Goal: Transaction & Acquisition: Purchase product/service

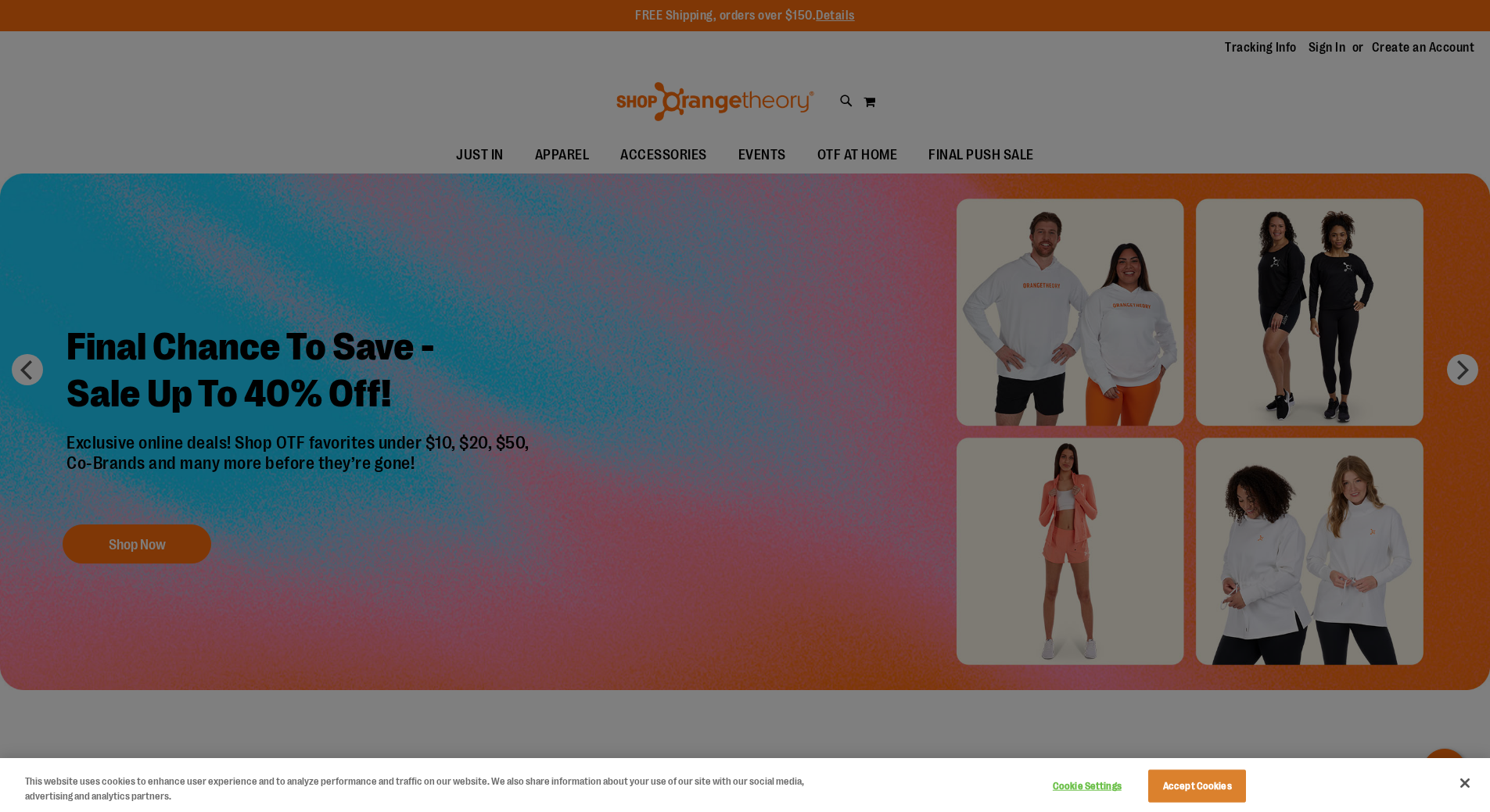
type input "**********"
drag, startPoint x: 1465, startPoint y: 785, endPoint x: 1454, endPoint y: 779, distance: 12.5
click at [1458, 783] on button "Close" at bounding box center [1465, 783] width 35 height 35
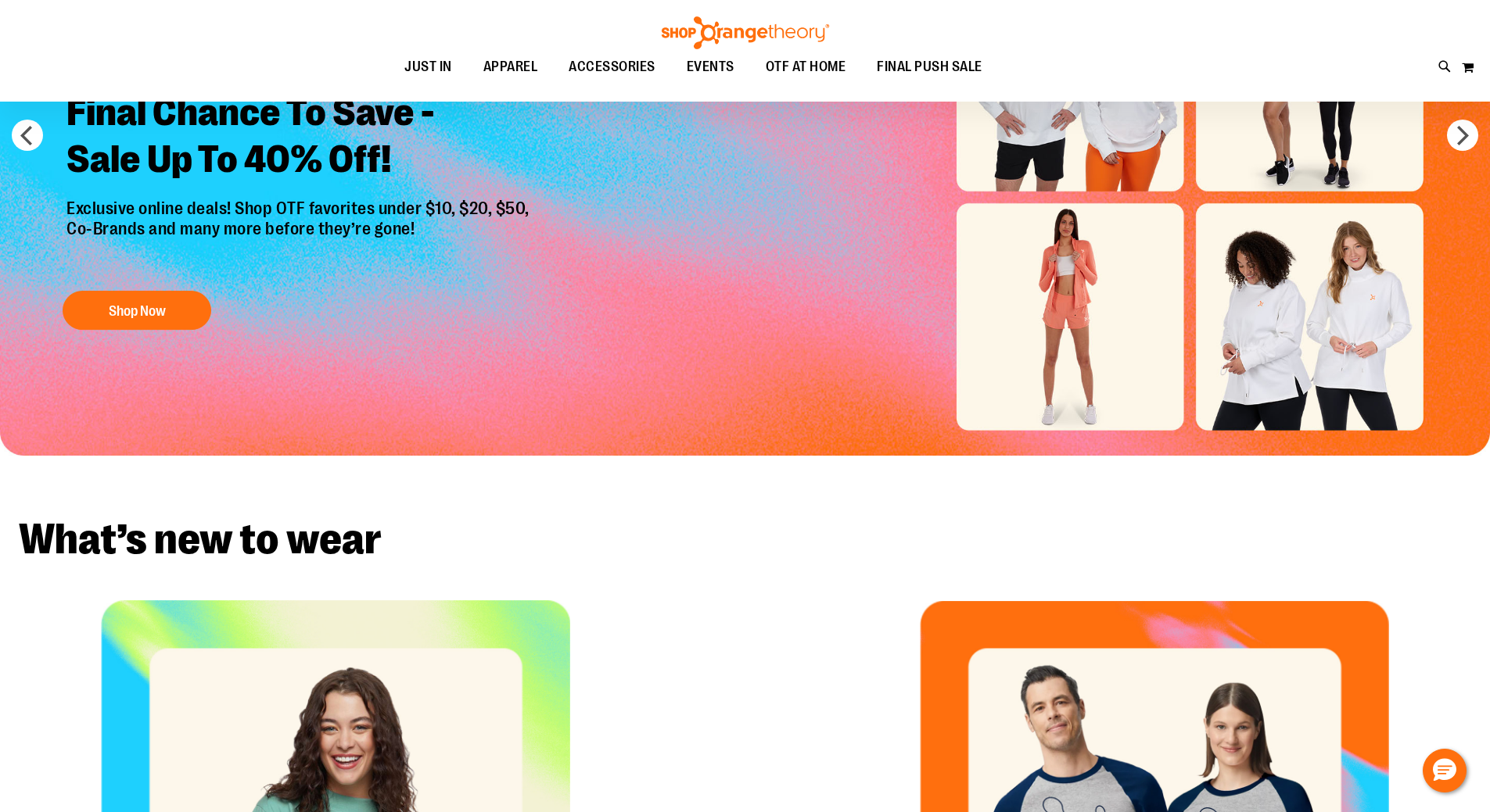
scroll to position [77, 0]
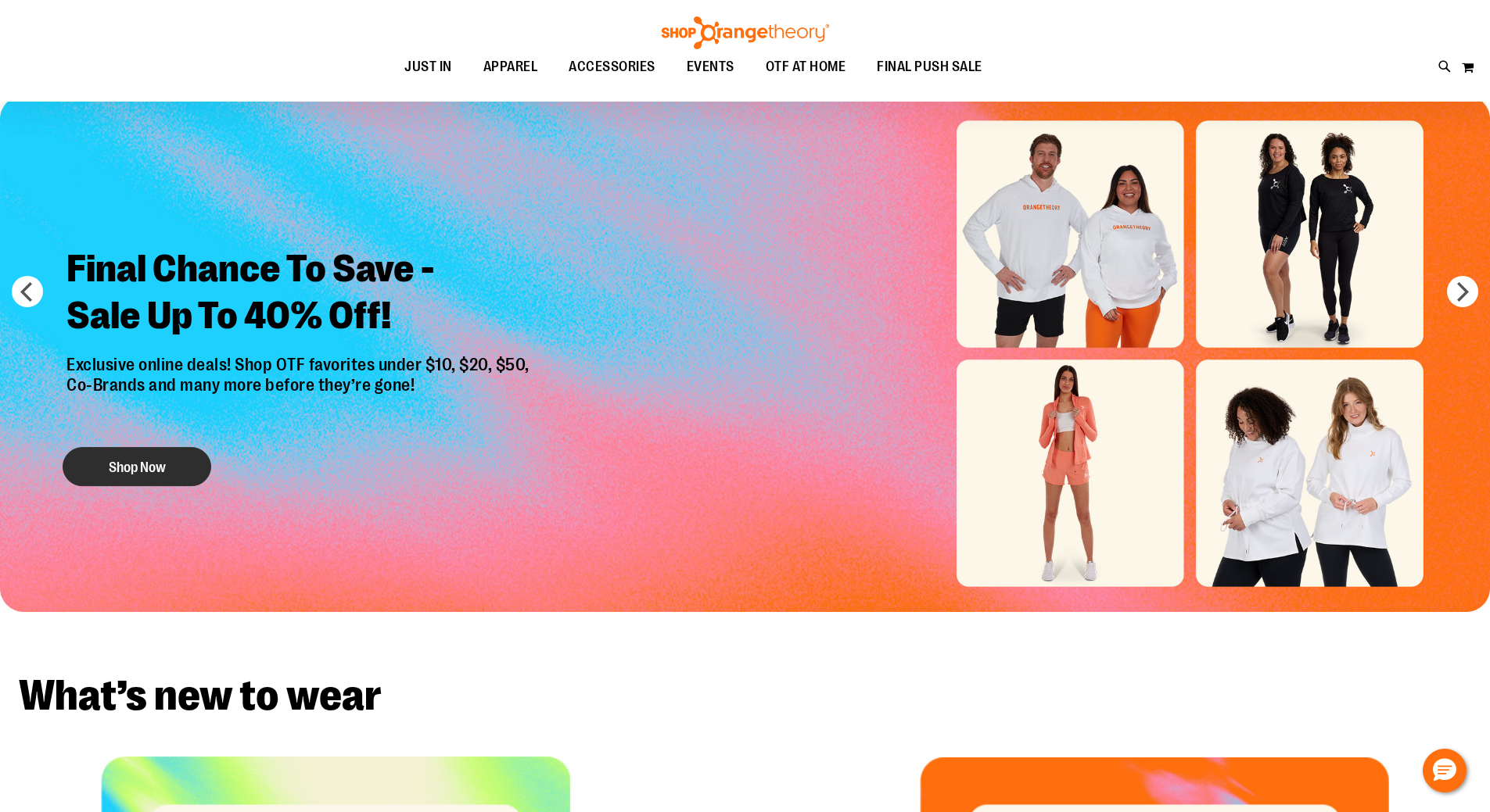
click at [152, 481] on button "Shop Now" at bounding box center [136, 467] width 148 height 39
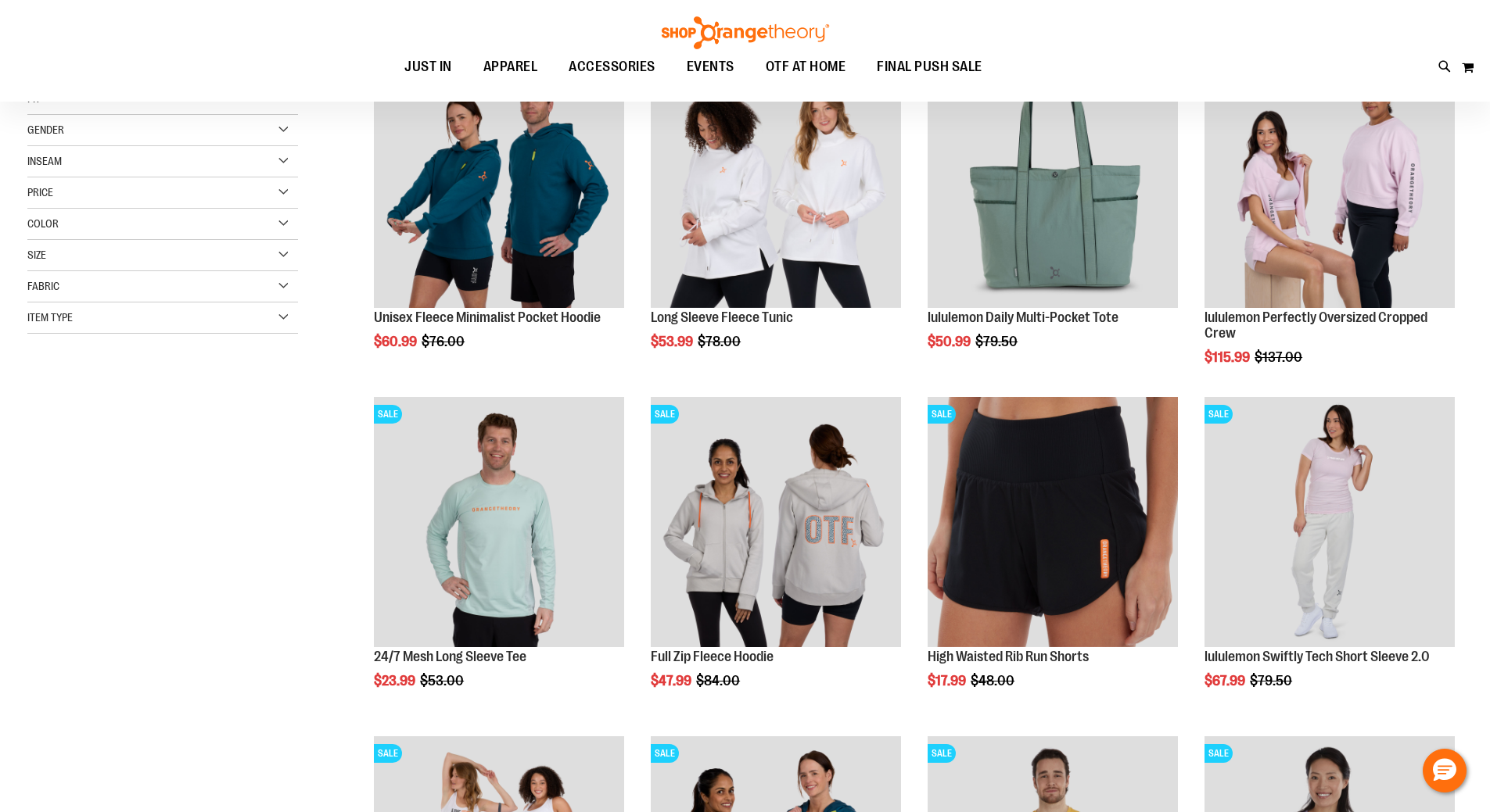
scroll to position [77, 0]
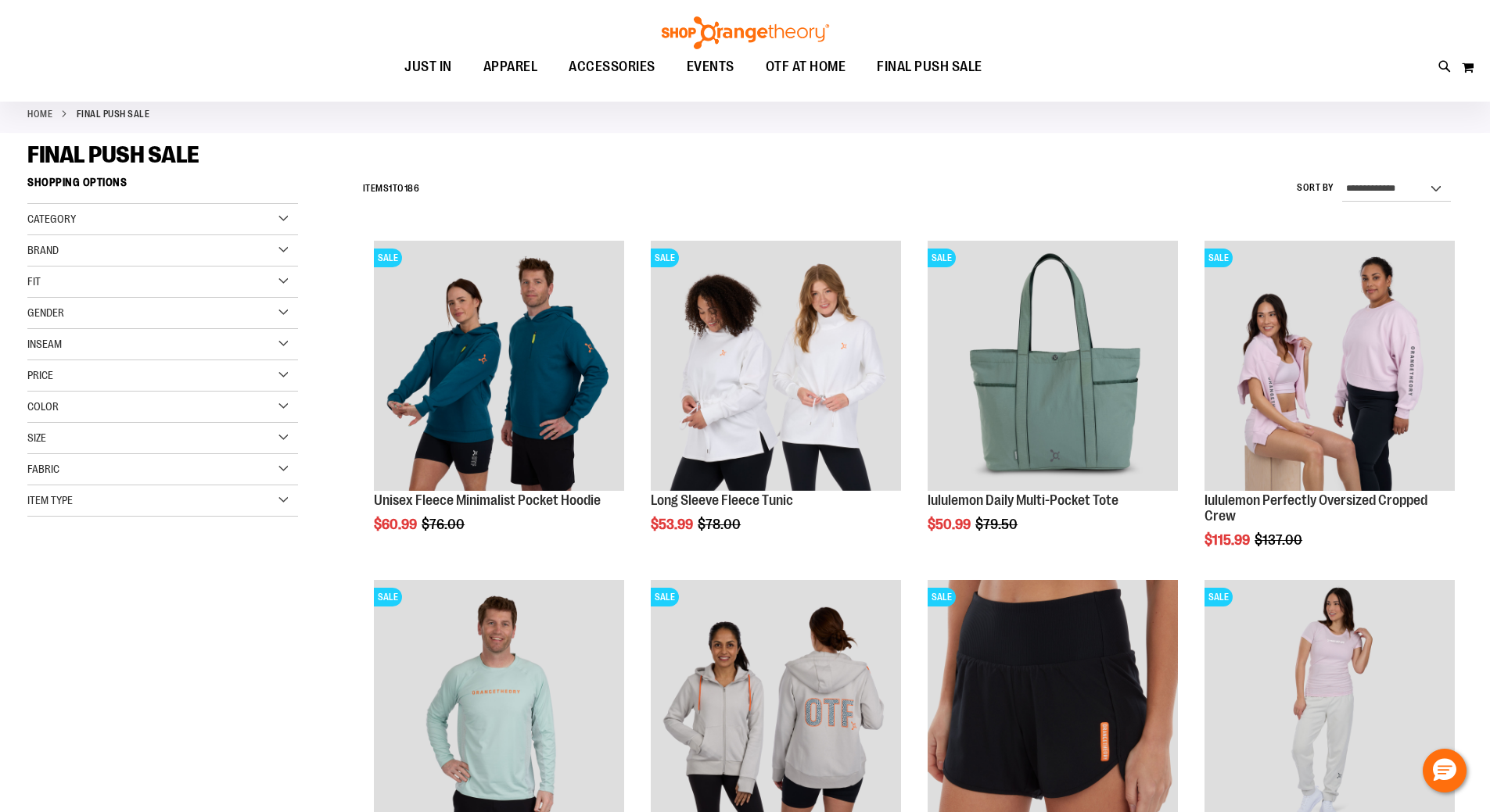
type input "**********"
click at [102, 490] on div "Item Type" at bounding box center [162, 500] width 270 height 31
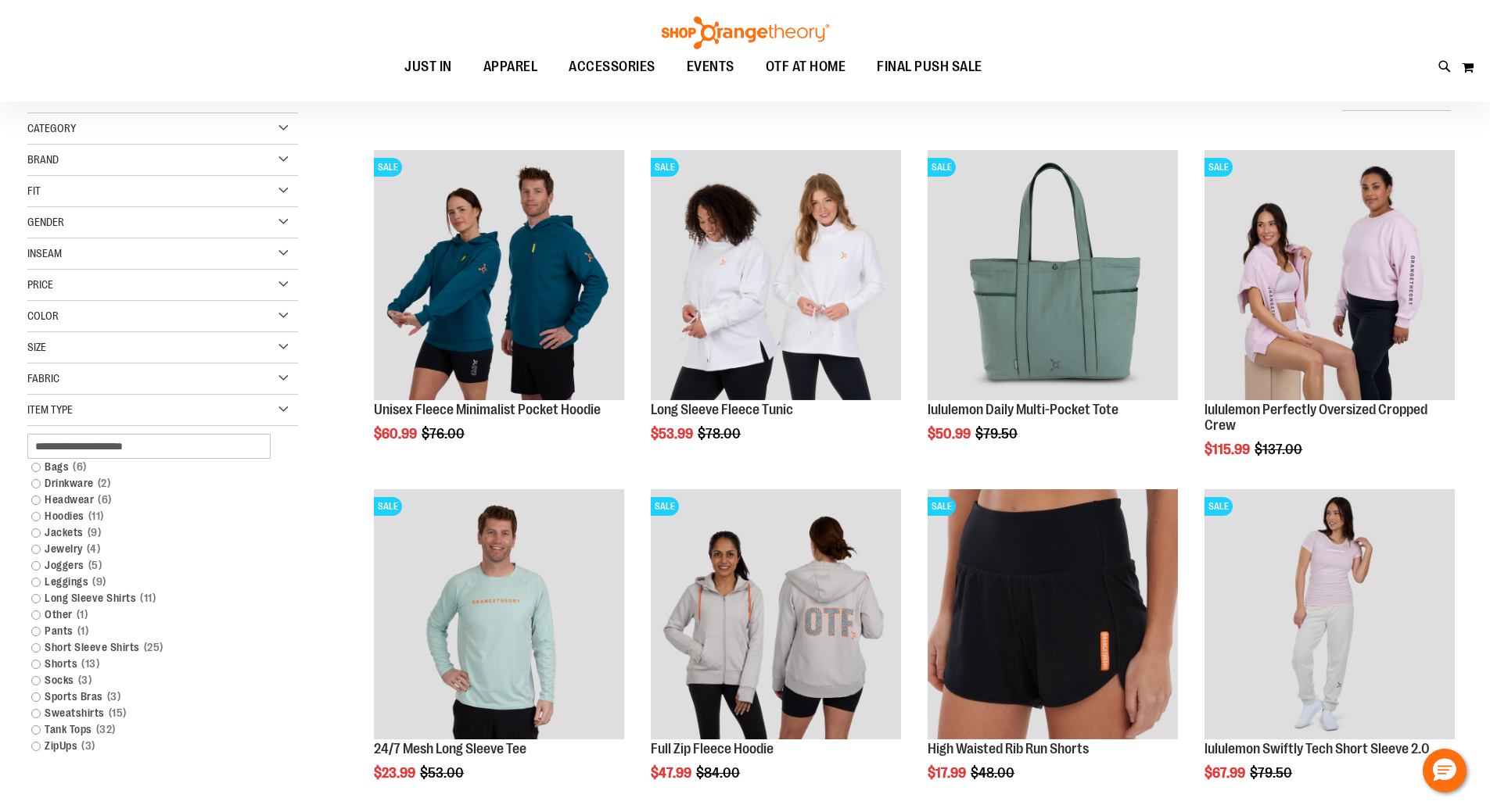
scroll to position [312, 0]
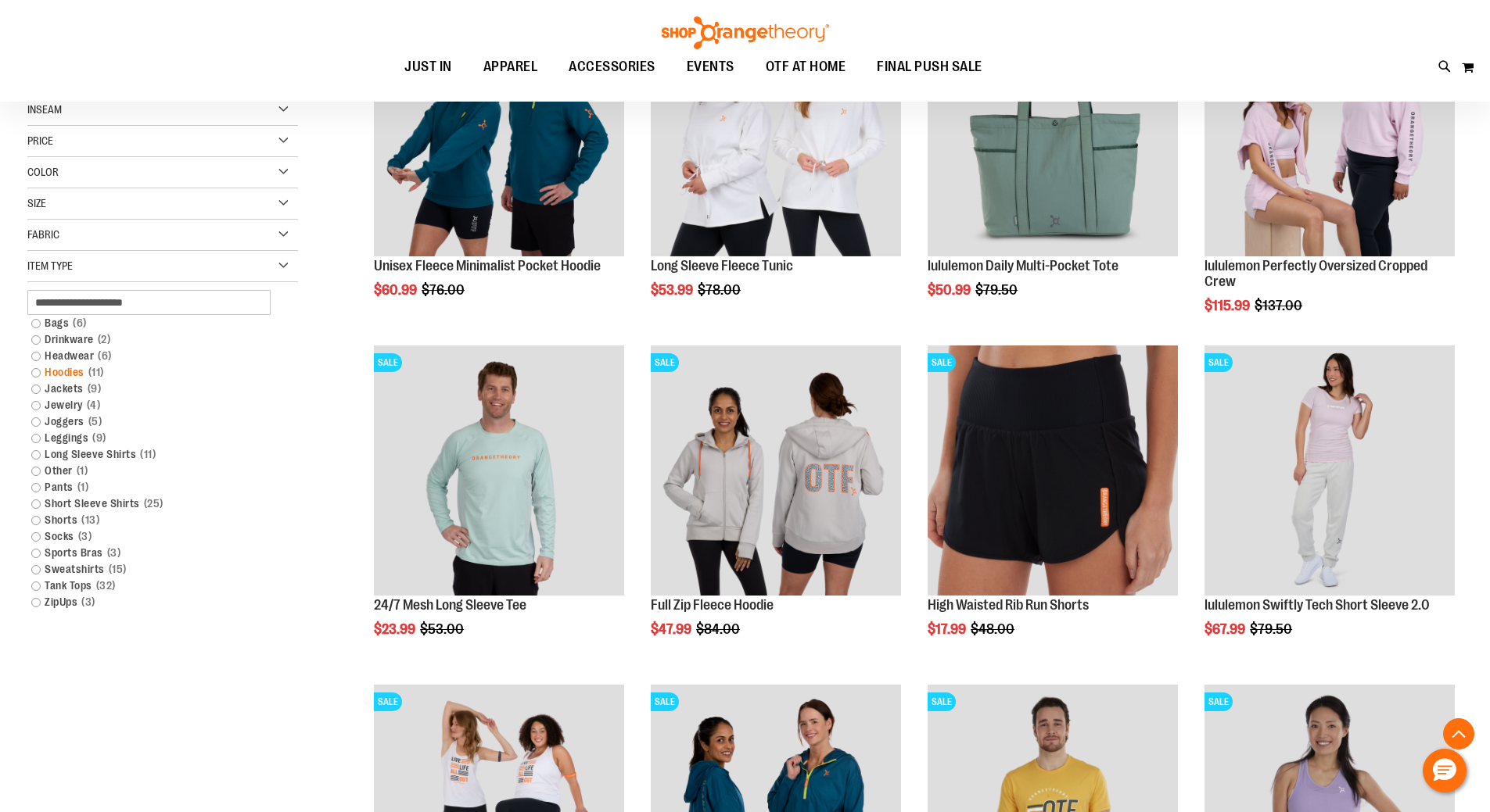
click at [66, 367] on link "Hoodies 11 items" at bounding box center [153, 372] width 259 height 16
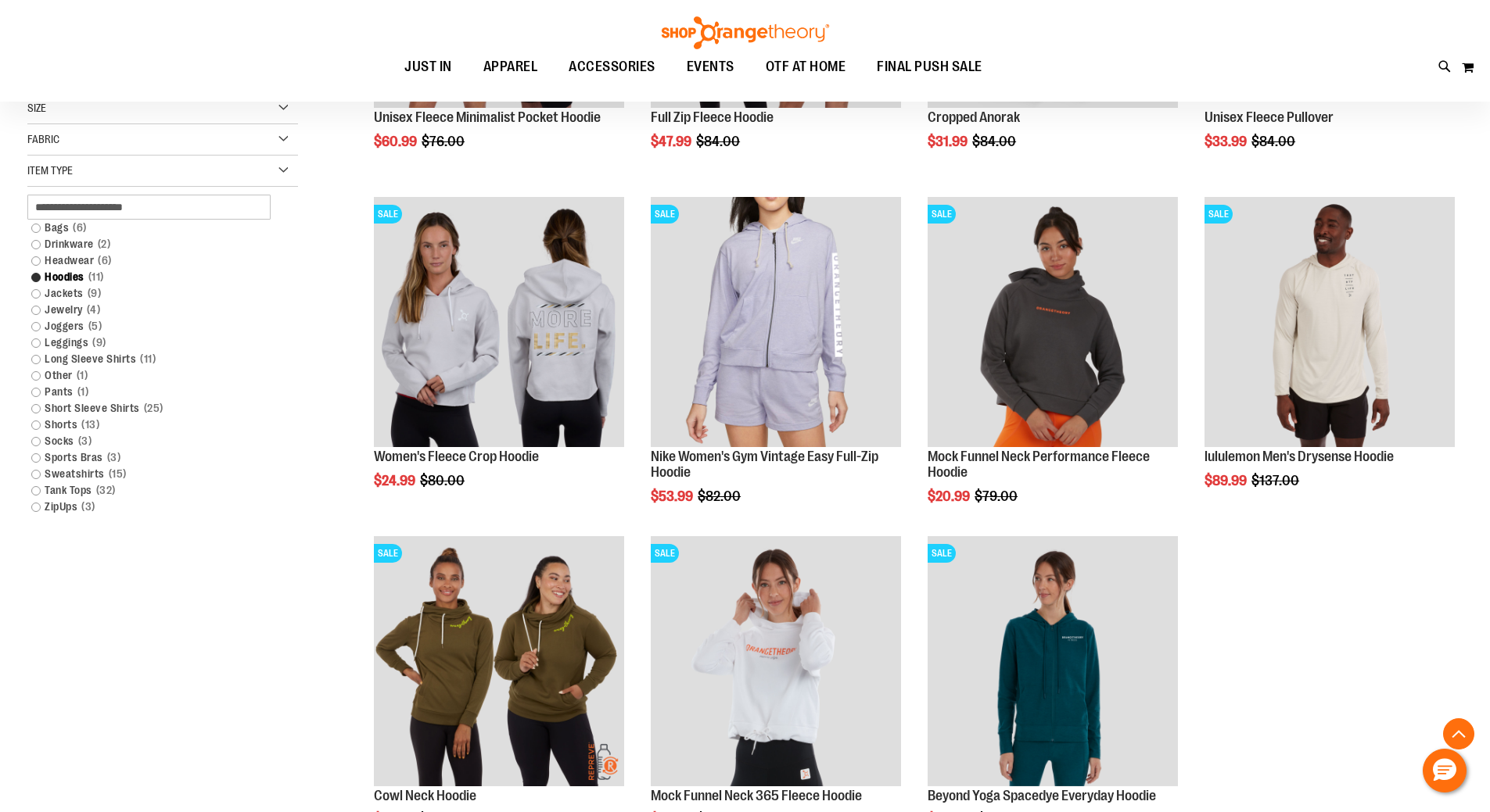
scroll to position [458, 0]
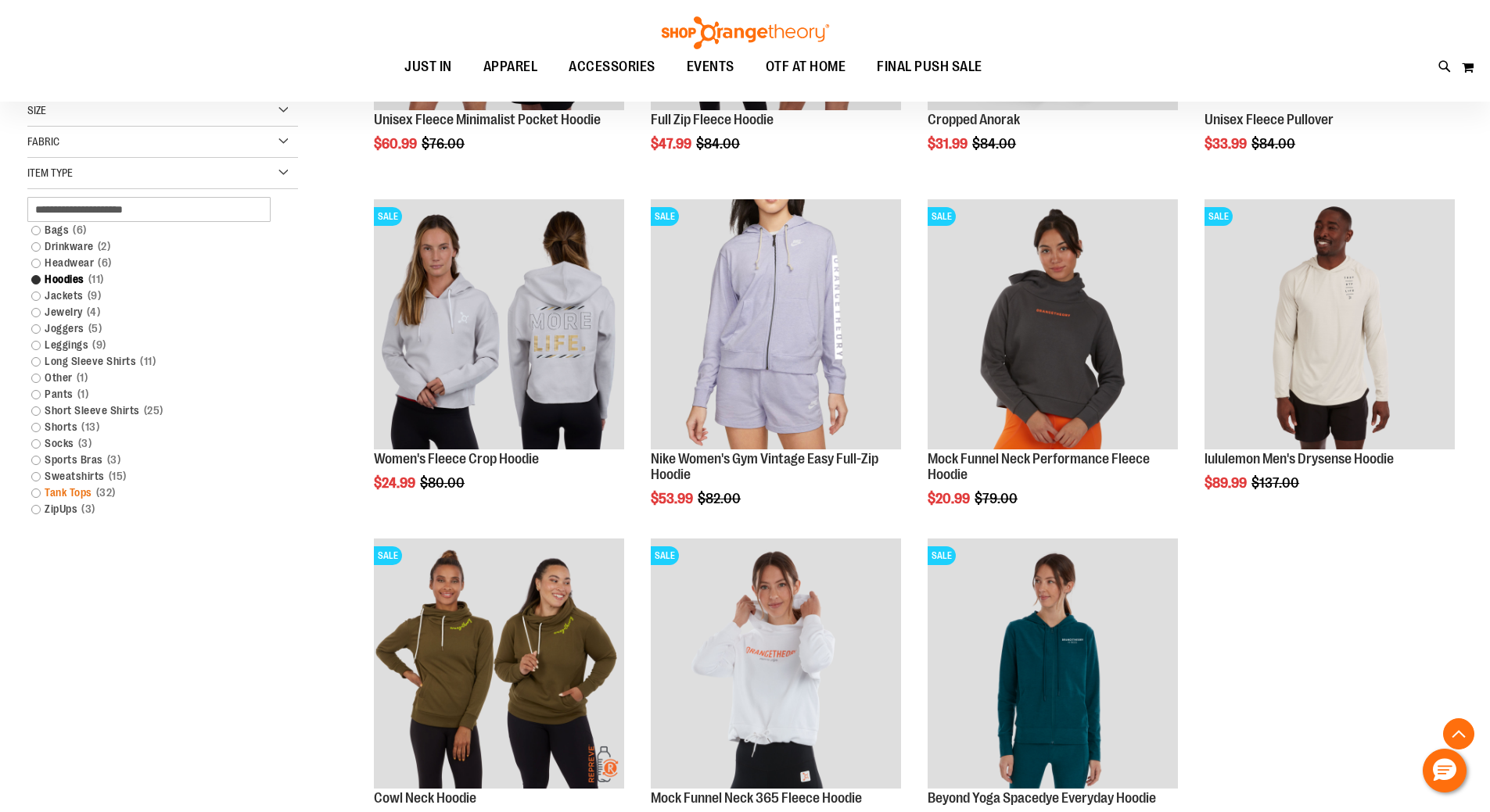
click at [33, 493] on link "Tank Tops 32 items" at bounding box center [153, 492] width 259 height 16
click at [38, 494] on link "Tank Tops 32 items" at bounding box center [153, 492] width 259 height 16
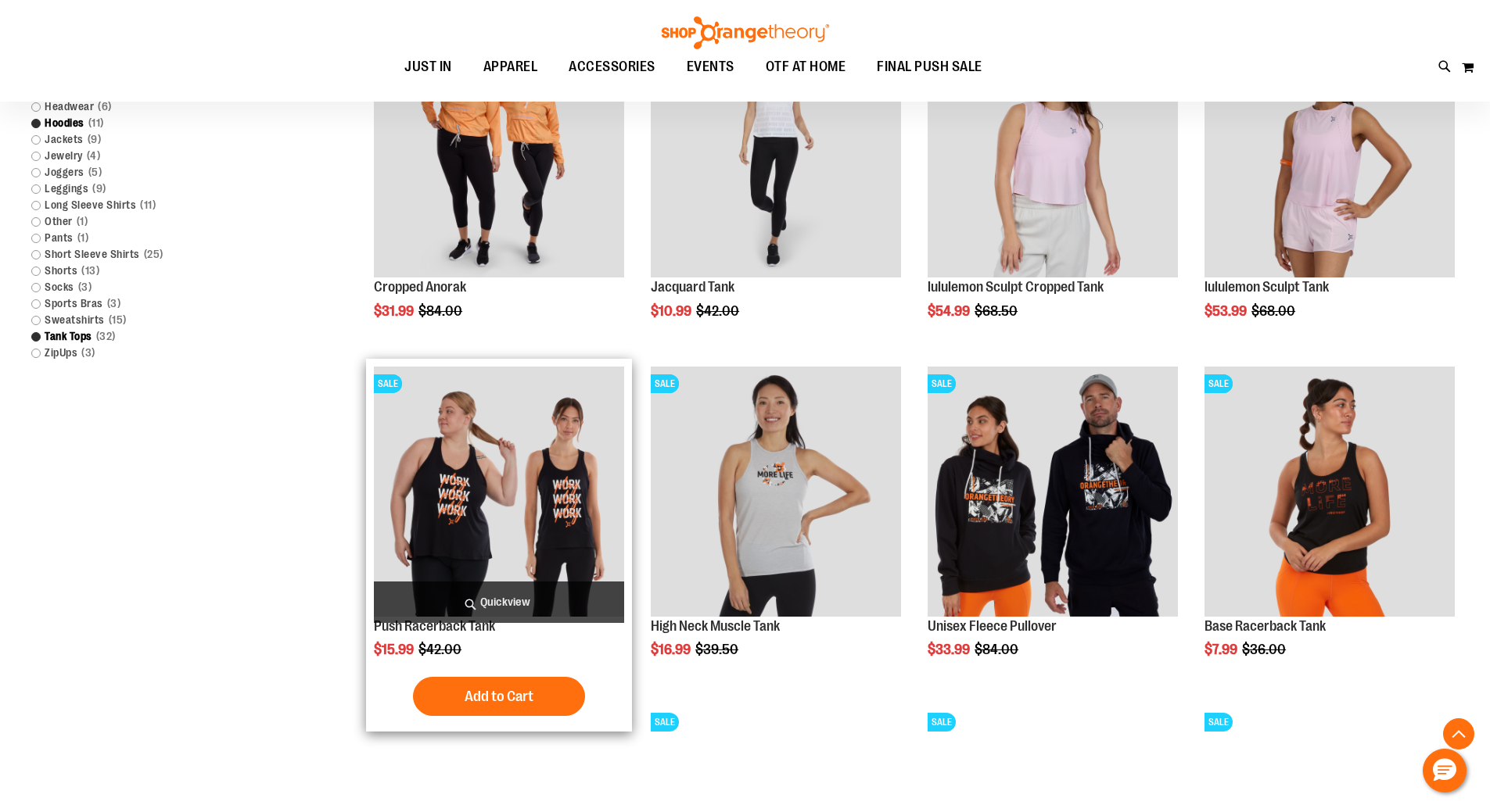
scroll to position [468, 0]
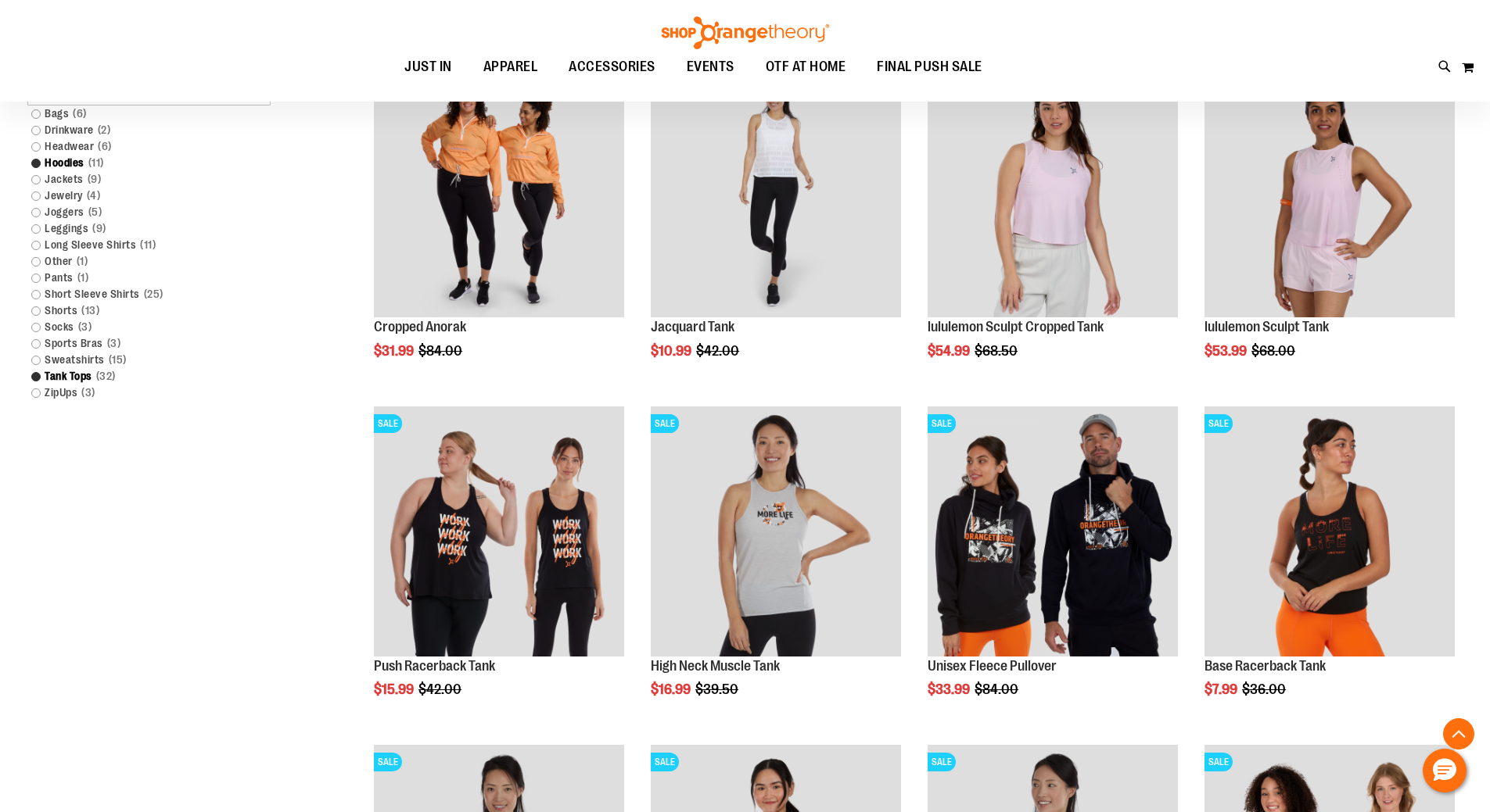
scroll to position [456, 0]
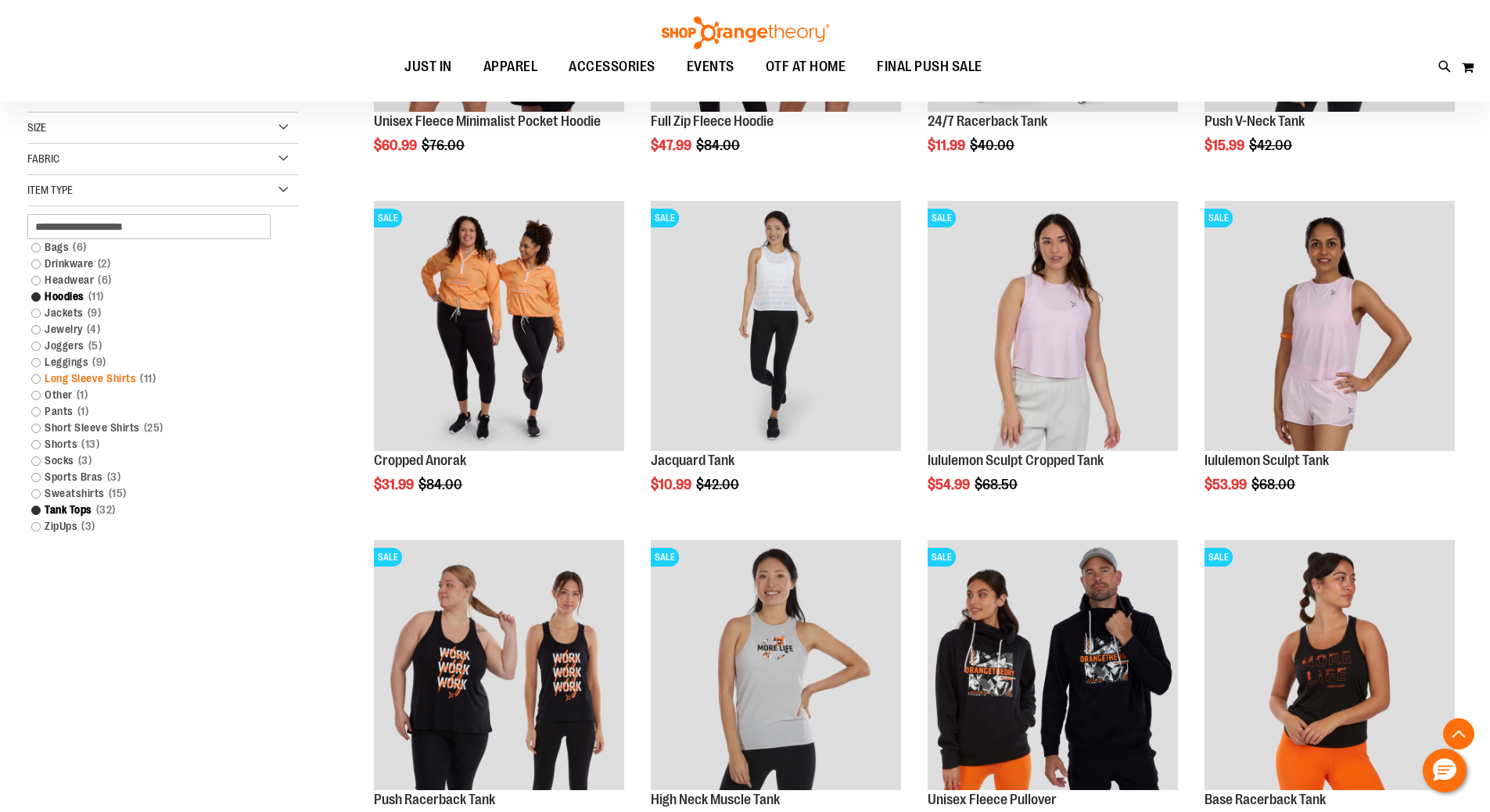
click at [117, 378] on link "Long Sleeve Shirts 11 items" at bounding box center [153, 378] width 259 height 16
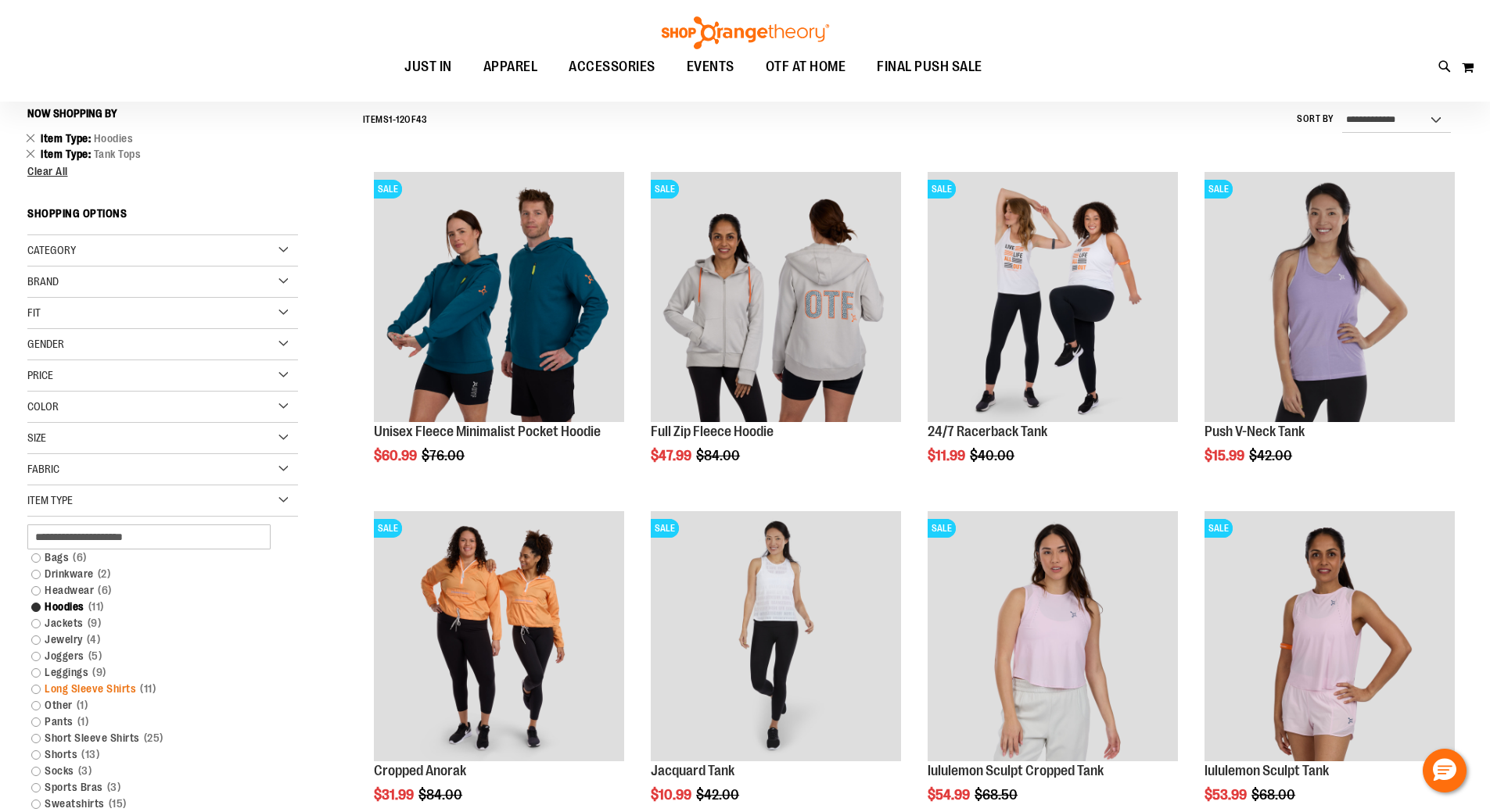
scroll to position [146, 0]
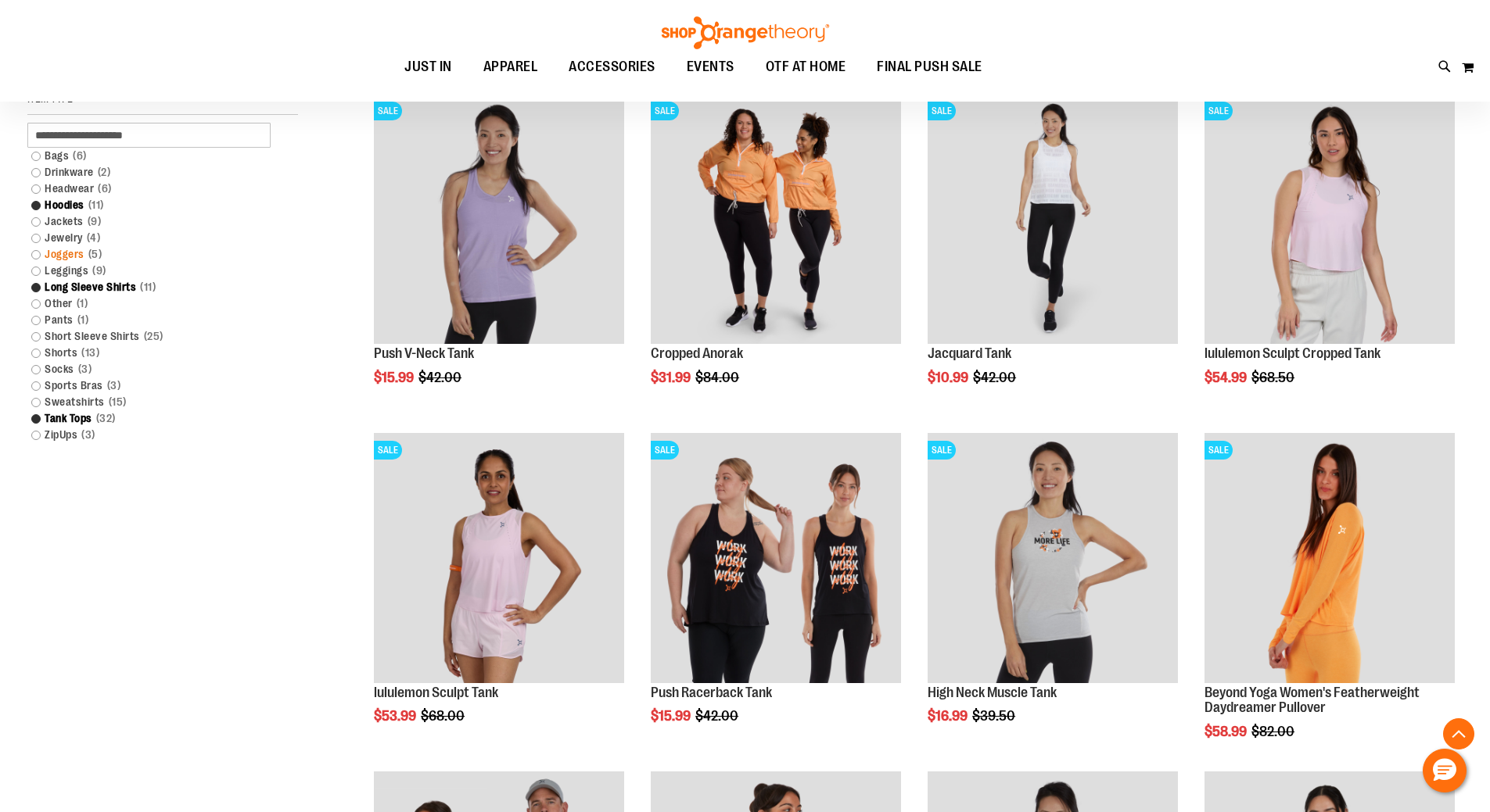
scroll to position [536, 0]
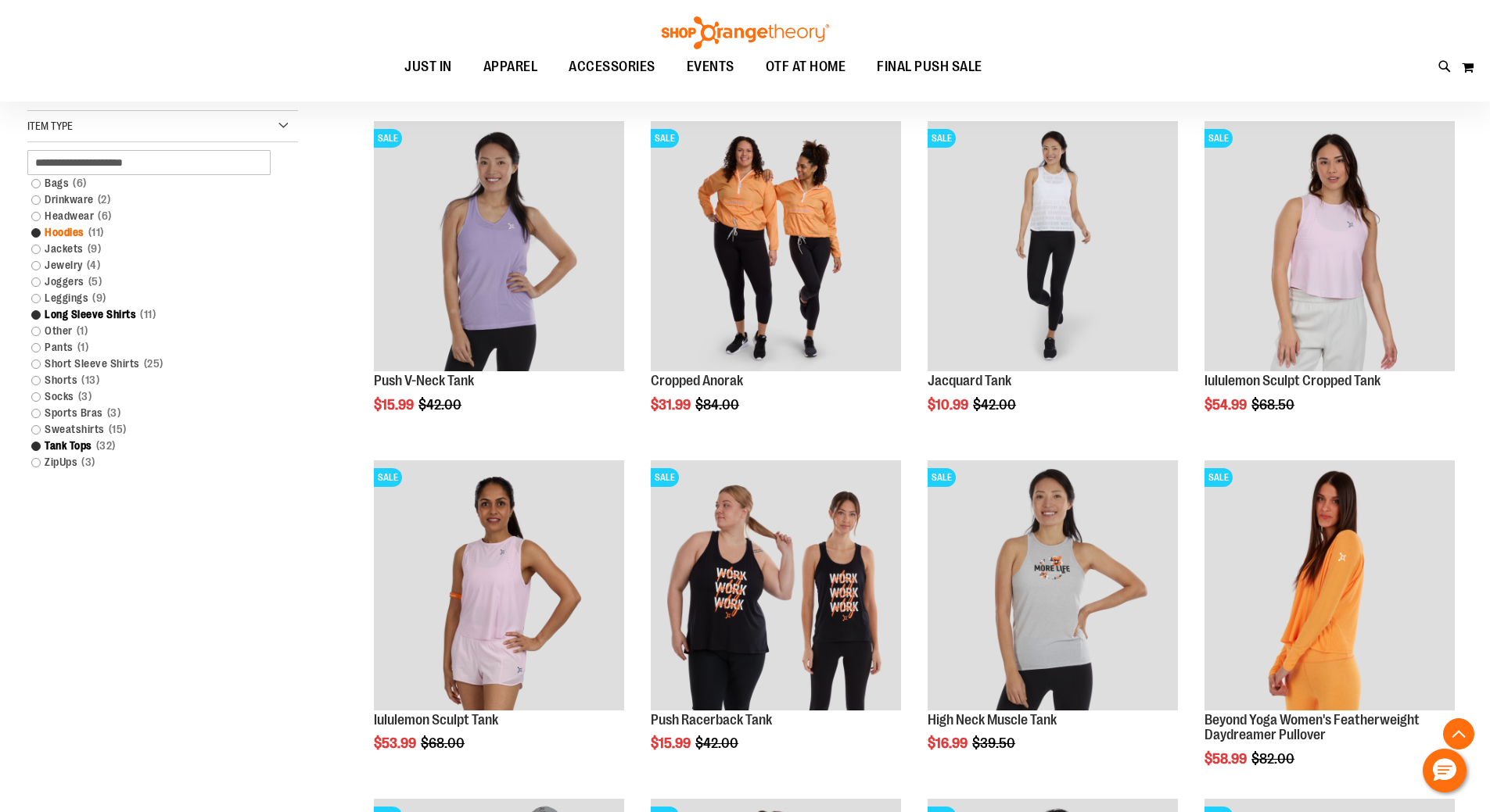
click at [36, 232] on link "Hoodies 11 items" at bounding box center [153, 232] width 259 height 16
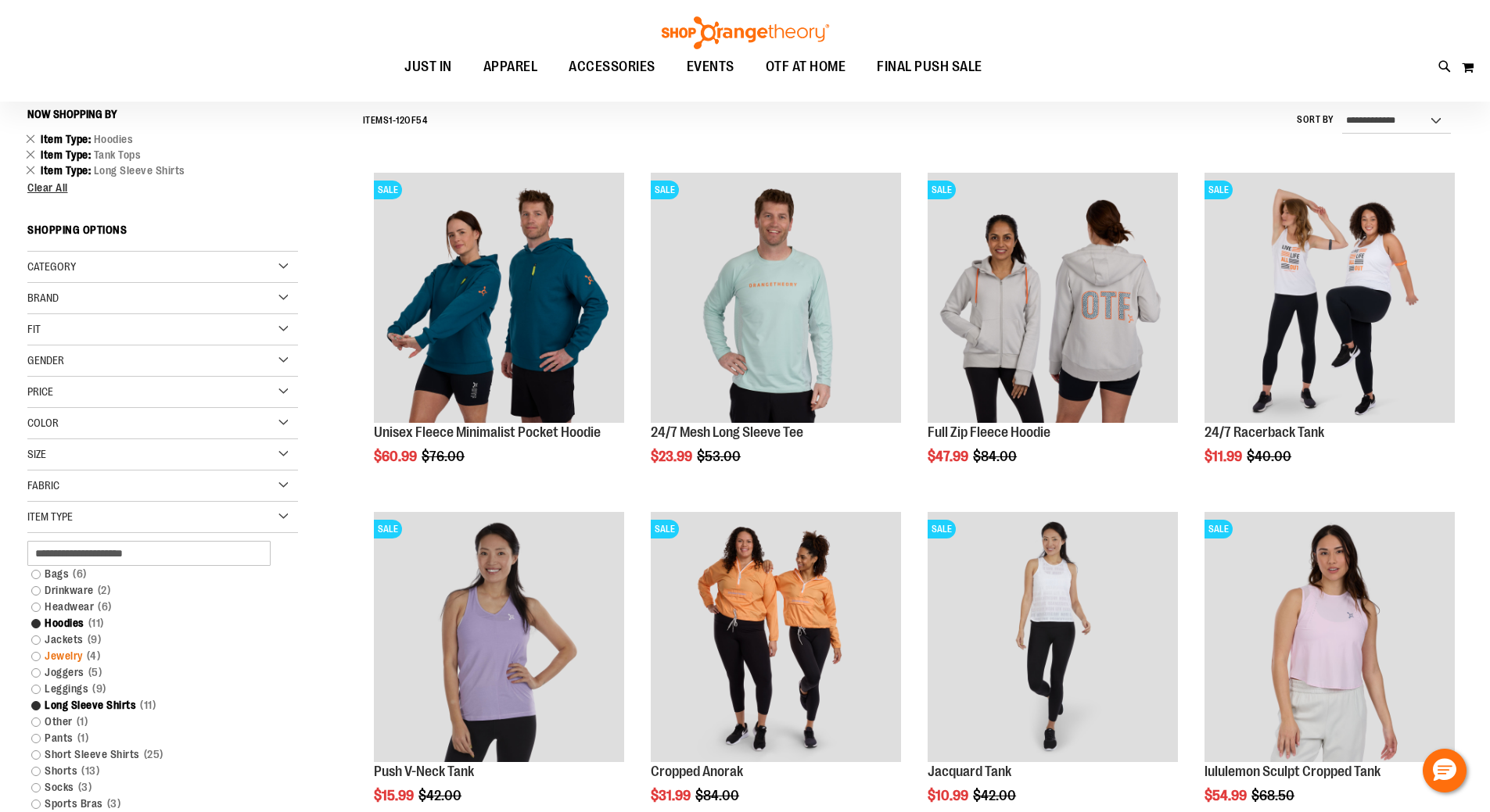
scroll to position [224, 0]
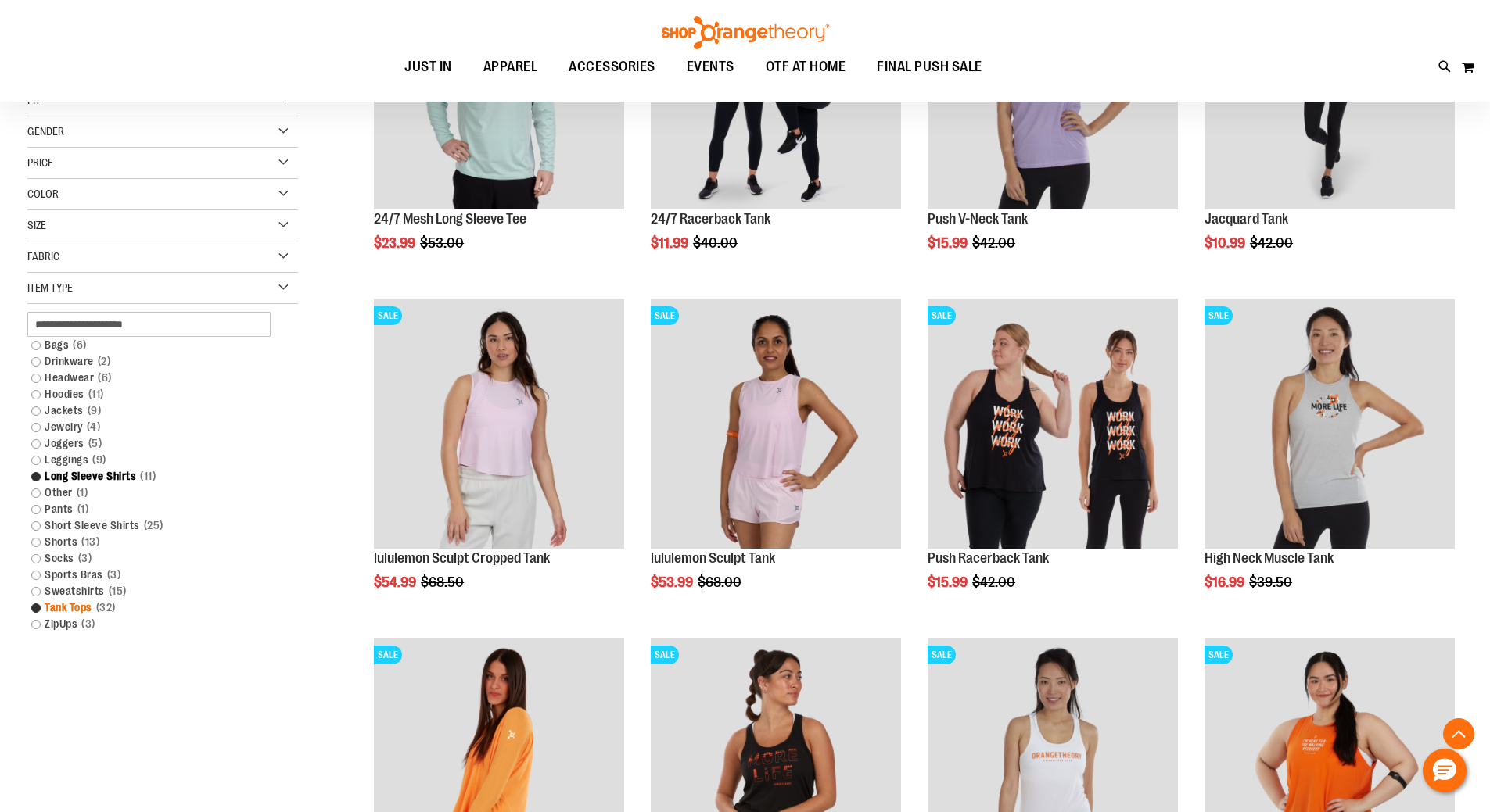
scroll to position [380, 0]
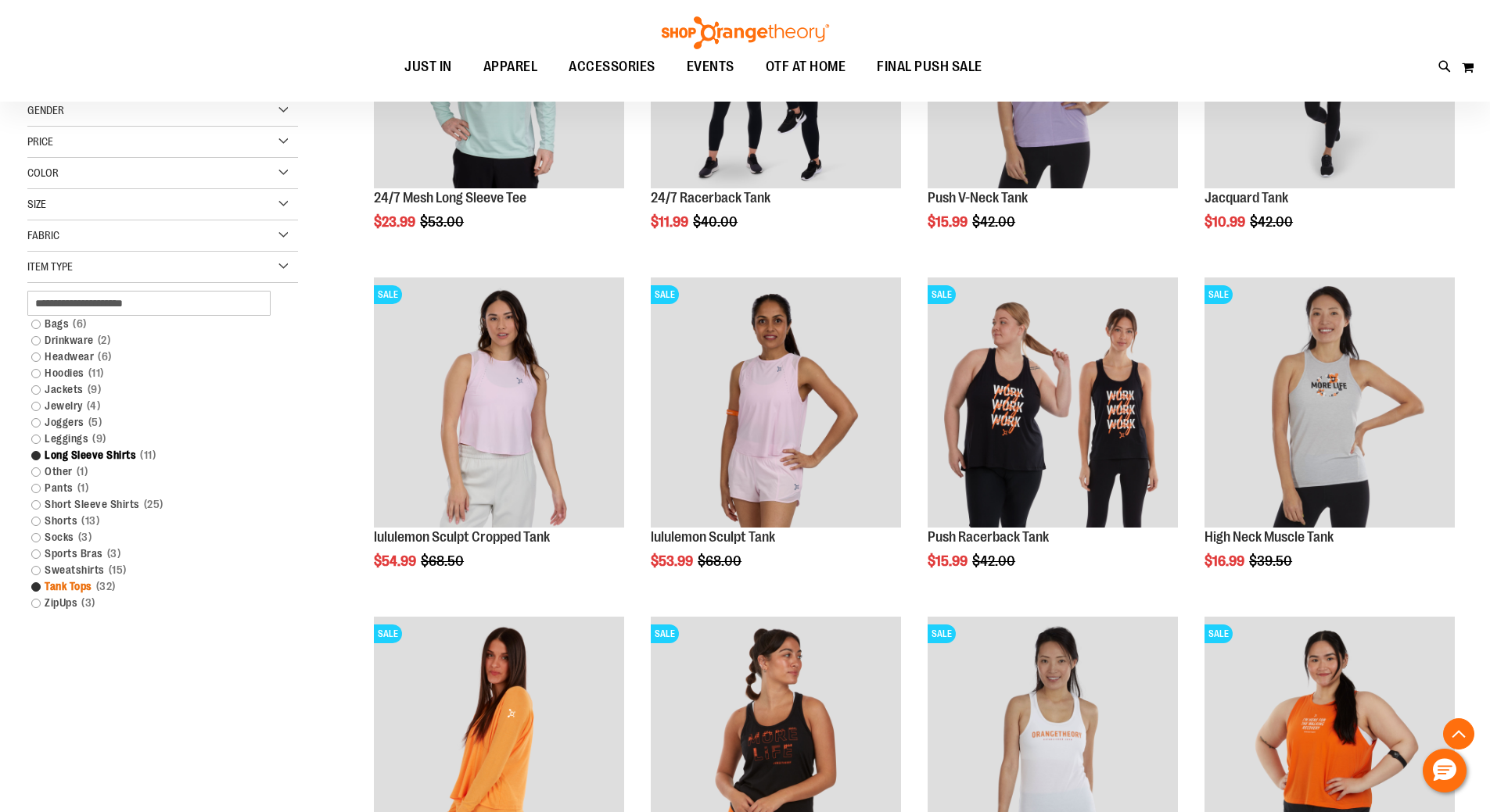
click at [33, 592] on link "Tank Tops 32 items" at bounding box center [153, 586] width 259 height 16
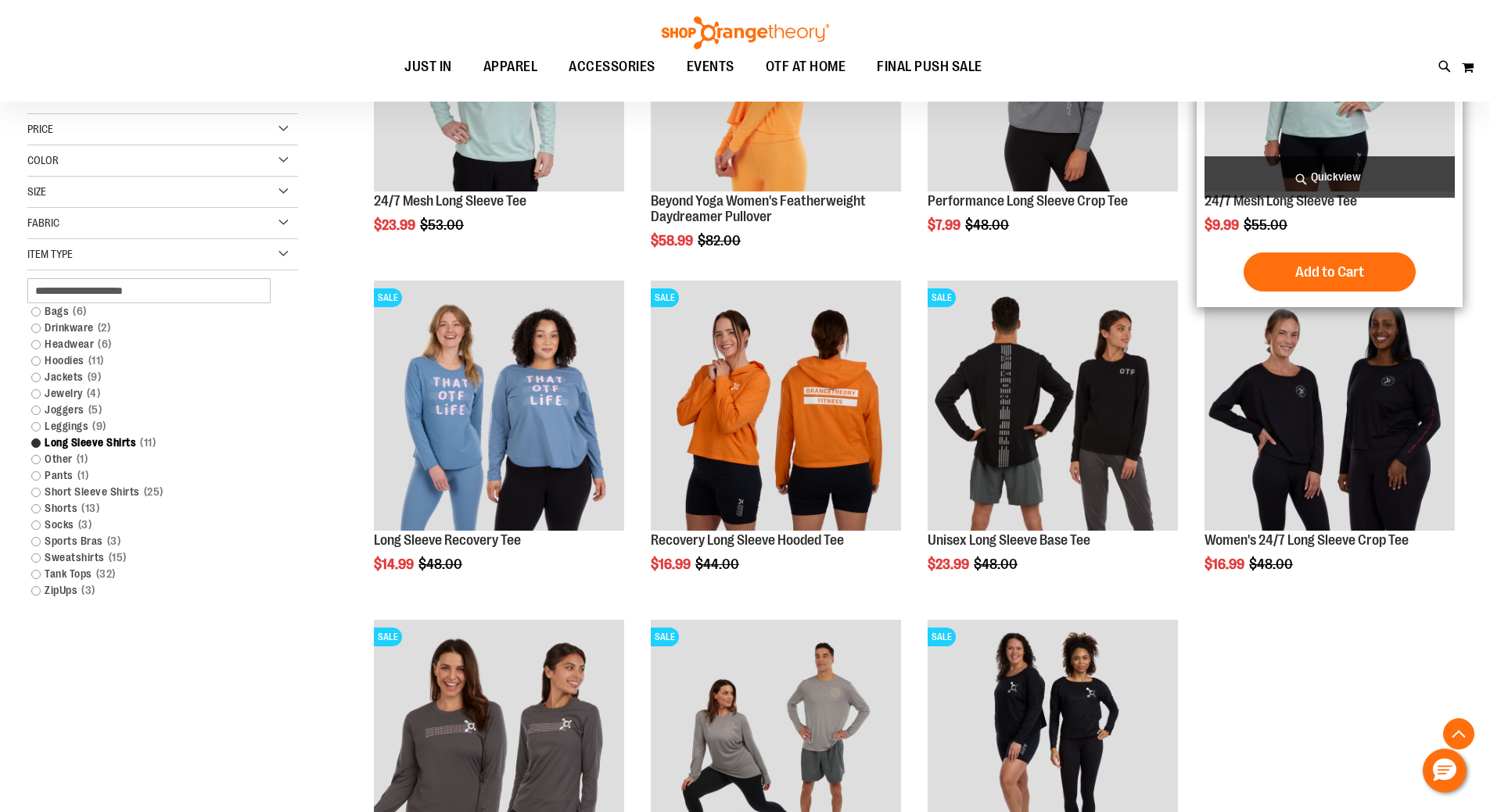
scroll to position [380, 0]
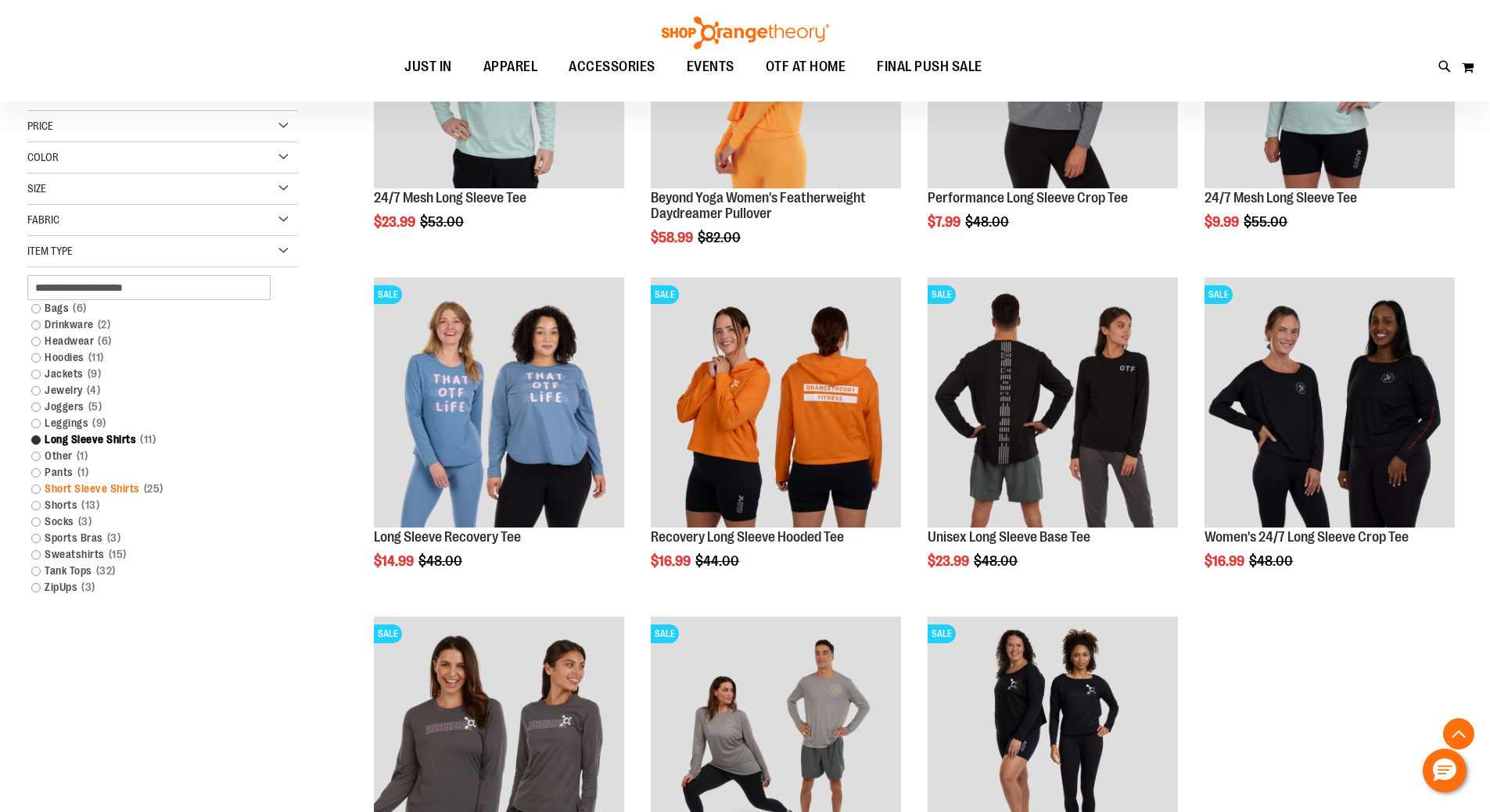
click at [36, 487] on link "Short Sleeve Shirts 25 items" at bounding box center [153, 489] width 259 height 16
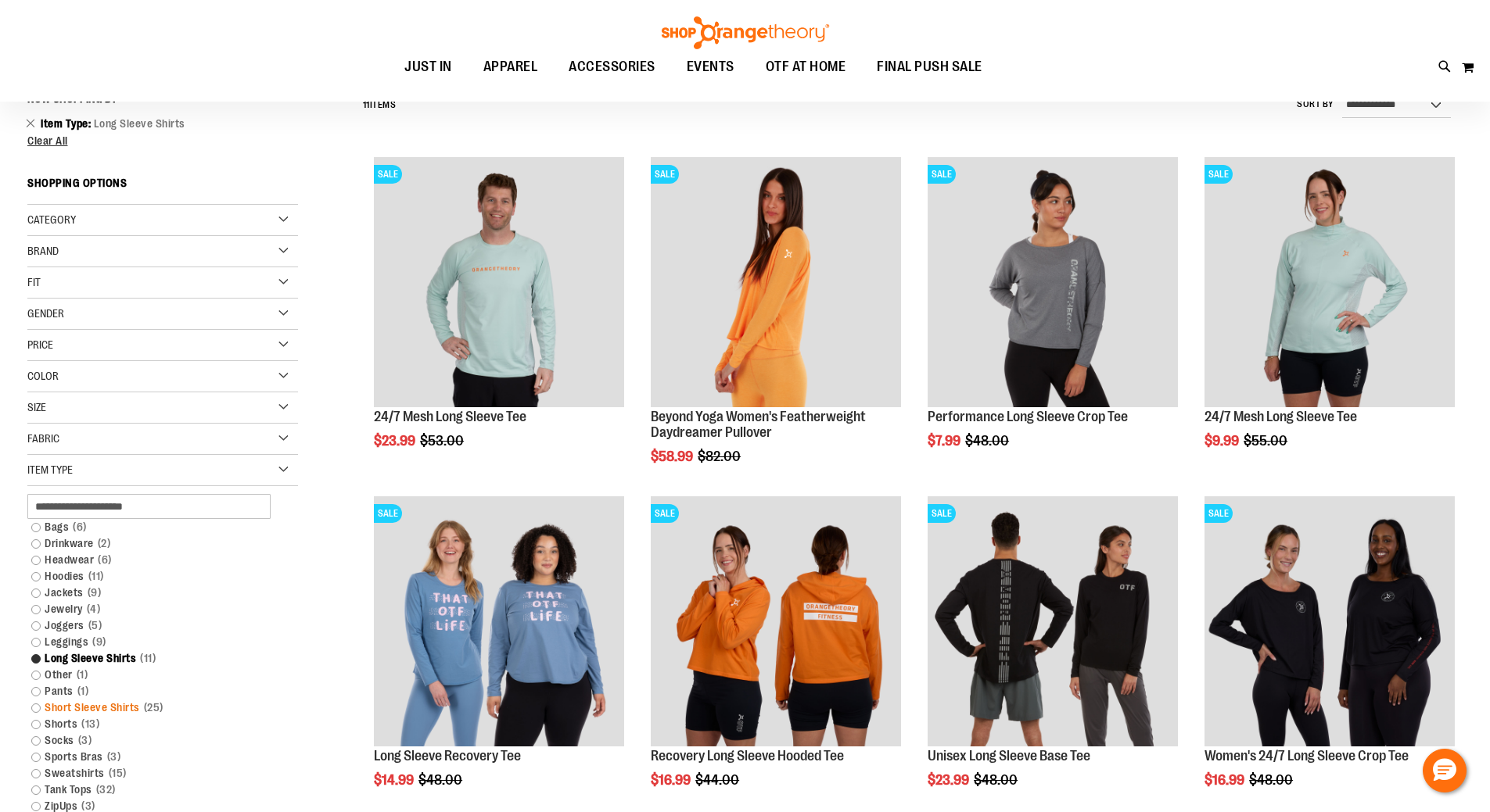
scroll to position [146, 0]
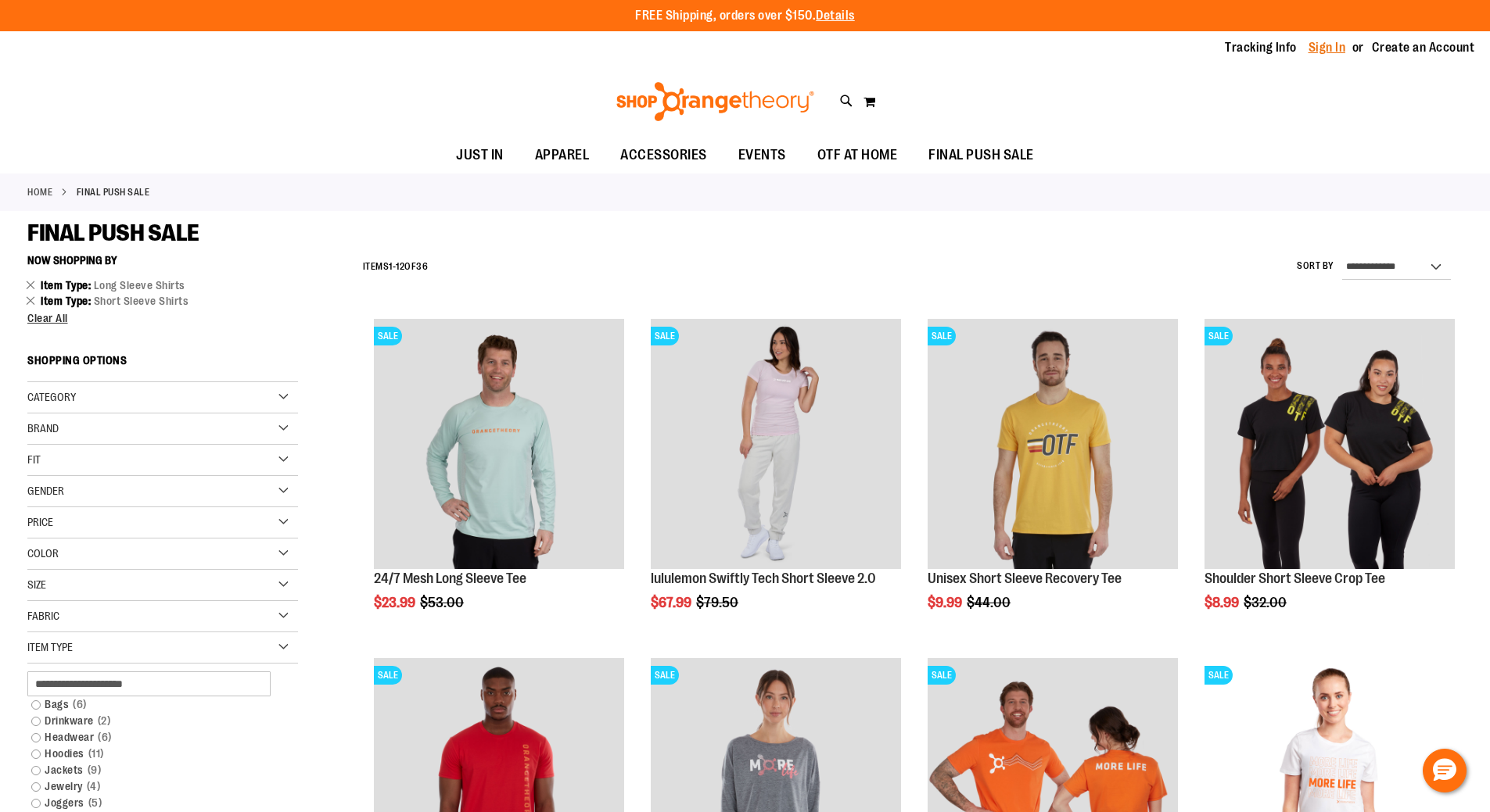
click at [1336, 47] on link "Sign In" at bounding box center [1327, 47] width 37 height 17
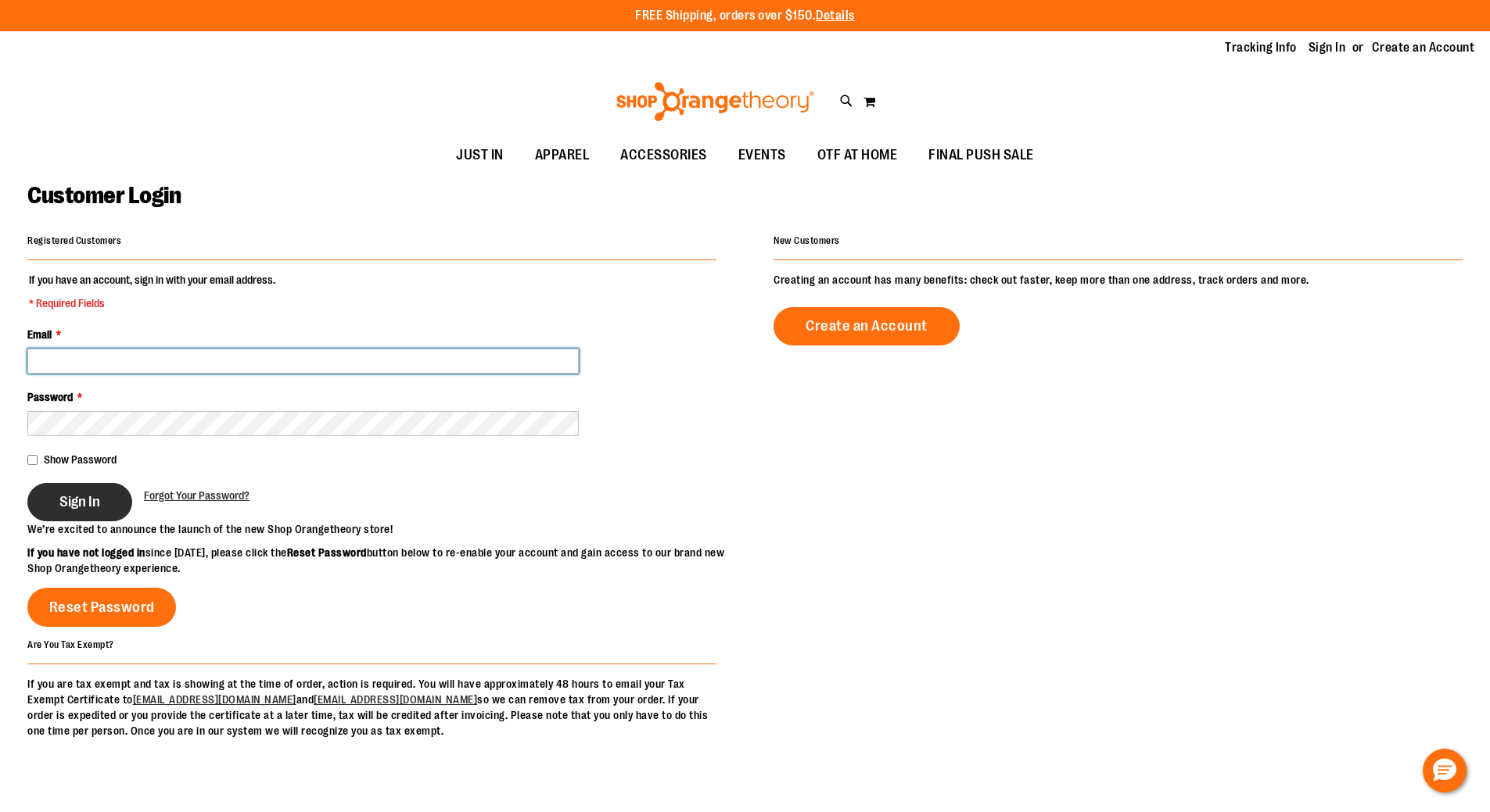
type input "**********"
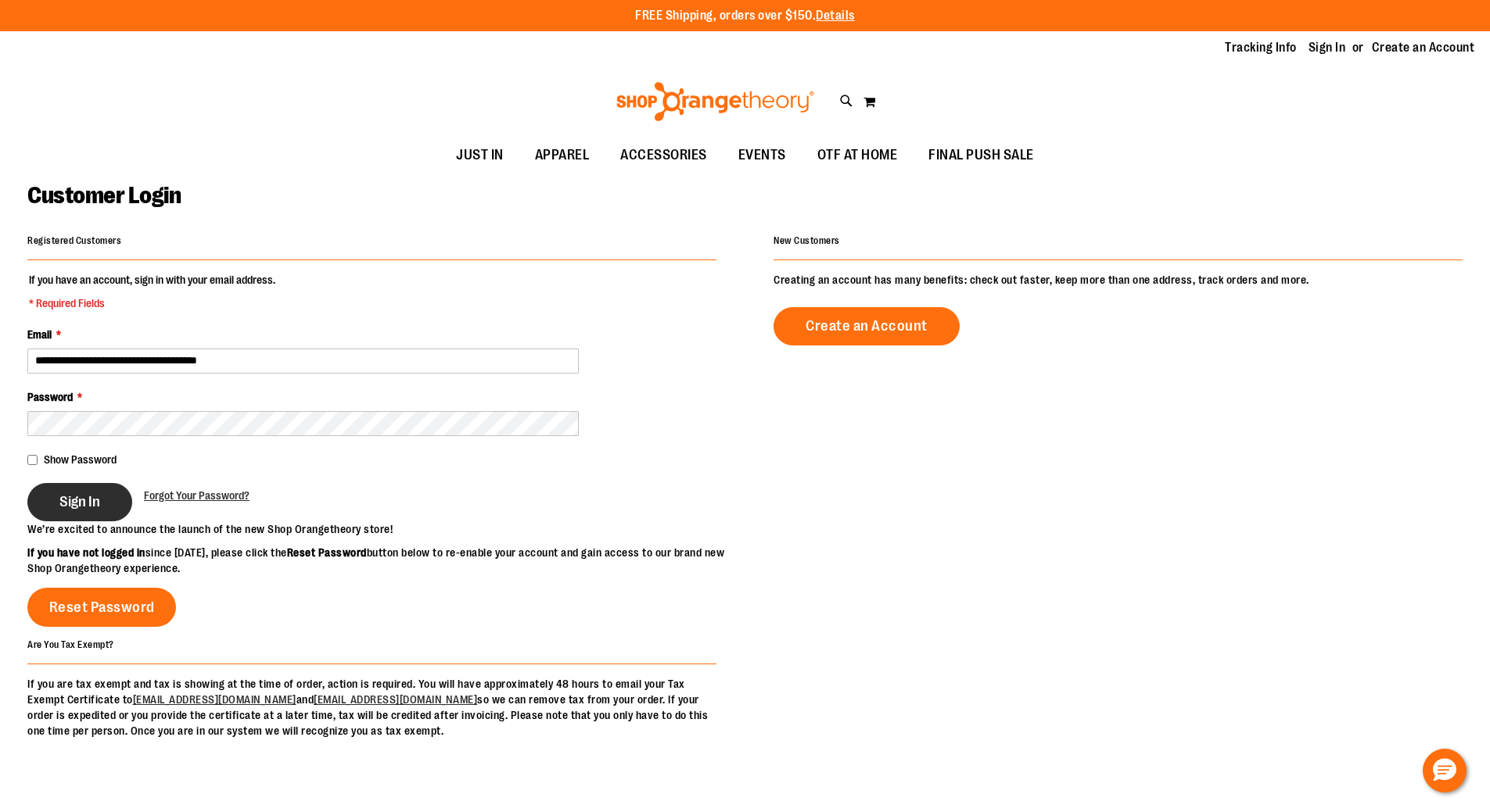
type input "**********"
click at [108, 511] on button "Sign In" at bounding box center [80, 502] width 105 height 38
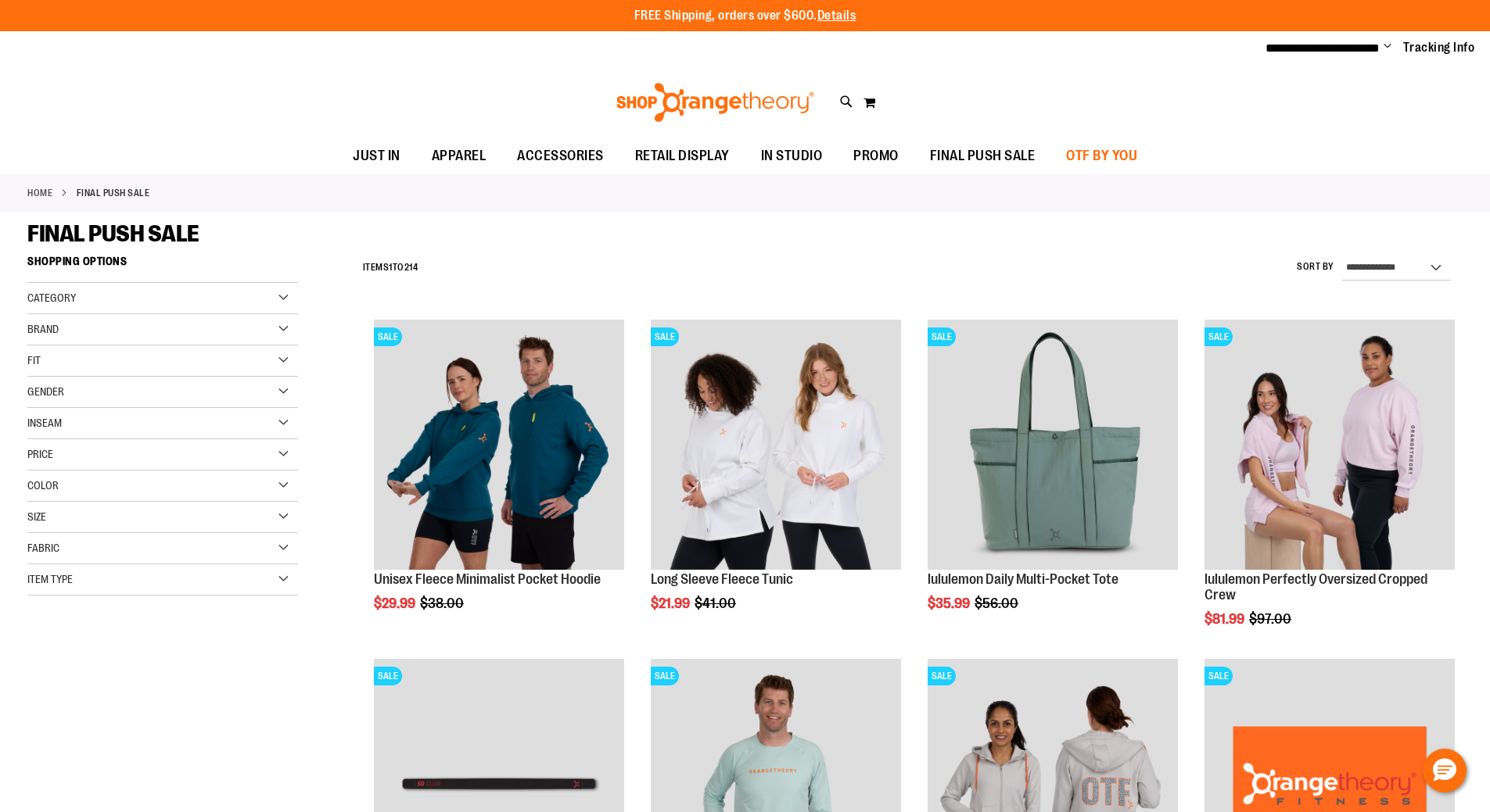
type input "**********"
click at [1072, 152] on span "OTF BY YOU" at bounding box center [1101, 156] width 71 height 36
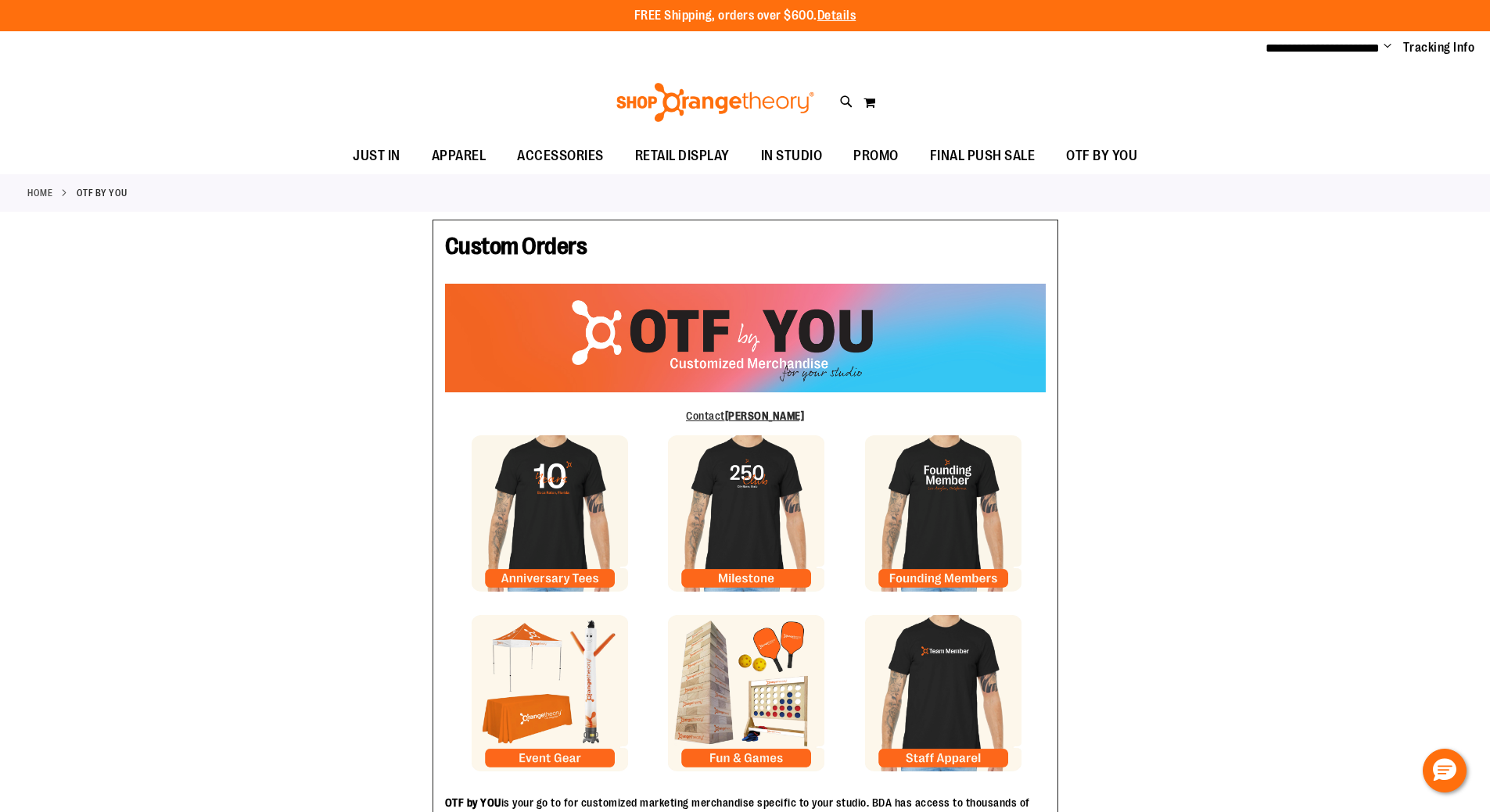
type input "******"
type input "*******"
type input "**********"
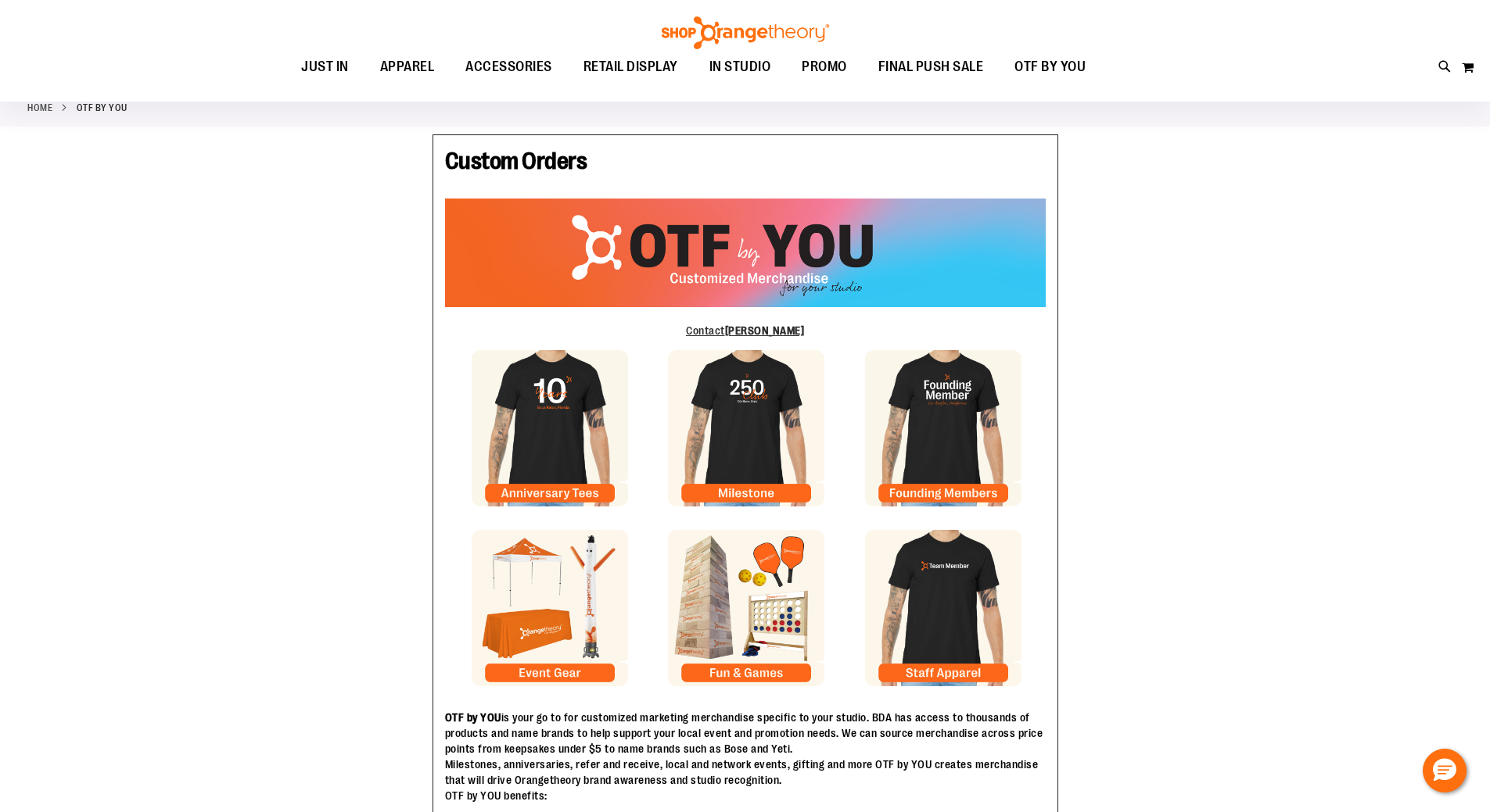
scroll to position [77, 0]
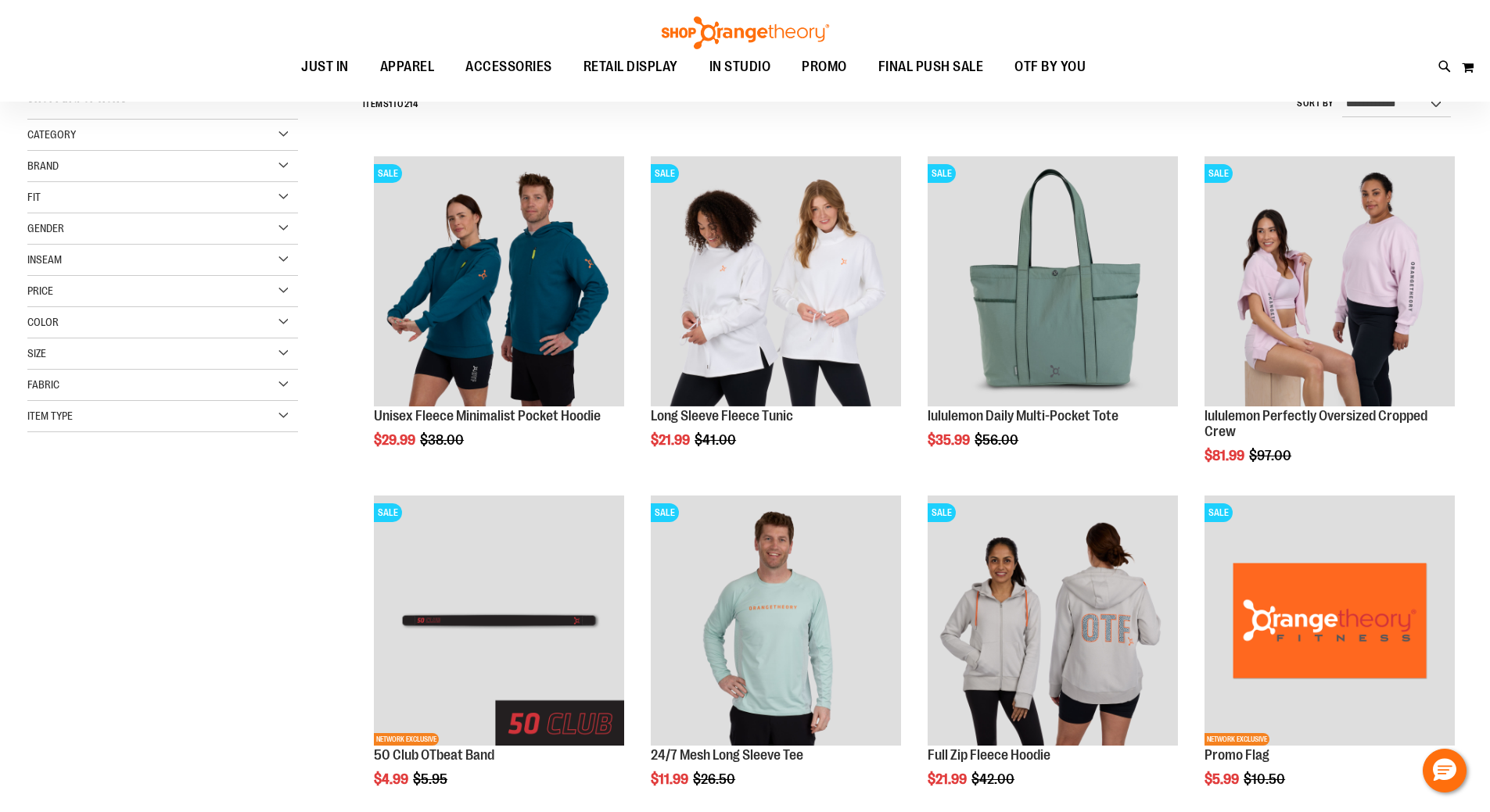
scroll to position [156, 0]
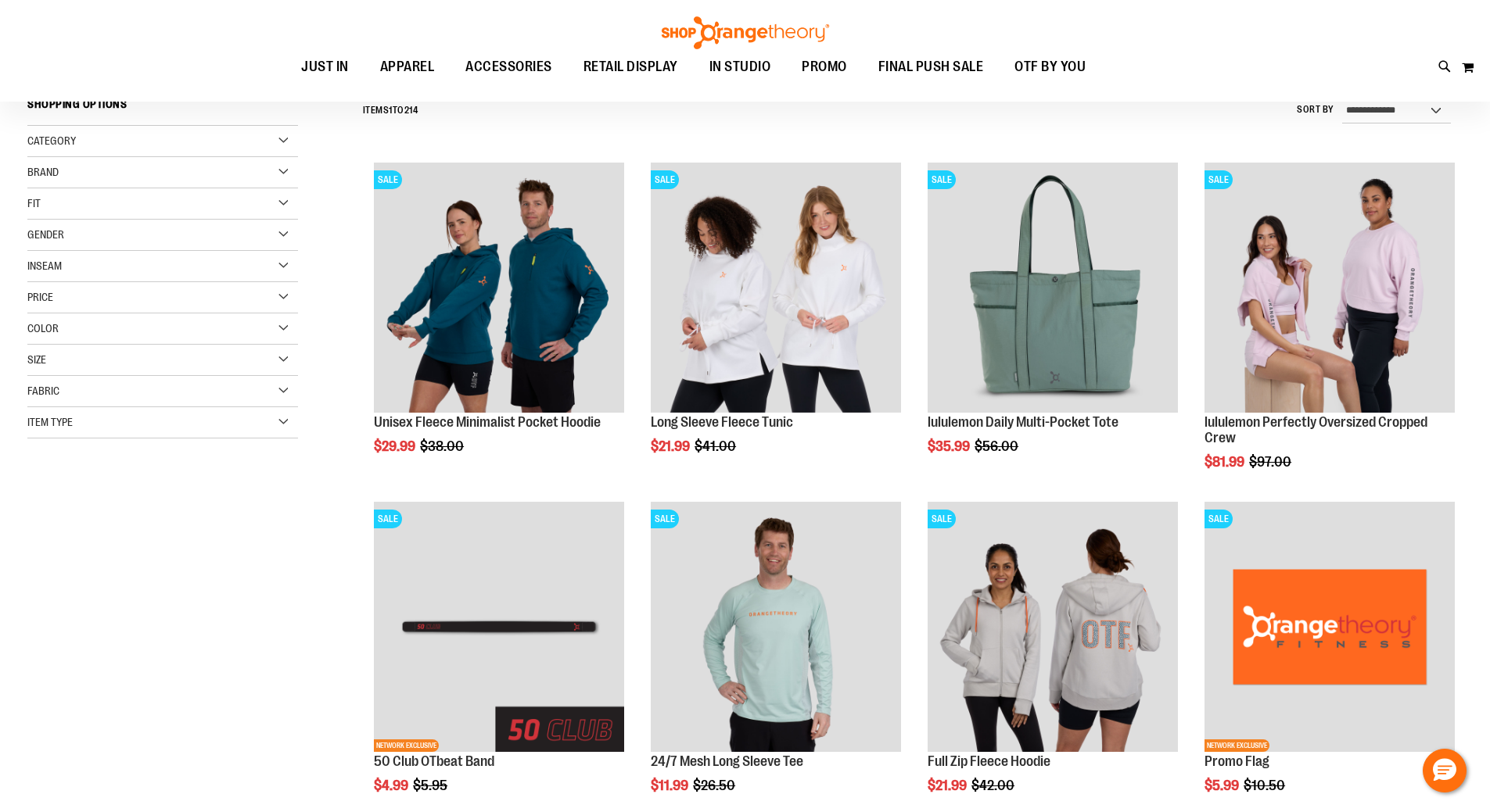
type input "**********"
click at [251, 417] on div "Item Type" at bounding box center [162, 423] width 270 height 31
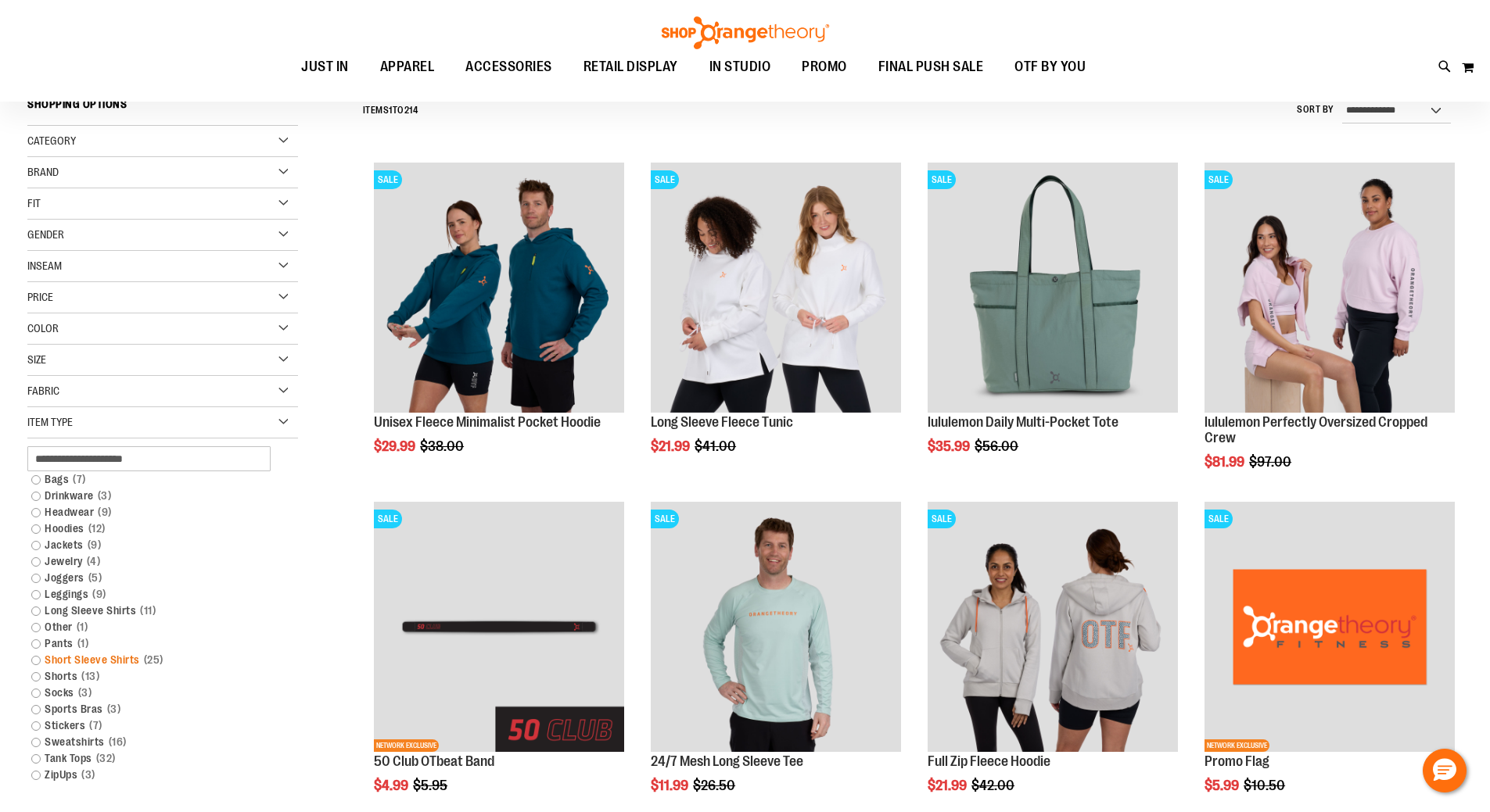
click at [137, 660] on link "Short Sleeve Shirts 25 items" at bounding box center [153, 660] width 259 height 16
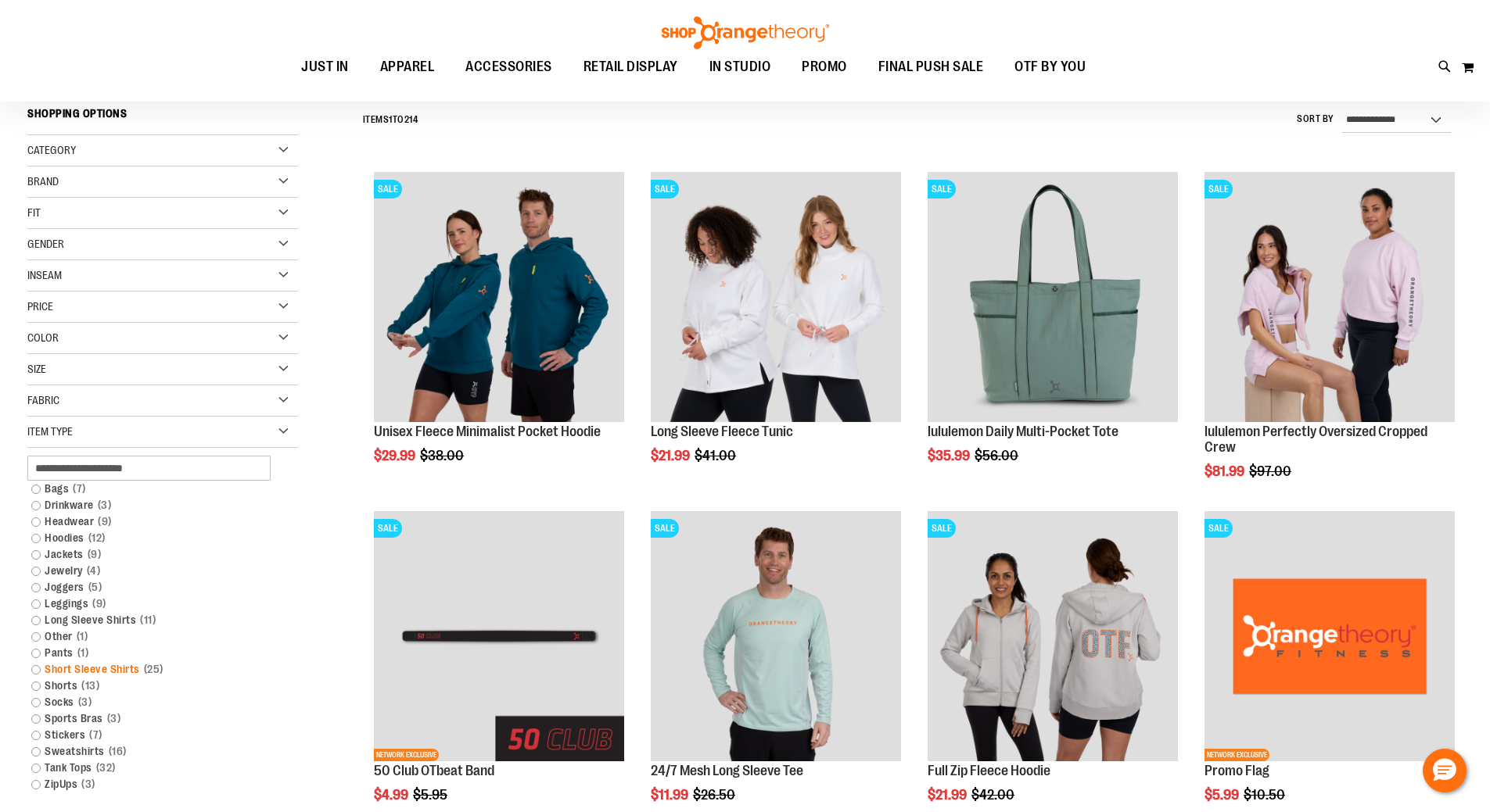
scroll to position [146, 0]
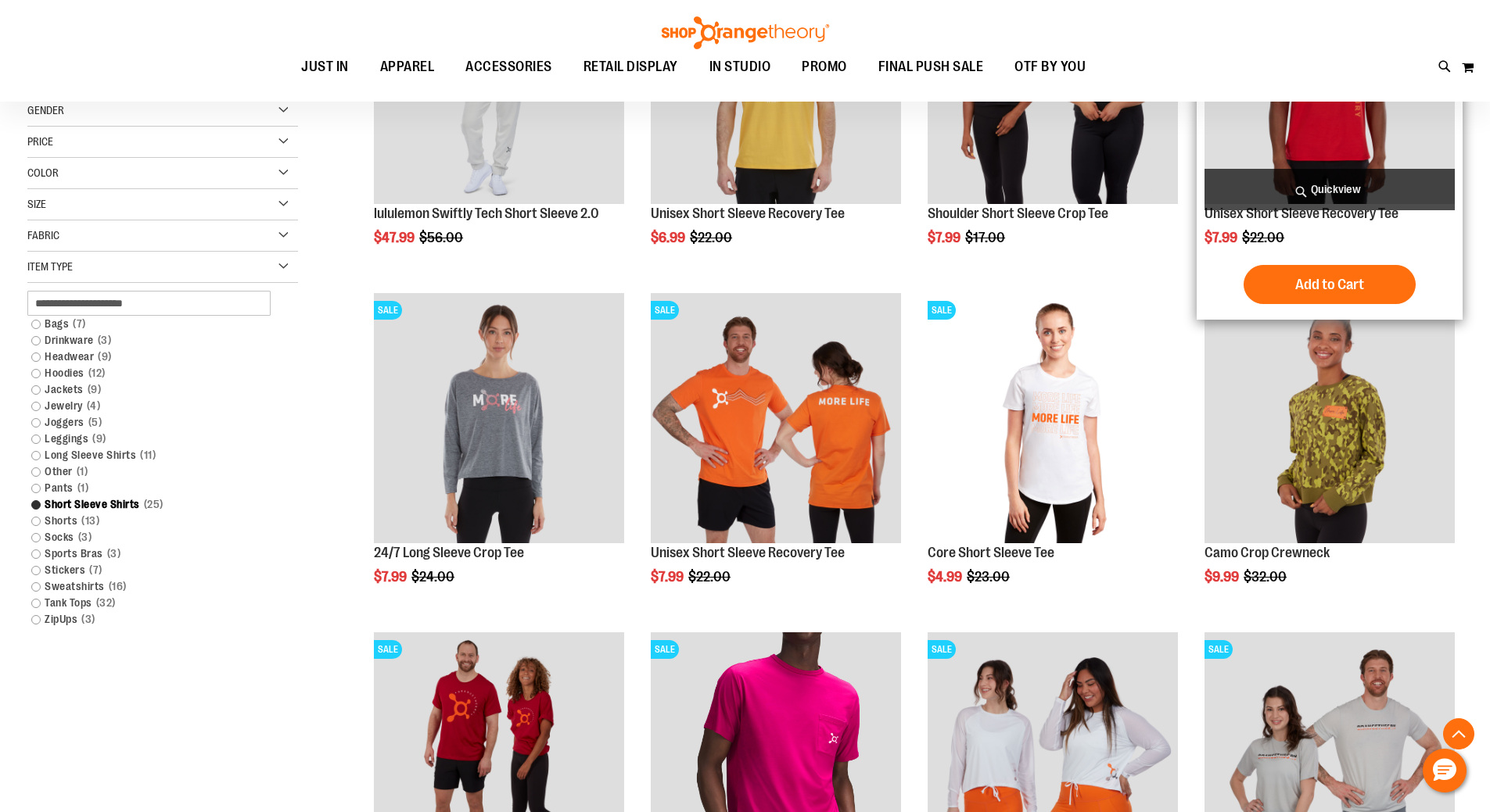
scroll to position [224, 0]
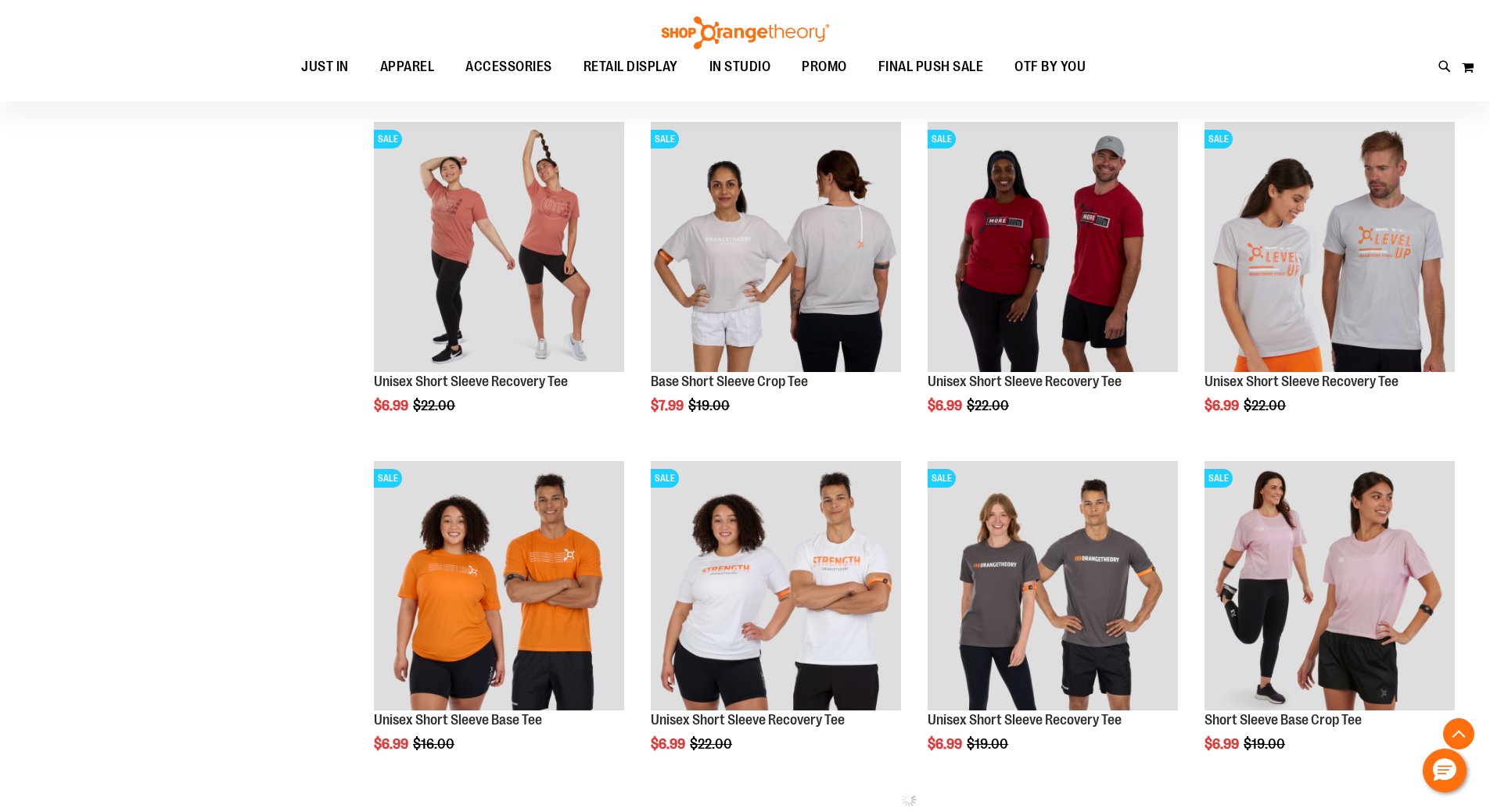
scroll to position [1942, 0]
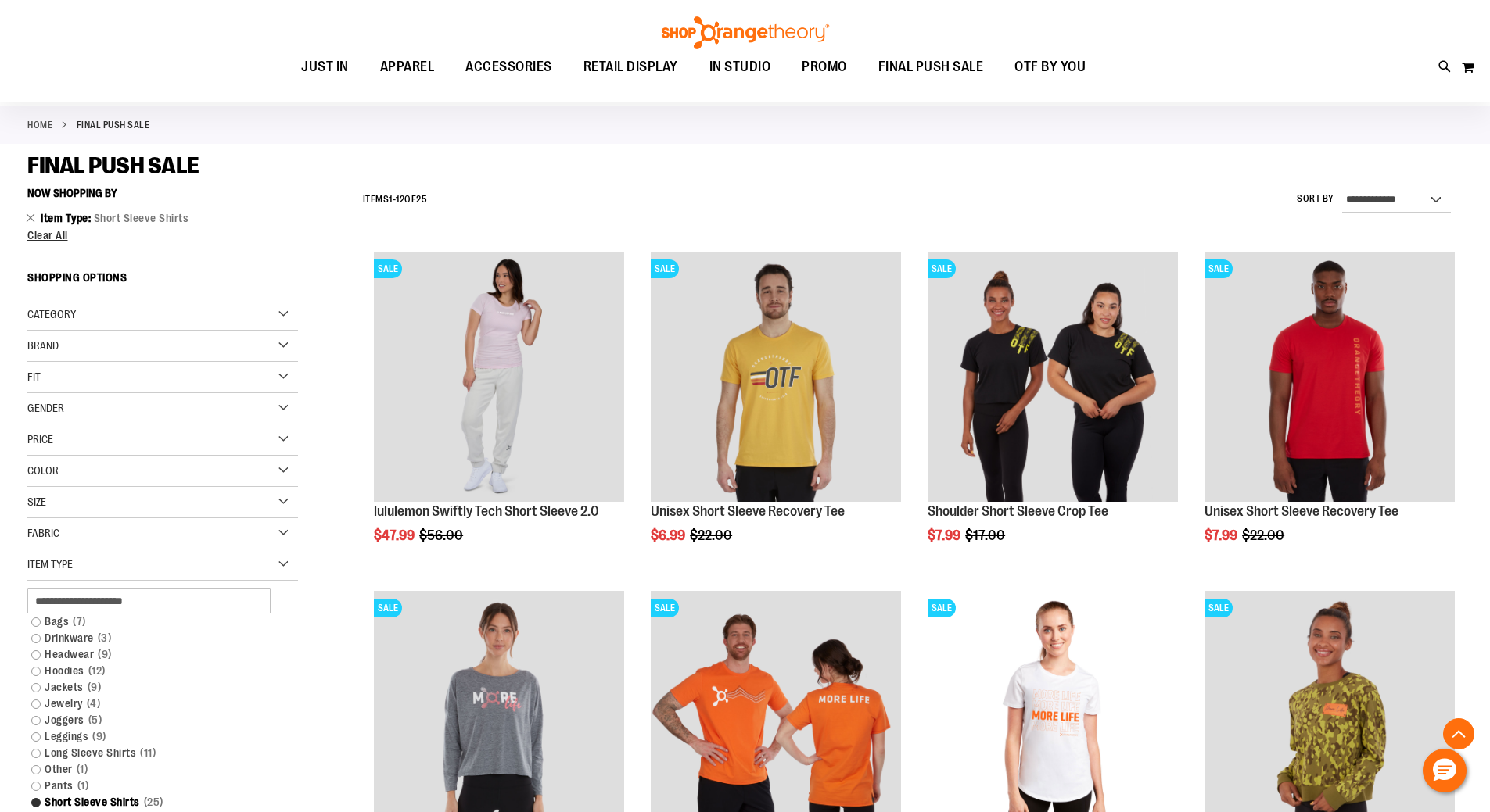
scroll to position [312, 0]
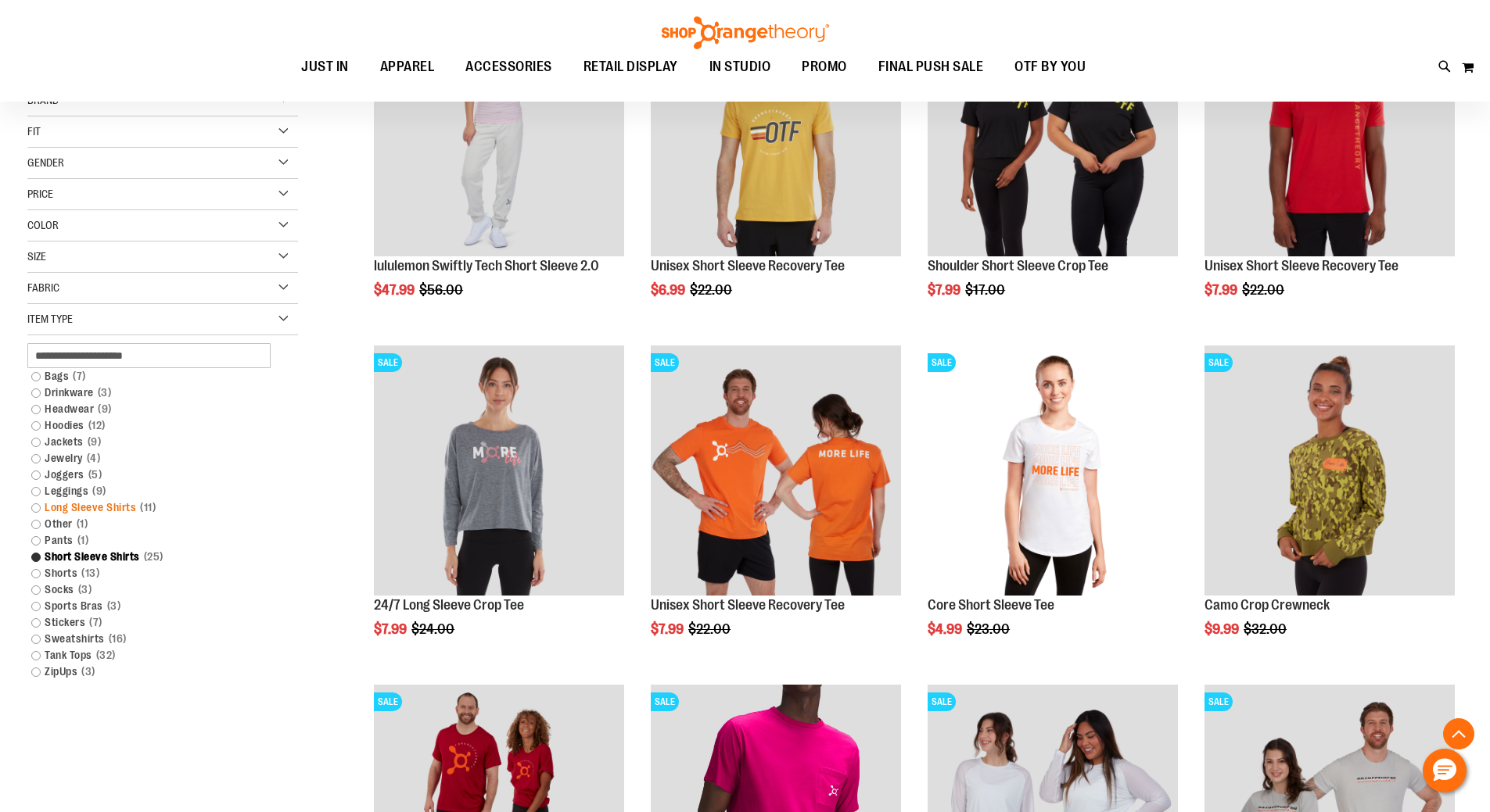
click at [119, 507] on link "Long Sleeve Shirts 11 items" at bounding box center [153, 507] width 259 height 16
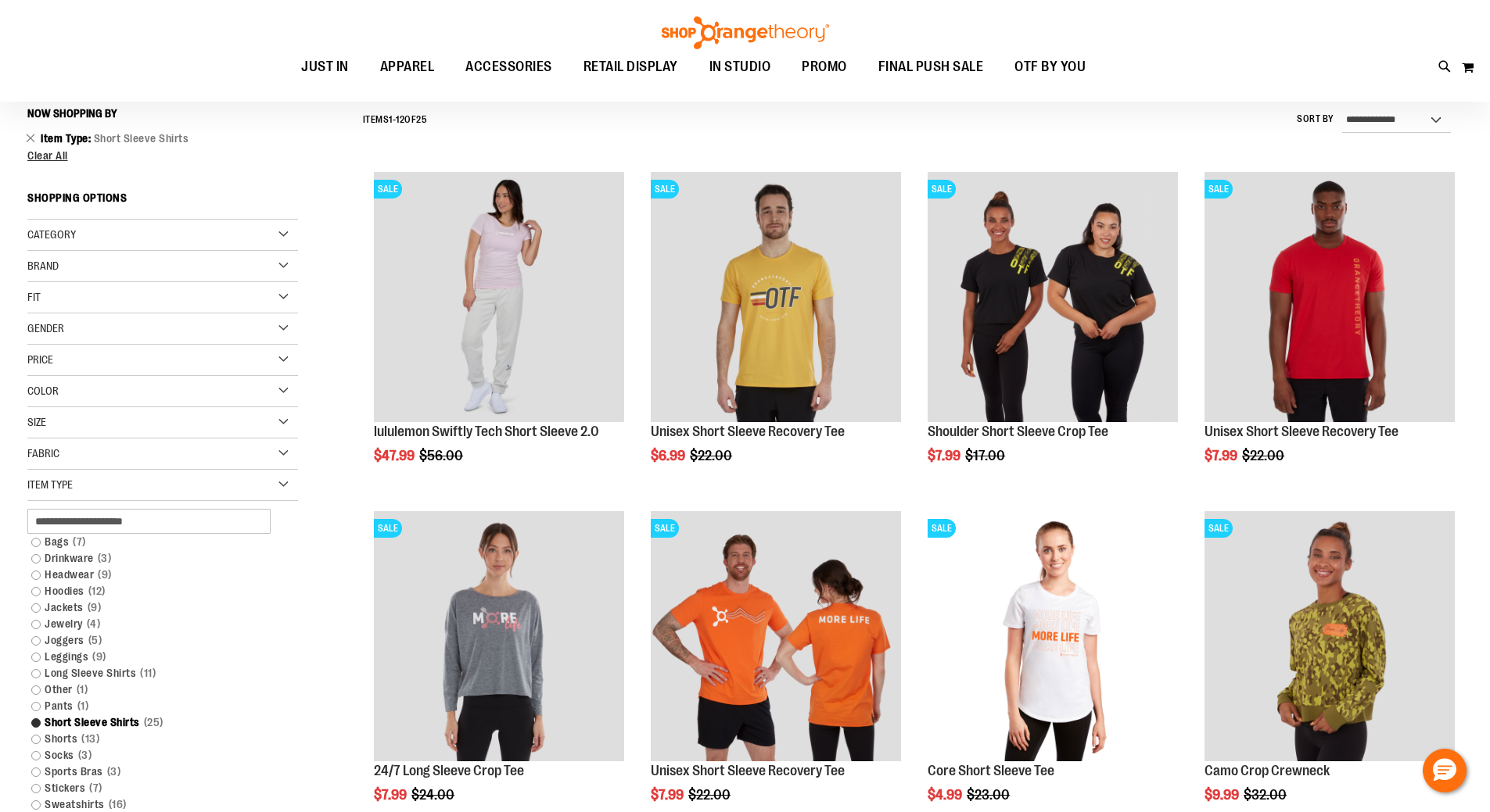
scroll to position [146, 0]
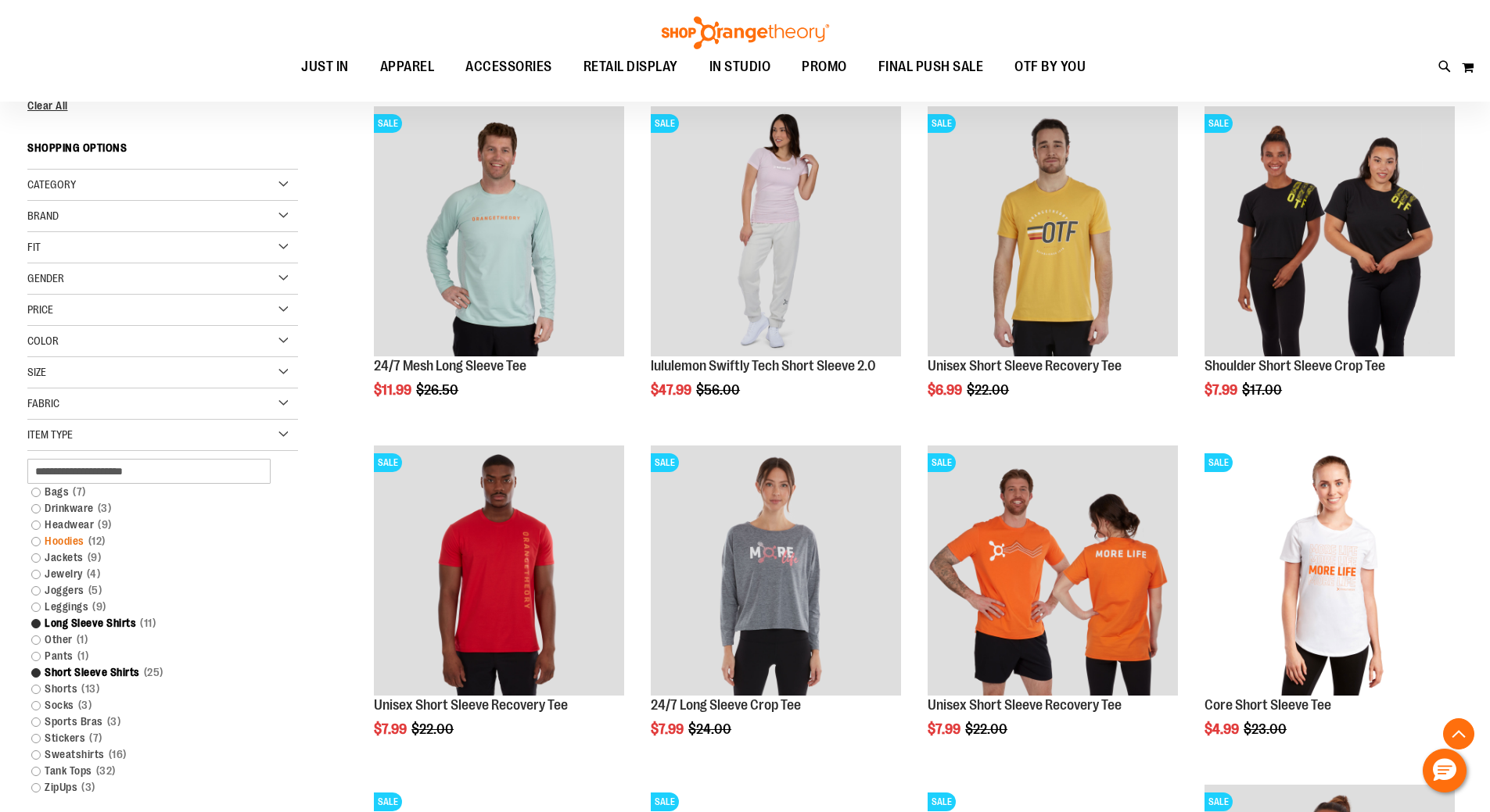
scroll to position [301, 0]
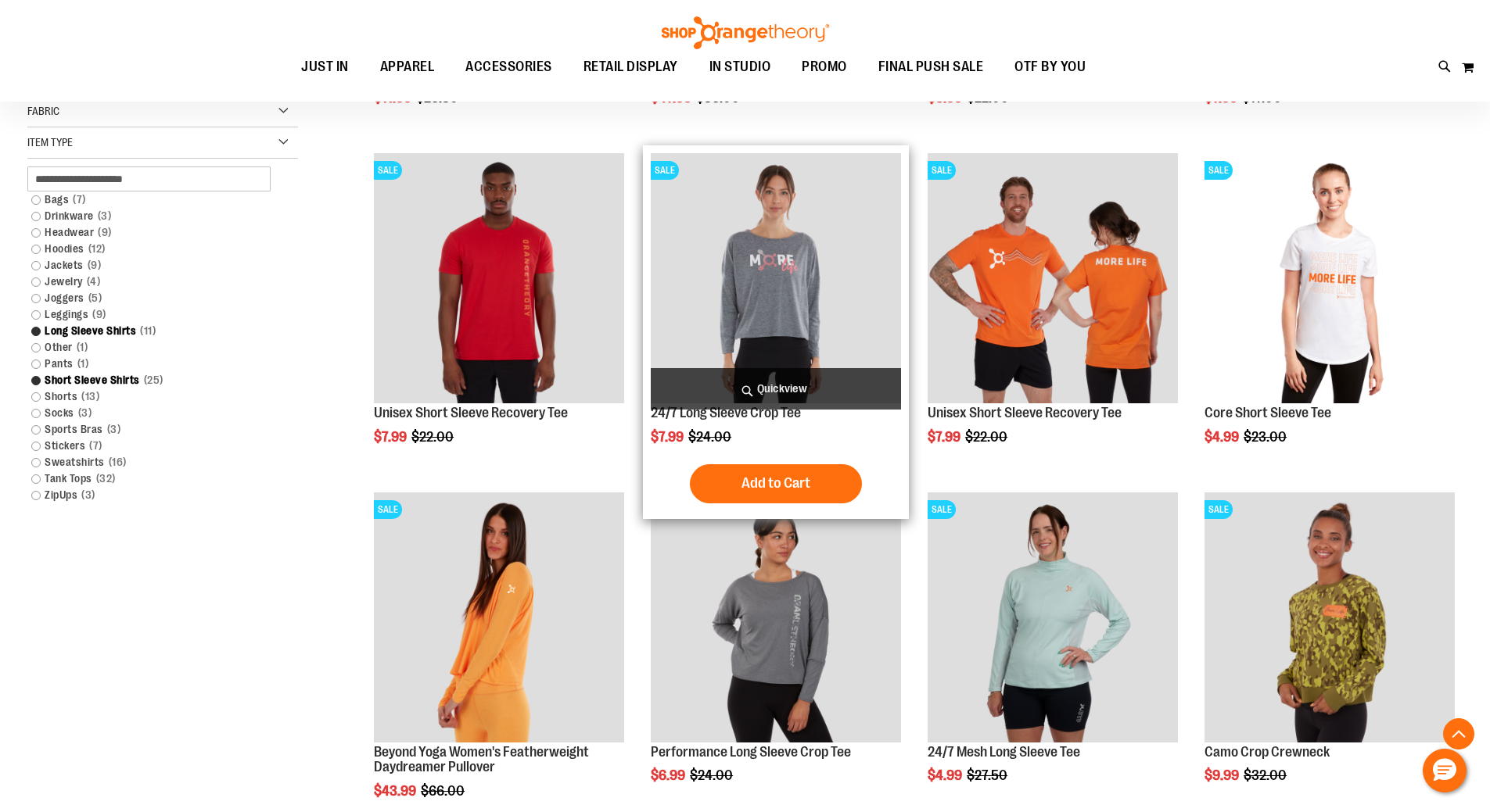
scroll to position [146, 0]
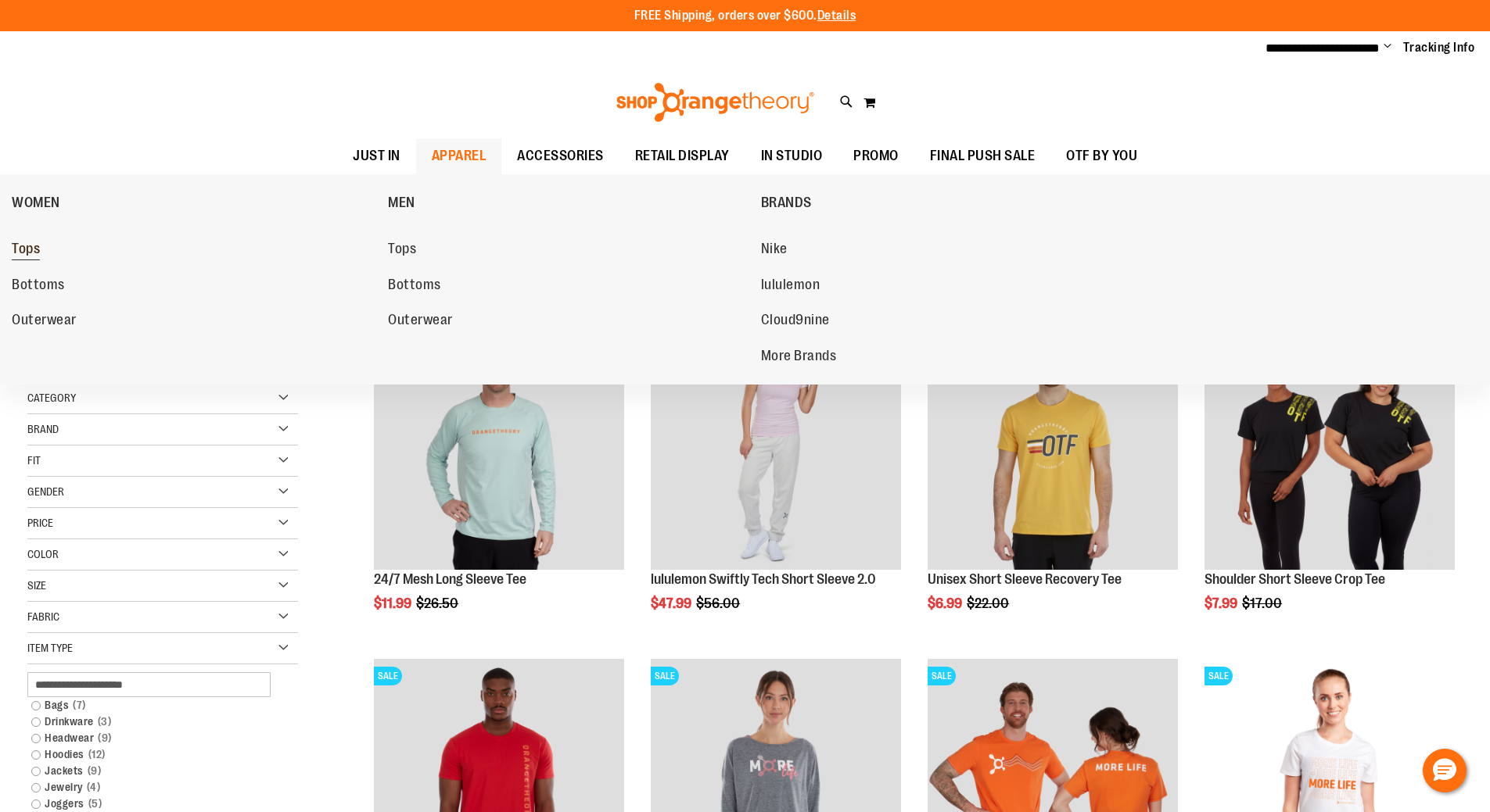
click at [20, 251] on span "Tops" at bounding box center [25, 250] width 28 height 19
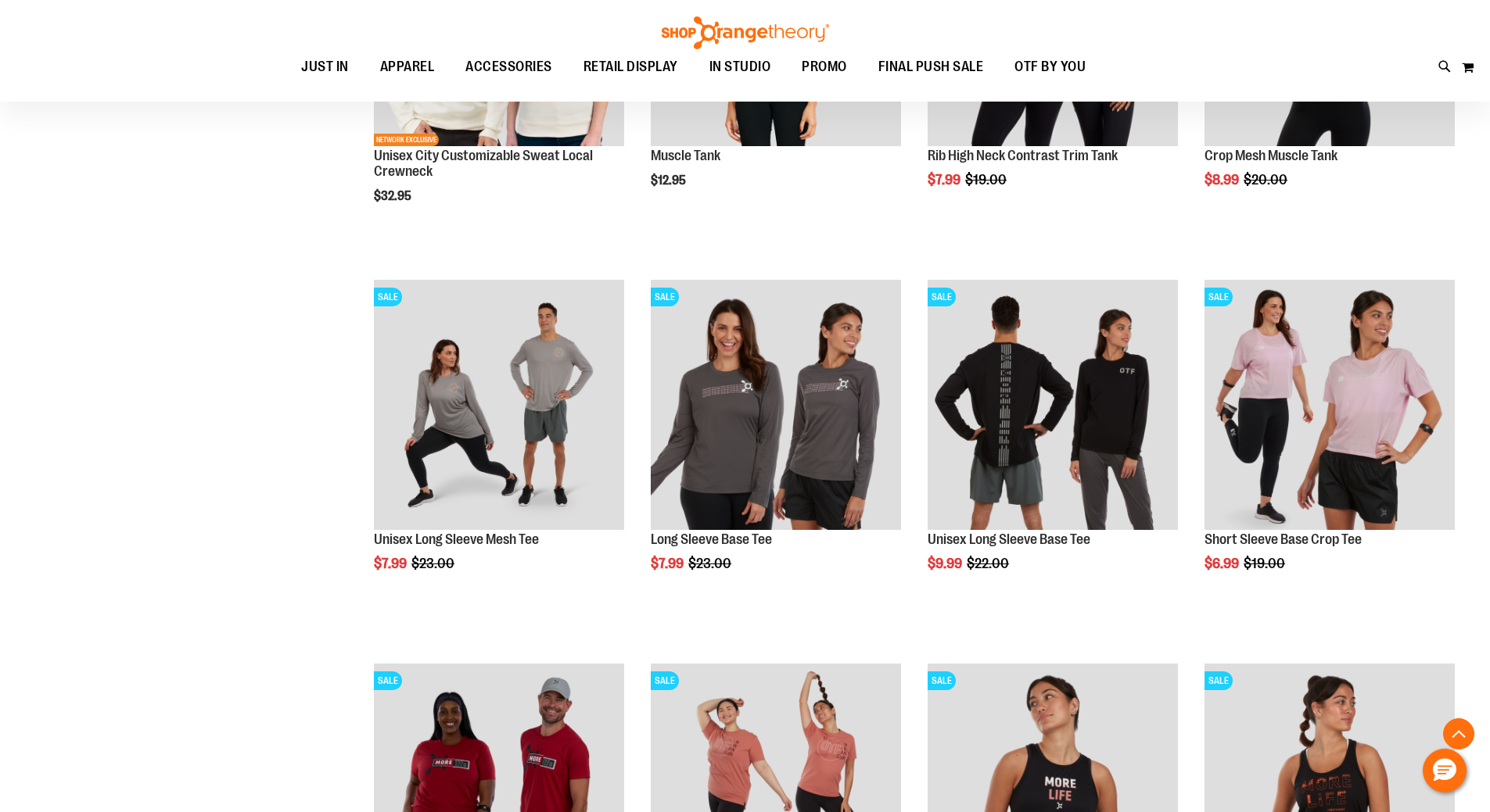
scroll to position [937, 0]
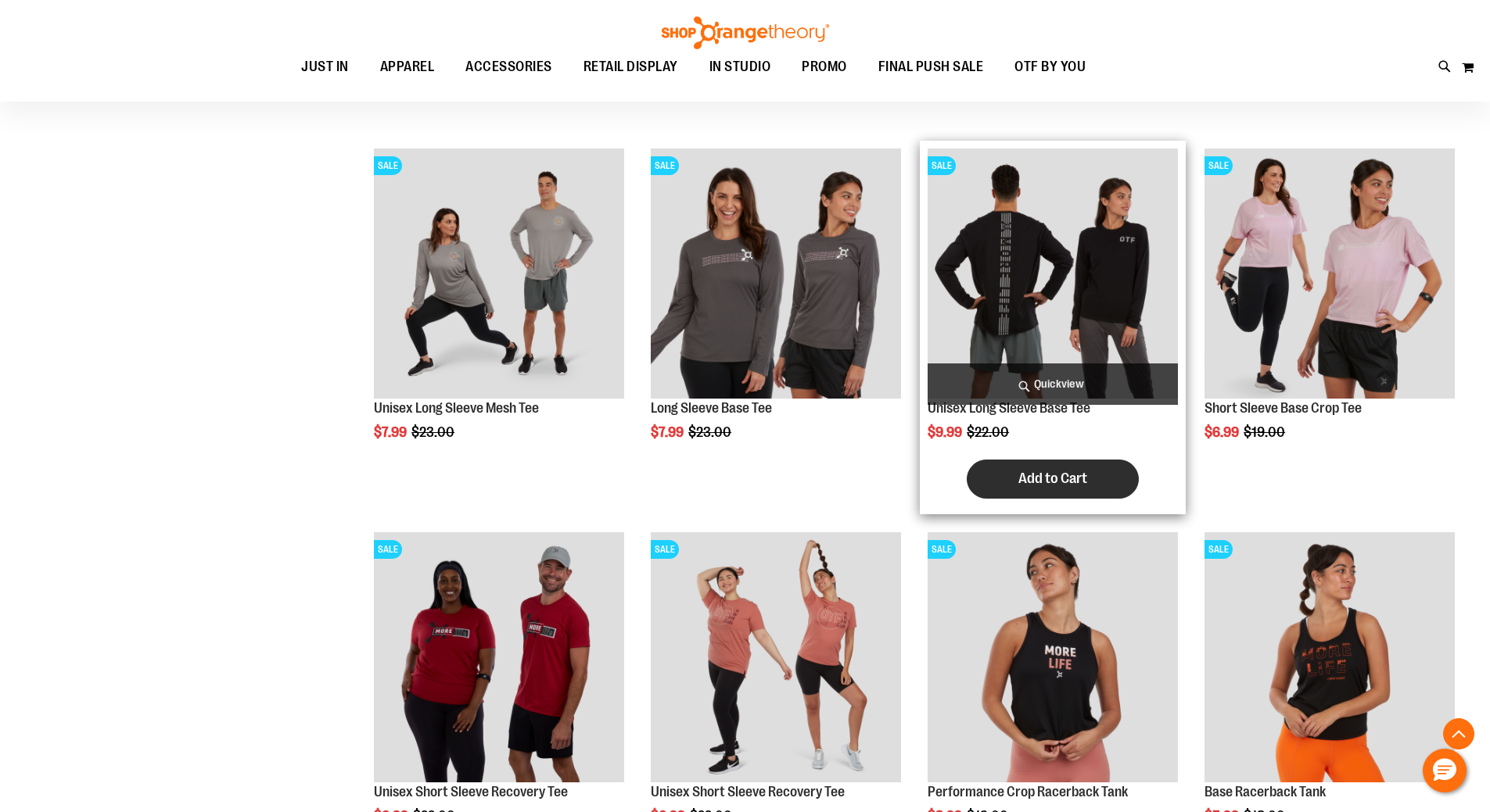
type input "**********"
click at [1074, 468] on button "Add to Cart" at bounding box center [1052, 479] width 172 height 39
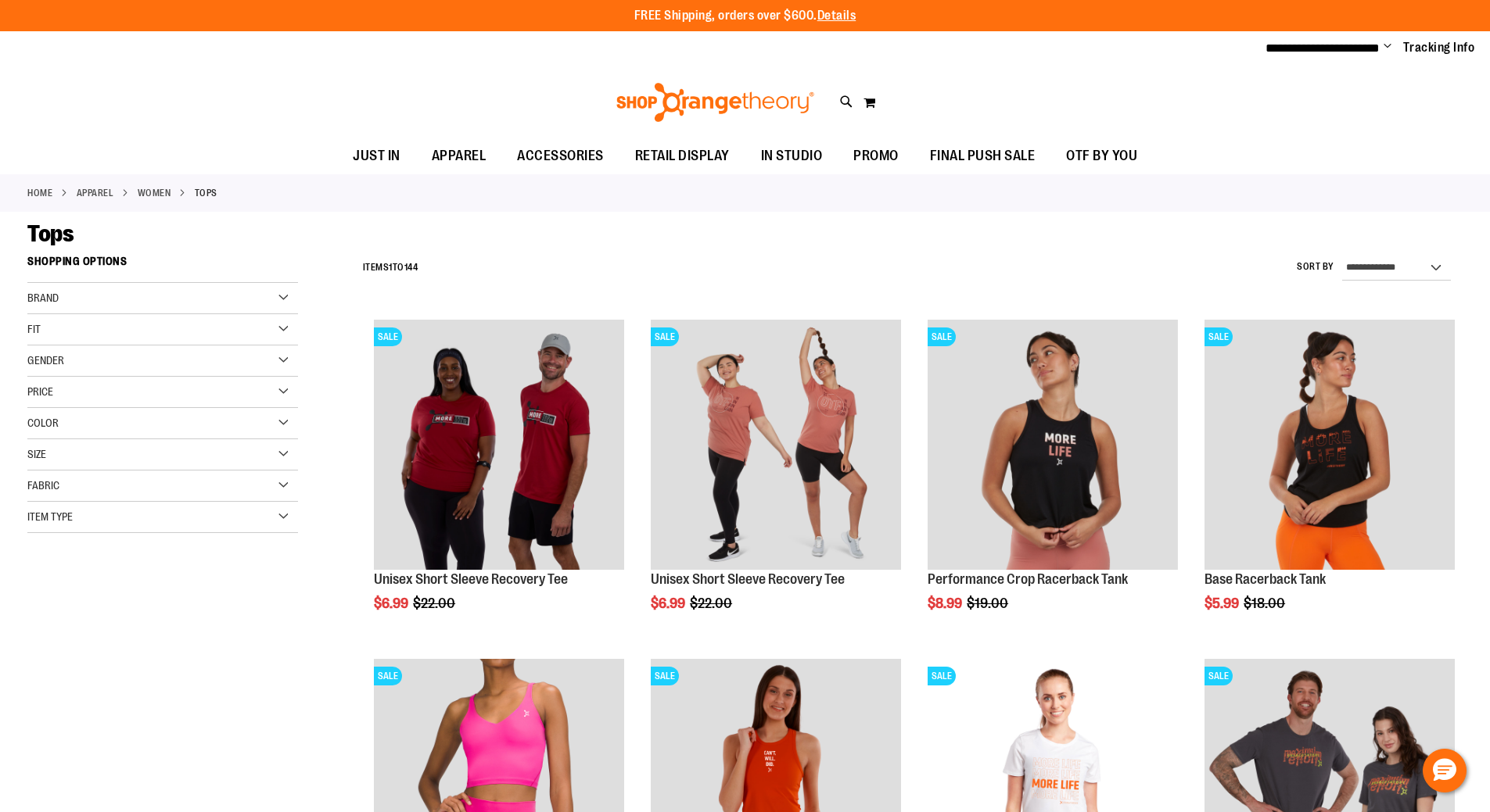
type input "**********"
click at [273, 326] on div "Fit" at bounding box center [162, 329] width 270 height 31
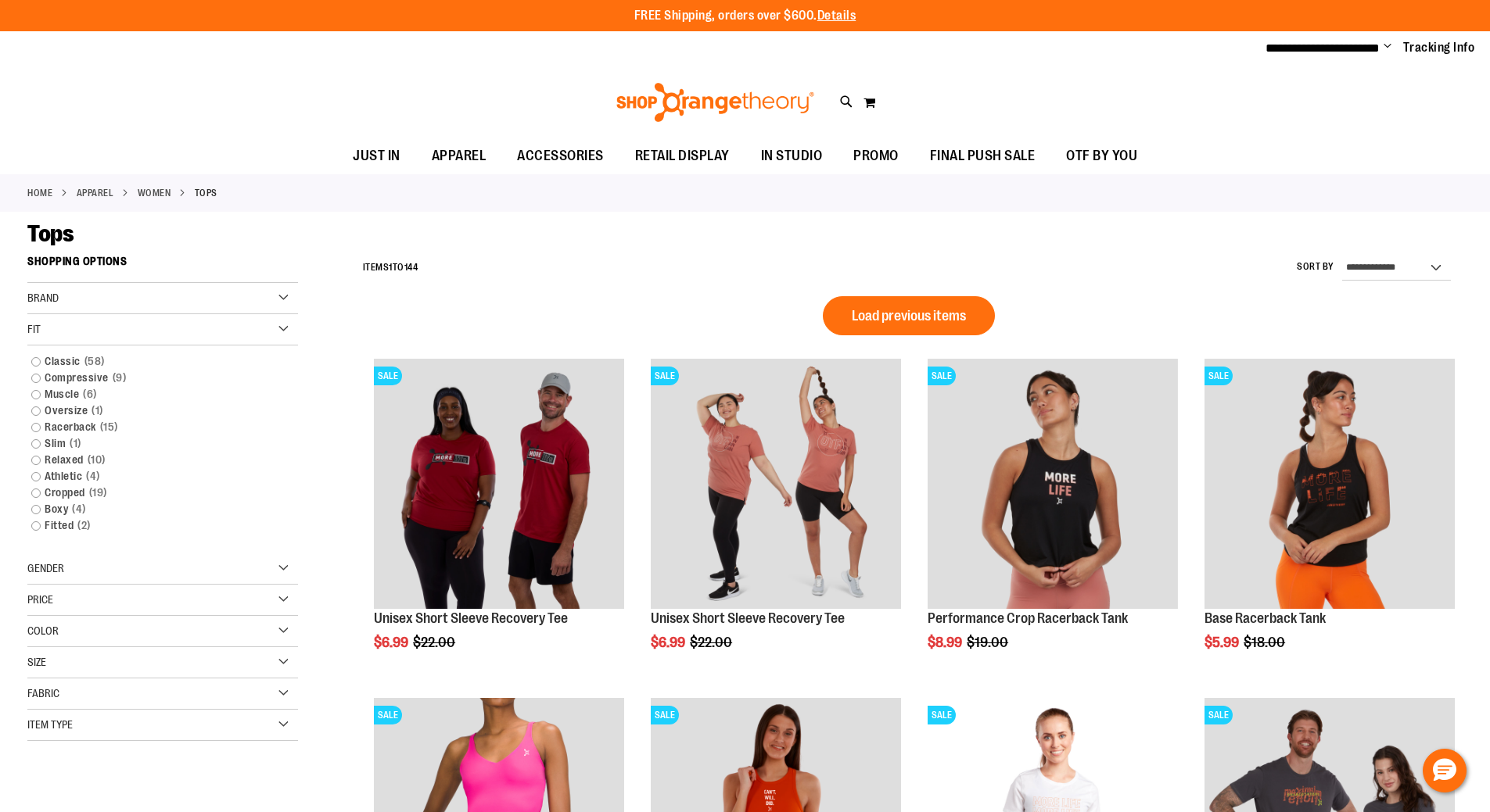
click at [273, 326] on div "Fit" at bounding box center [162, 329] width 270 height 31
click at [52, 456] on div "Size" at bounding box center [162, 455] width 270 height 31
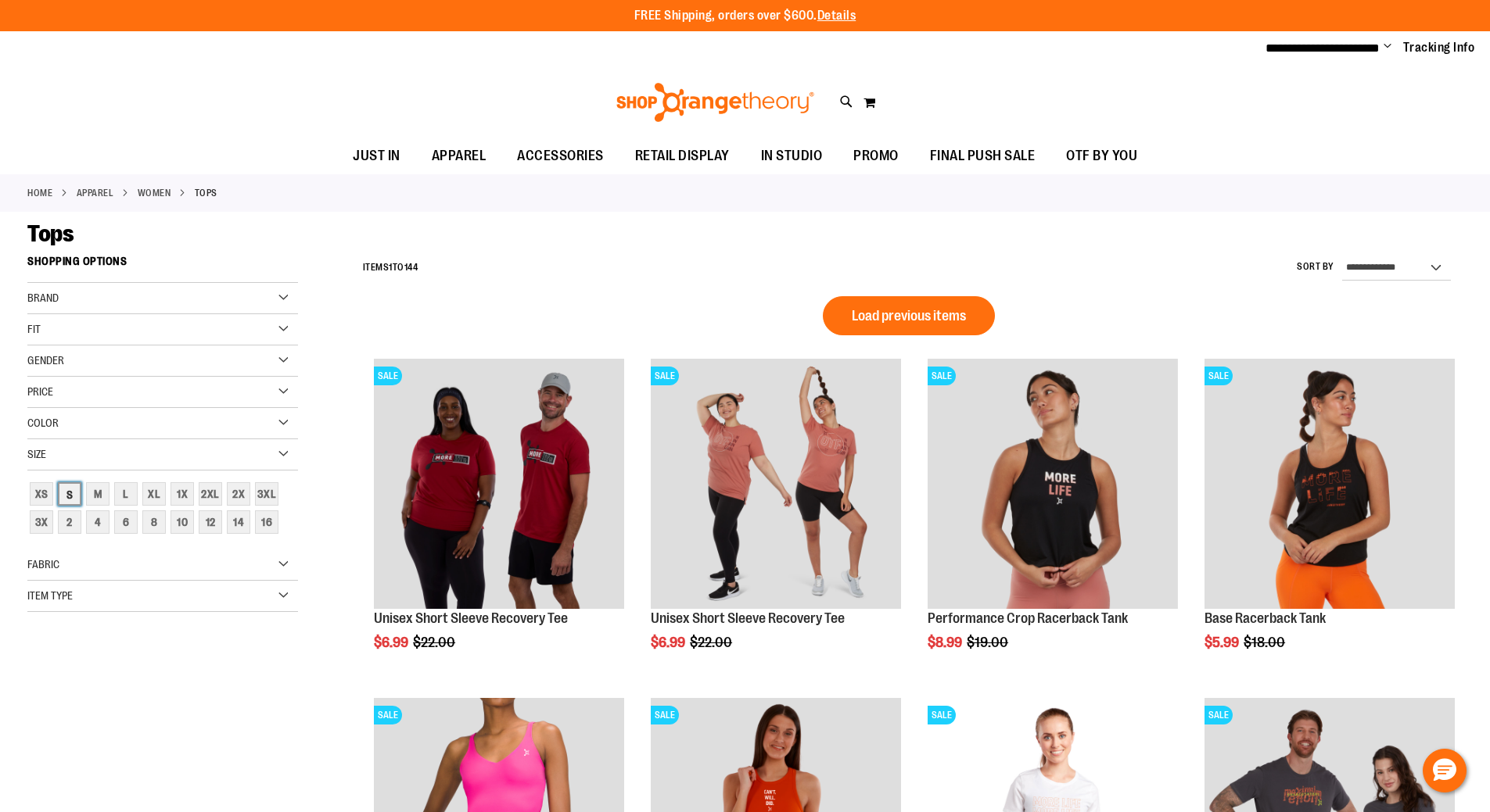
click at [62, 496] on div "S" at bounding box center [69, 494] width 24 height 24
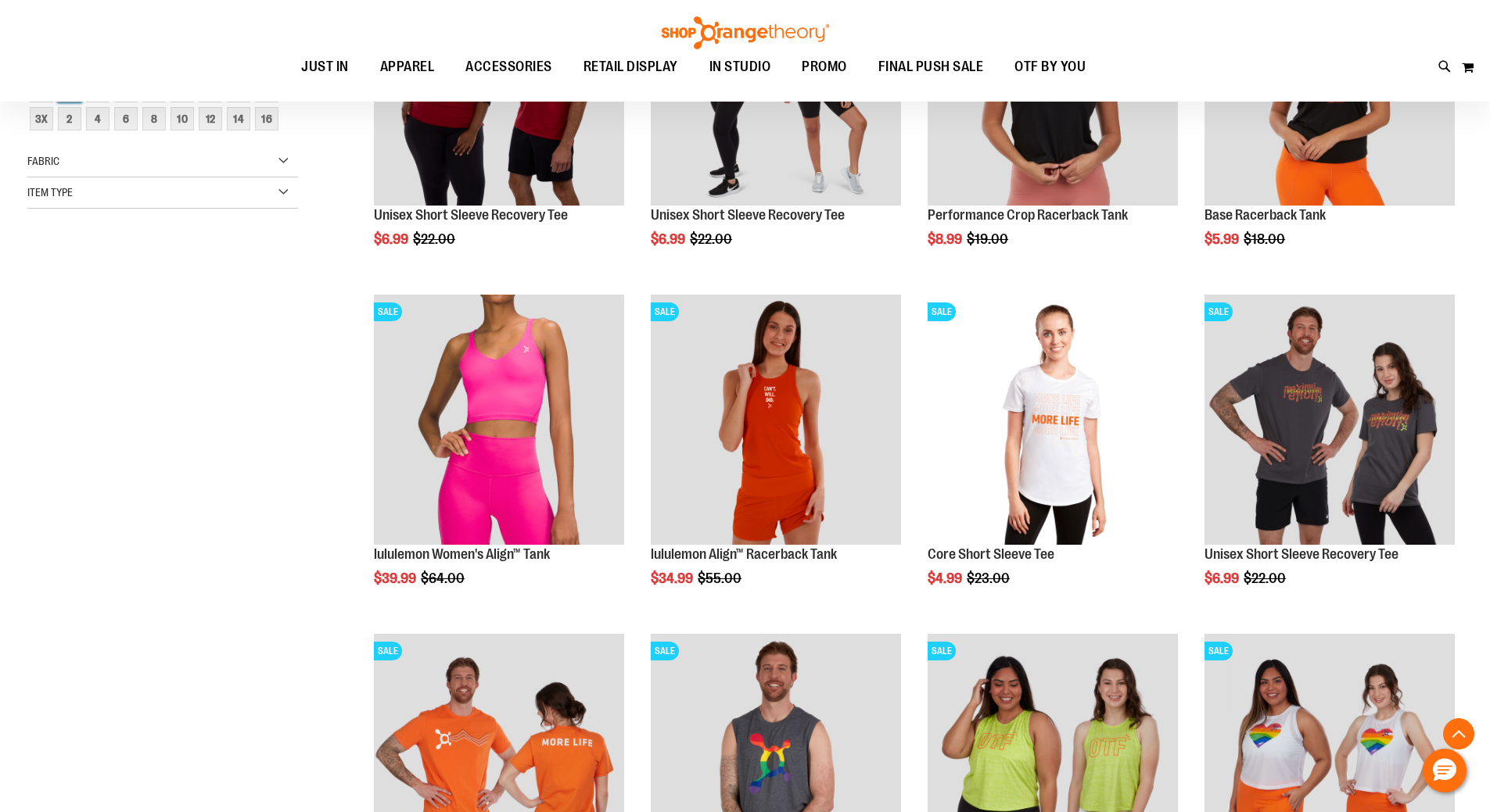
scroll to position [247, 0]
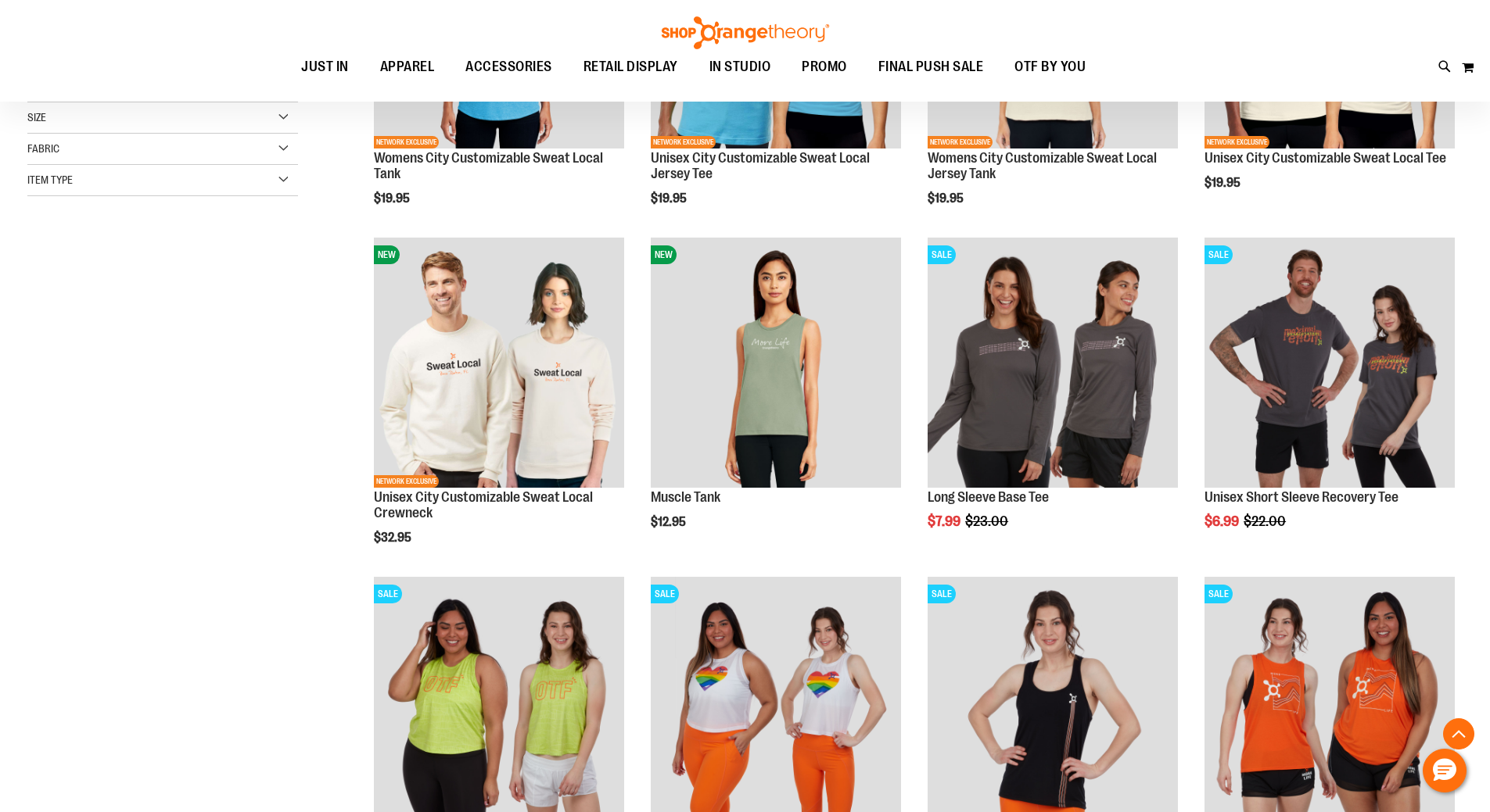
click at [264, 187] on div "Item Type" at bounding box center [162, 180] width 270 height 31
click at [129, 234] on link "Long Sleeve Shirts 5 items" at bounding box center [153, 236] width 259 height 16
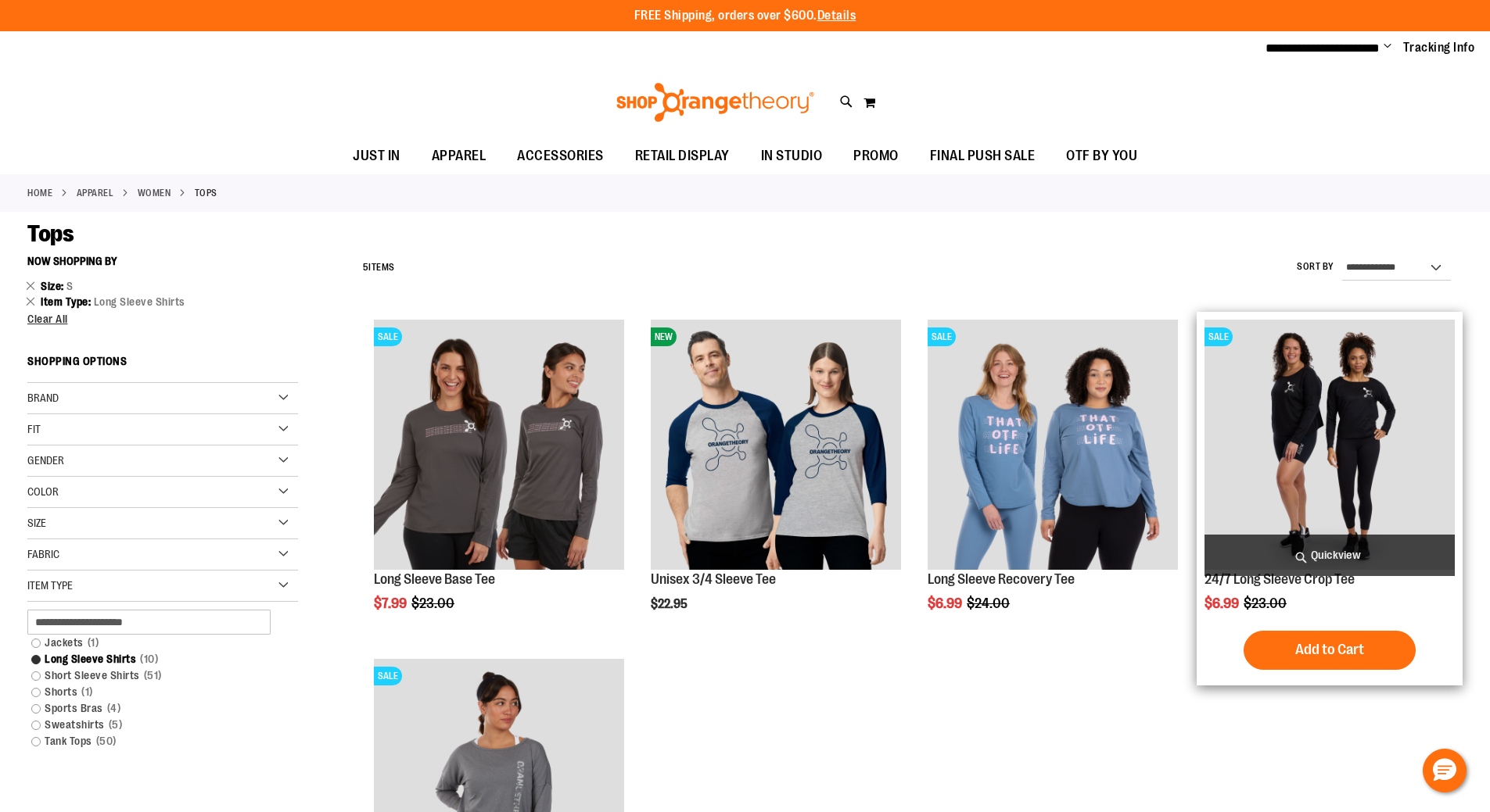
click at [1290, 647] on button "Add to Cart" at bounding box center [1329, 650] width 172 height 39
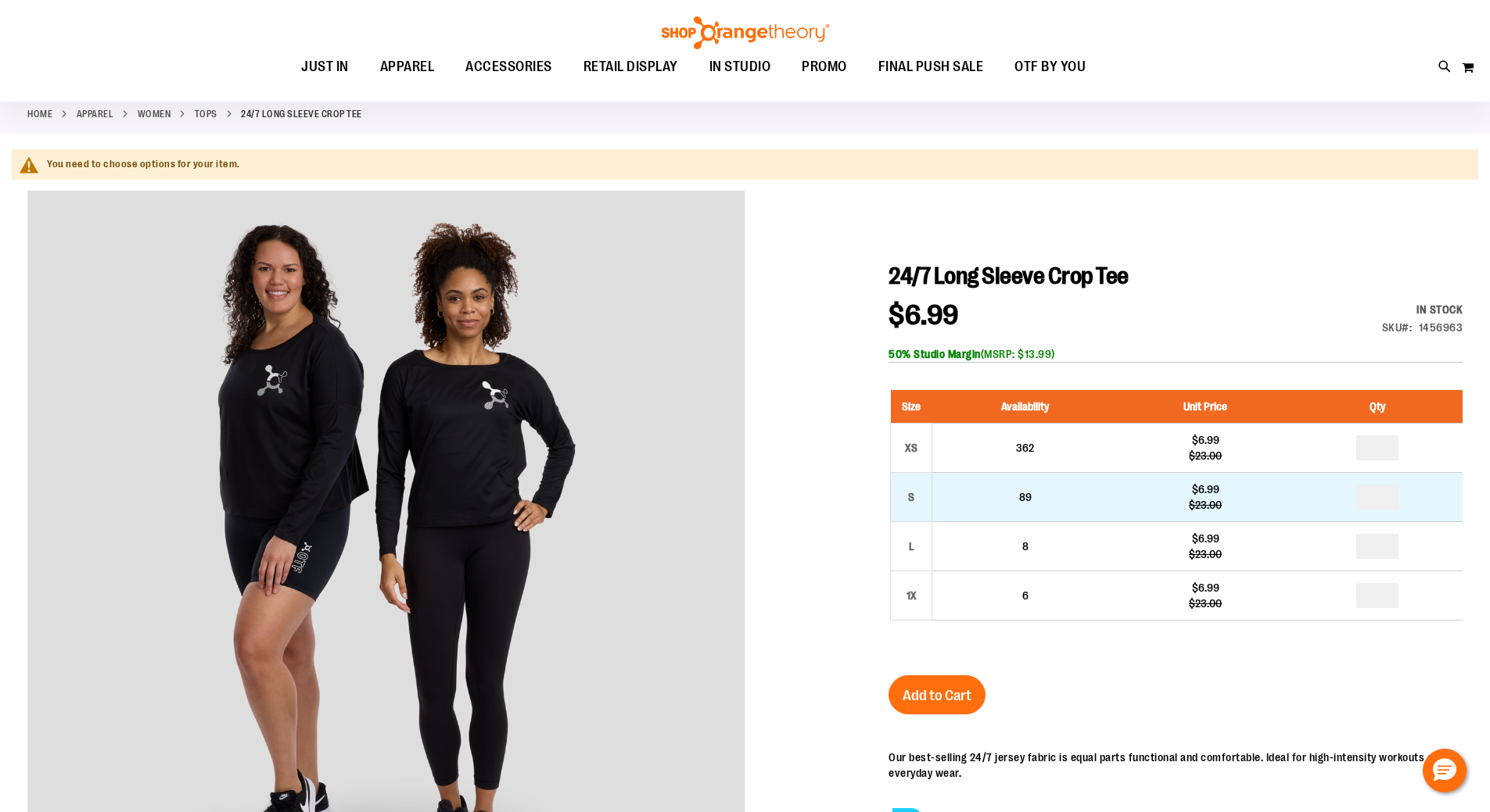
scroll to position [156, 0]
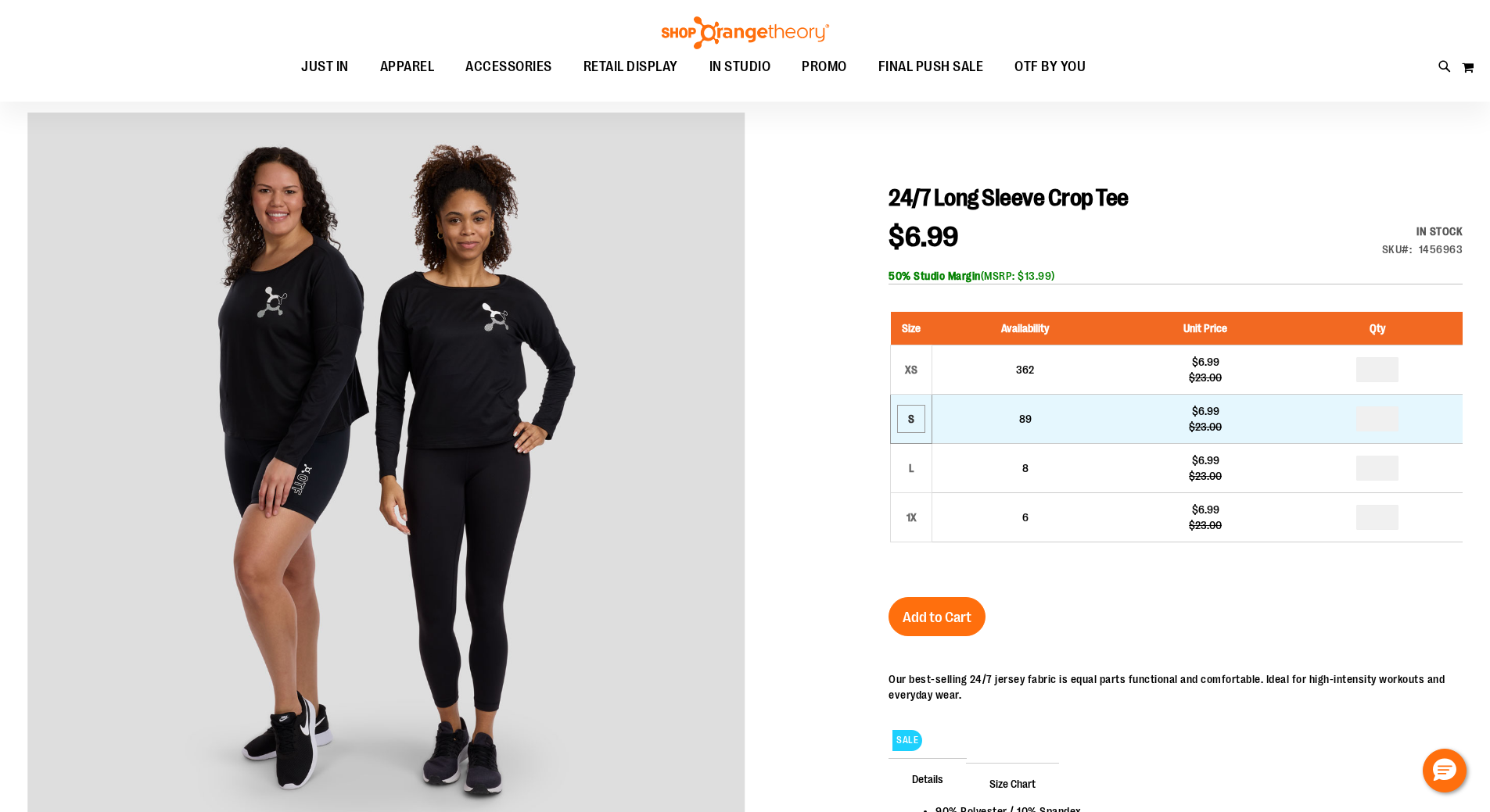
type input "**********"
click at [901, 417] on div "S" at bounding box center [911, 419] width 24 height 24
click at [912, 396] on td "S" at bounding box center [911, 419] width 42 height 49
click at [1371, 423] on input "number" at bounding box center [1377, 419] width 42 height 25
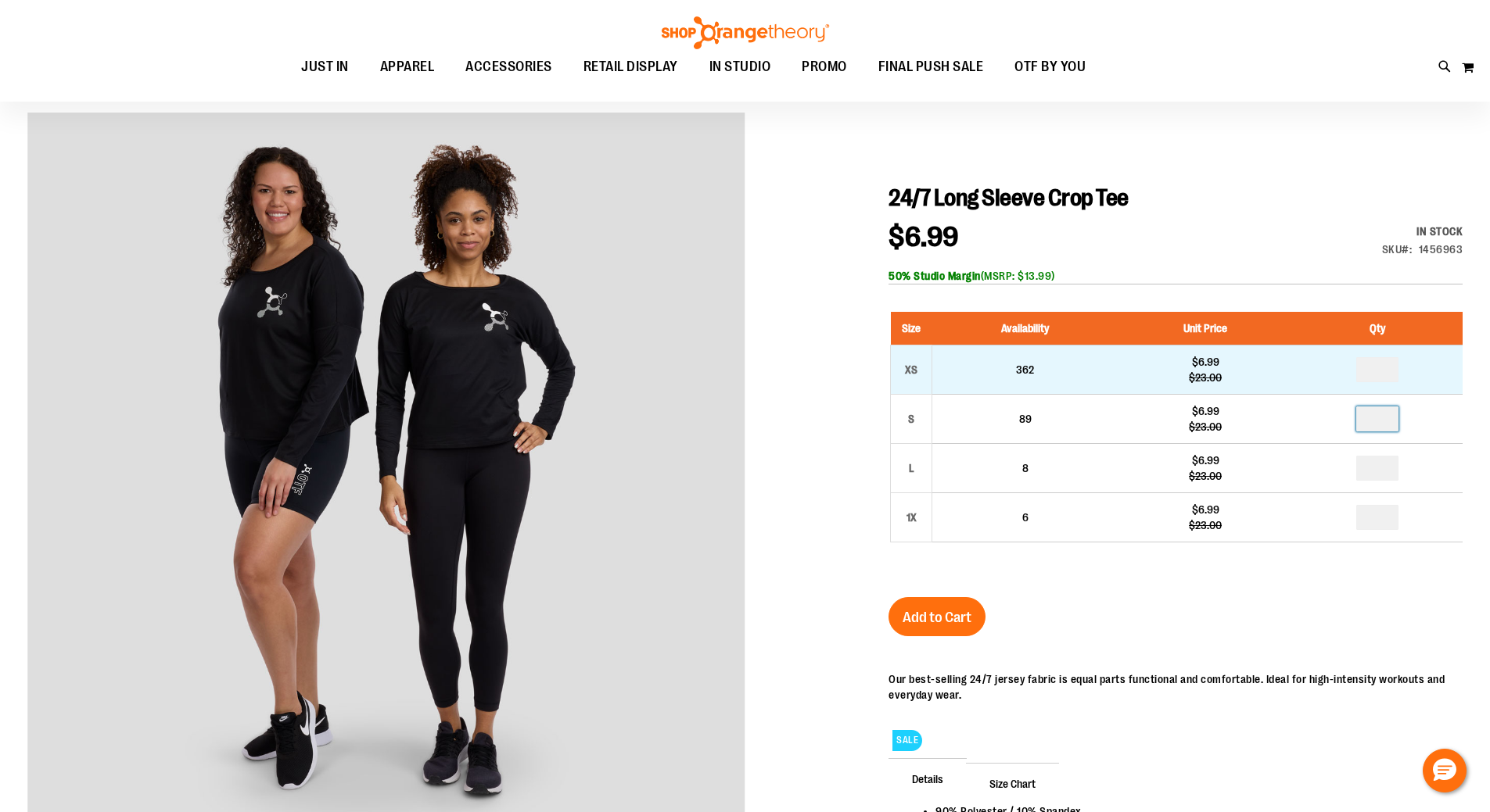
type input "*"
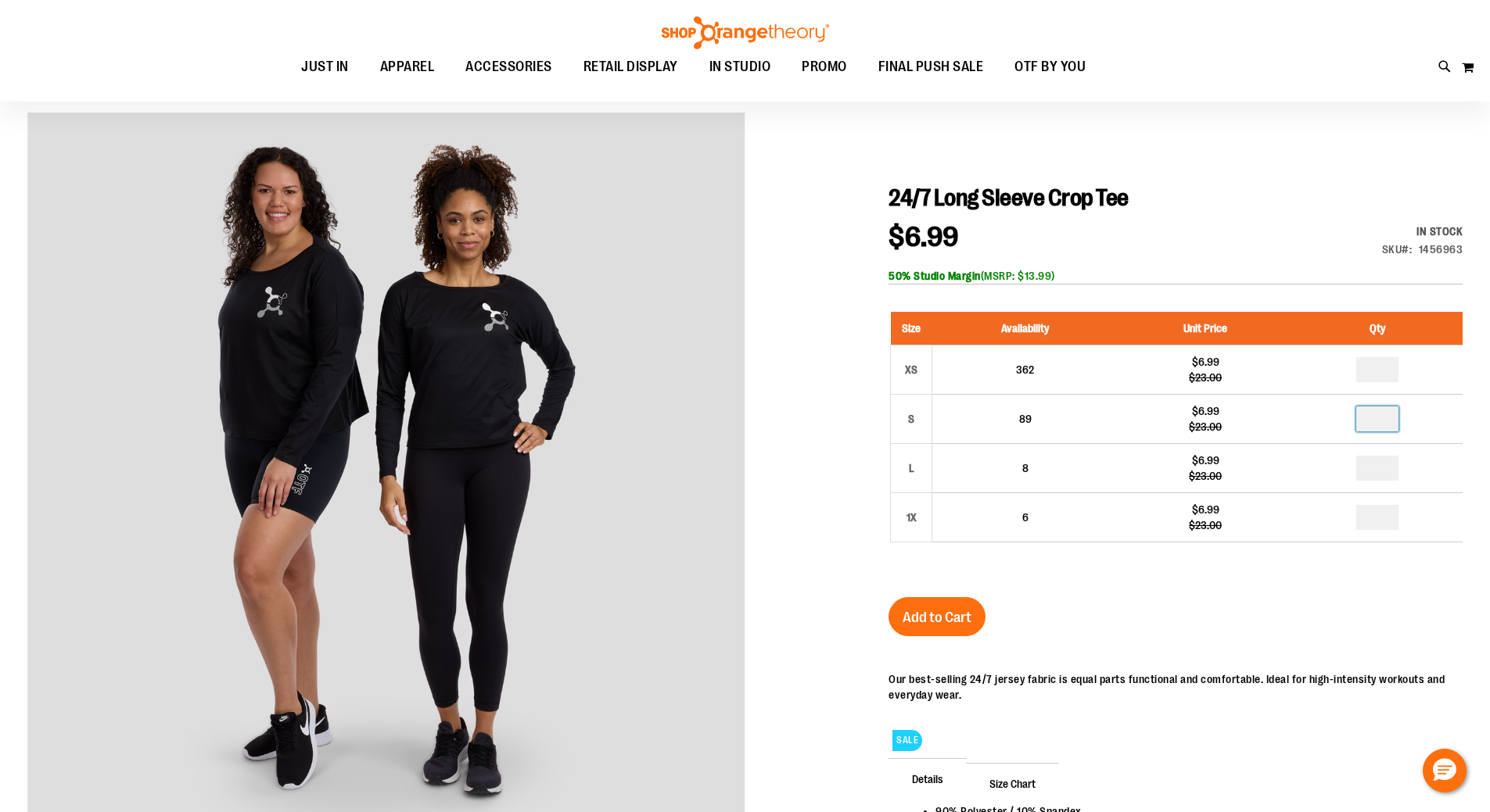
click at [1144, 607] on div "24/7 Long Sleeve Crop Tee $6.99 Regular Price $23.00 In stock Only %1 left SKU …" at bounding box center [1176, 580] width 574 height 793
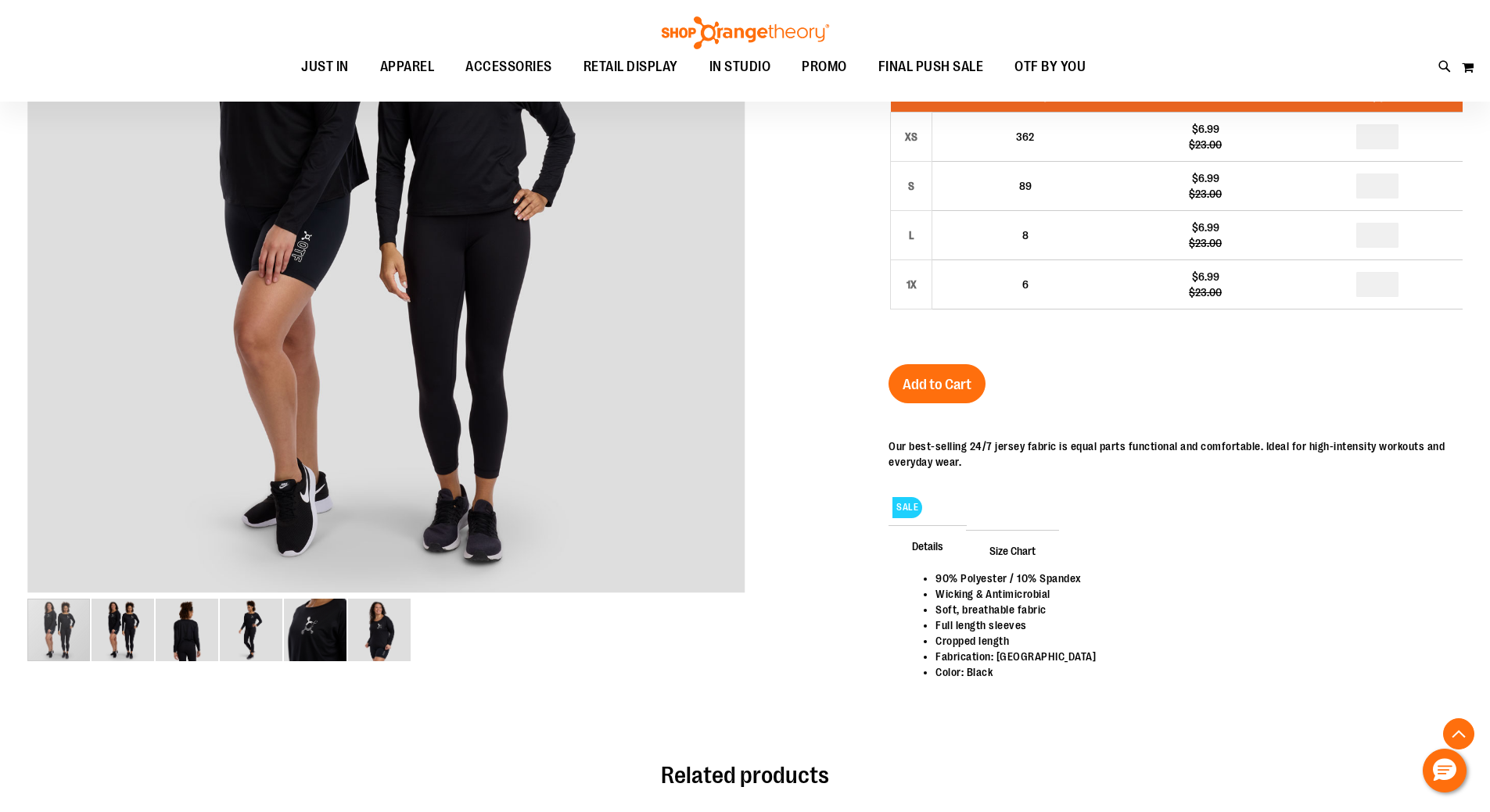
scroll to position [390, 0]
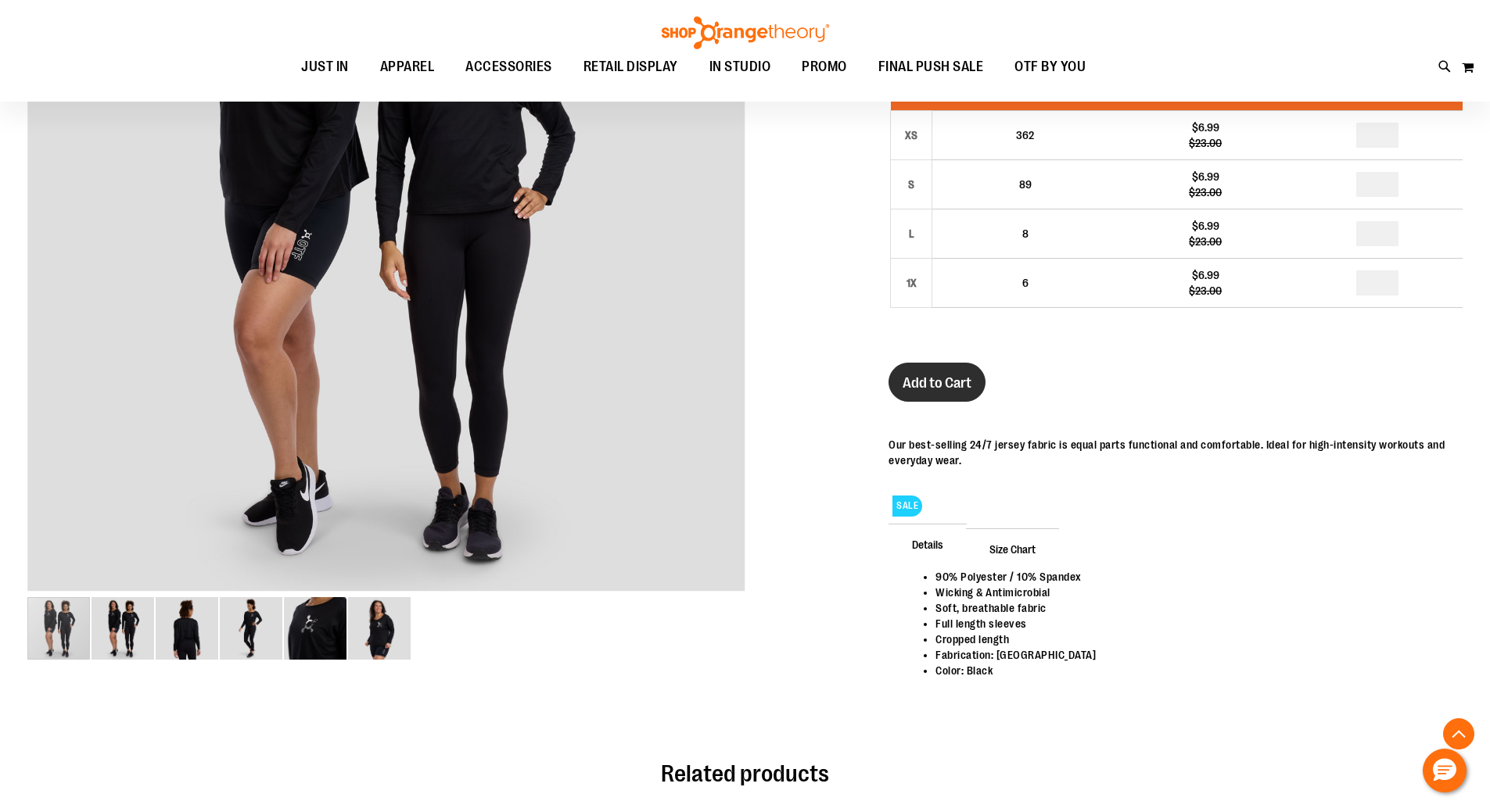
click at [960, 383] on span "Add to Cart" at bounding box center [936, 383] width 69 height 17
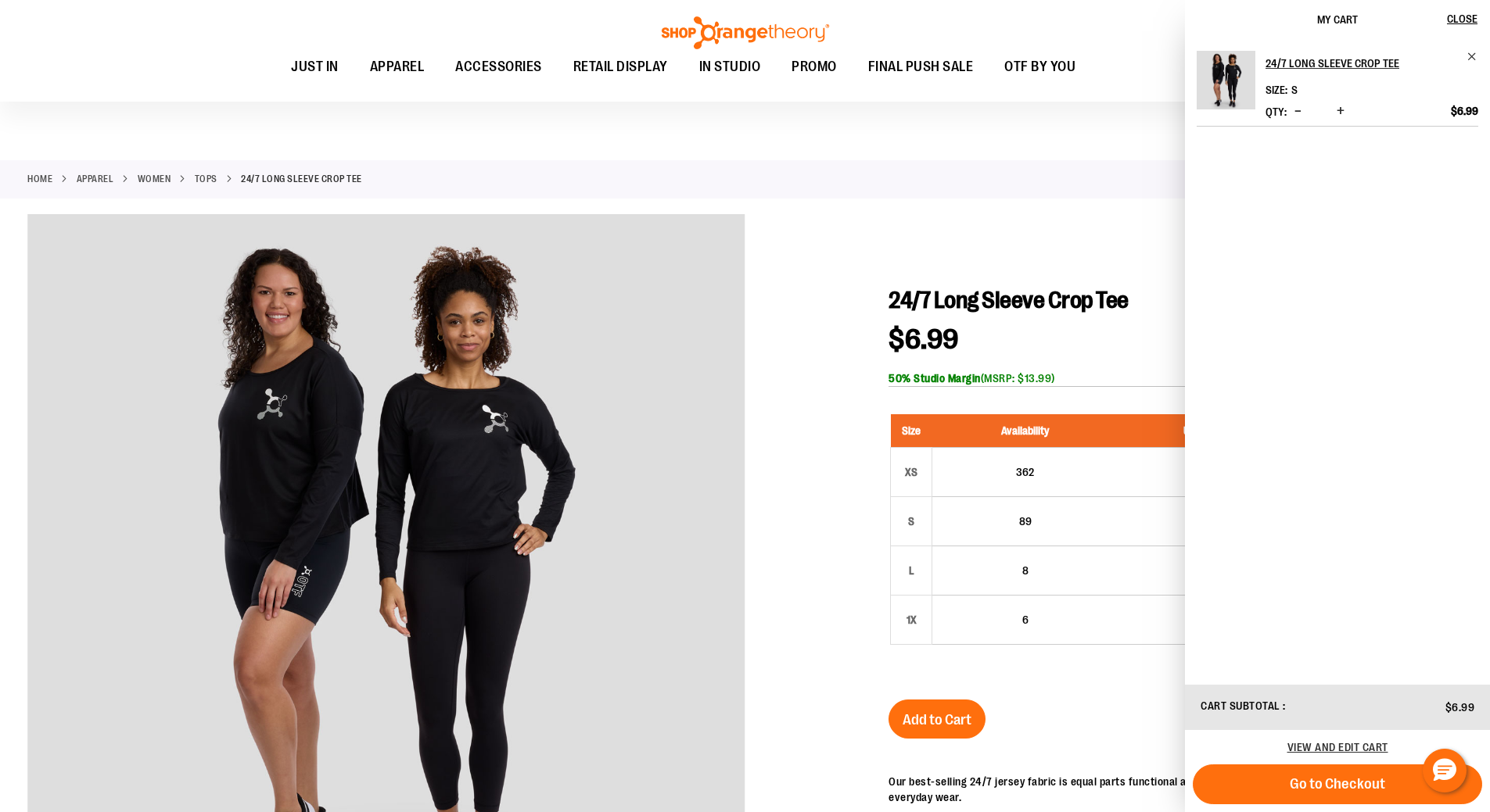
scroll to position [0, 0]
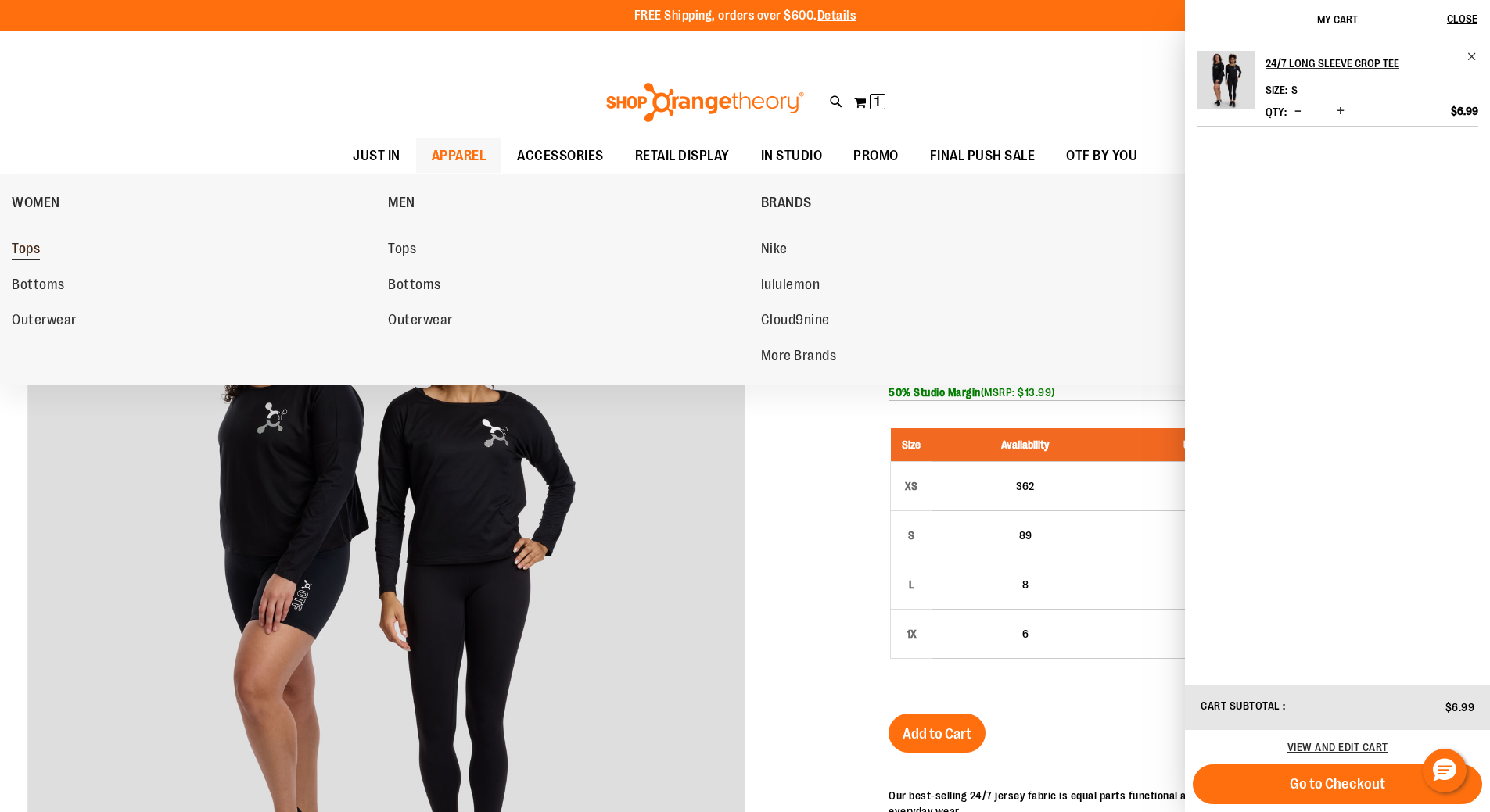
click at [23, 249] on span "Tops" at bounding box center [25, 250] width 28 height 19
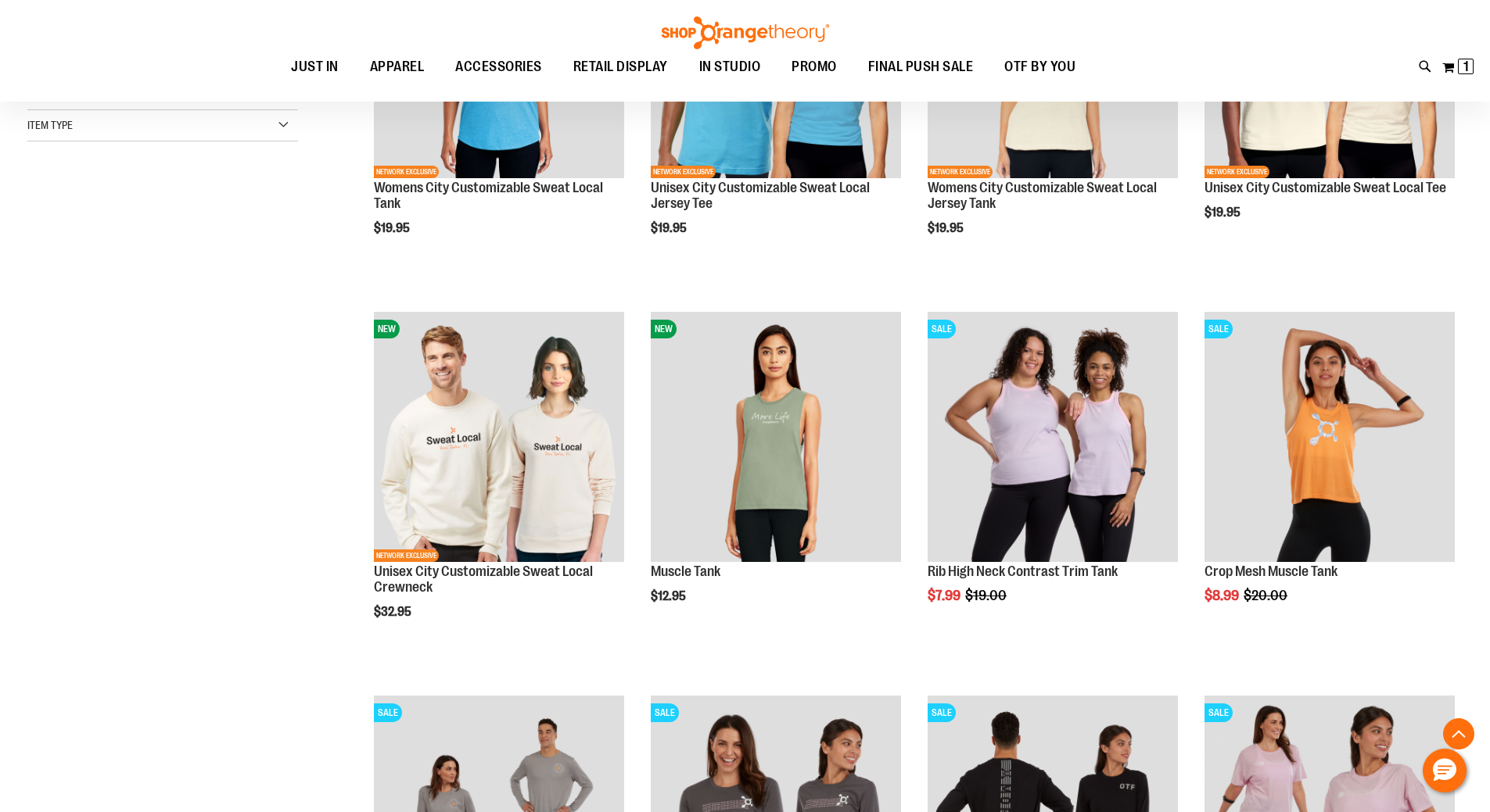
scroll to position [781, 0]
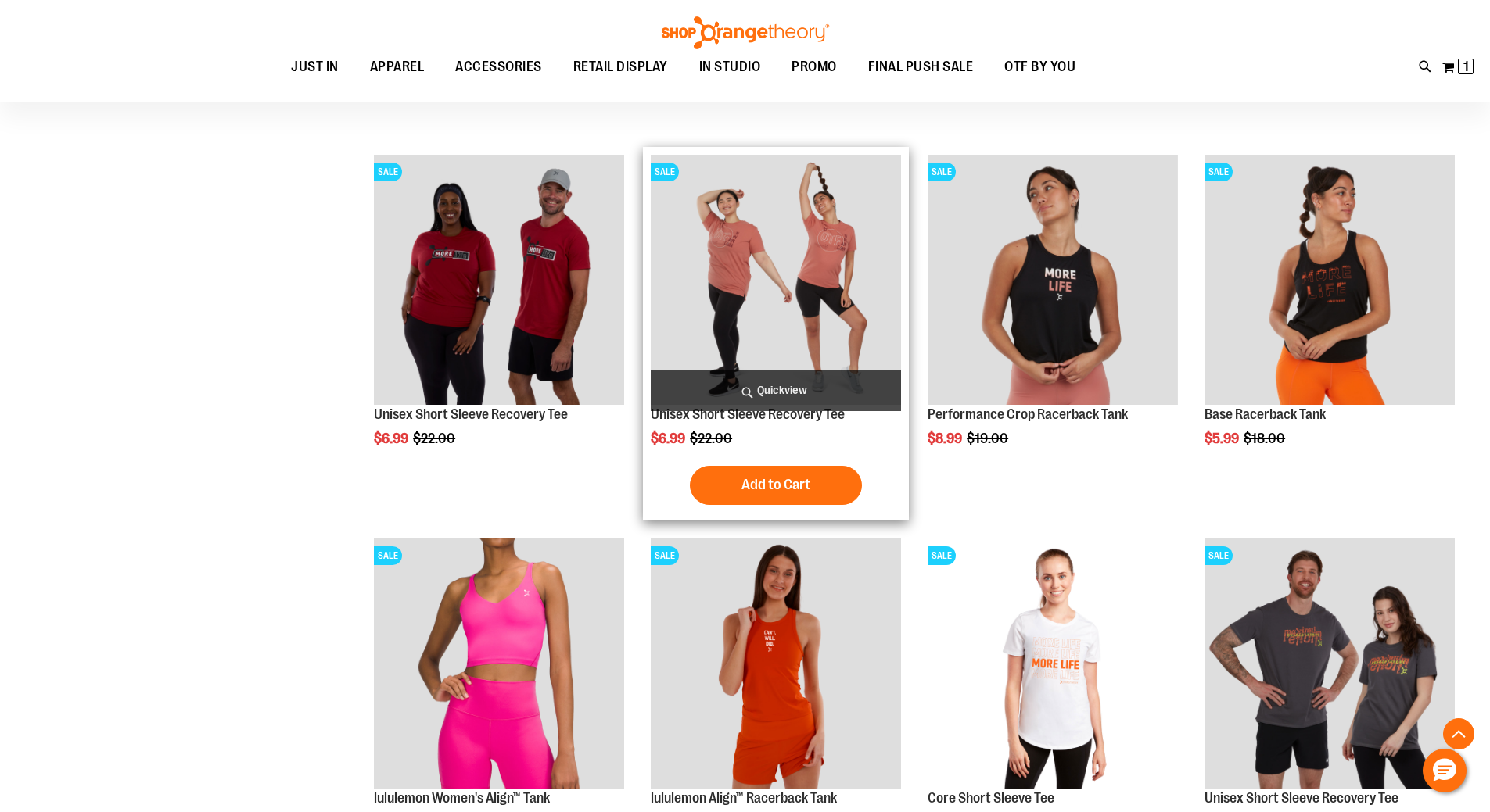
scroll to position [1328, 0]
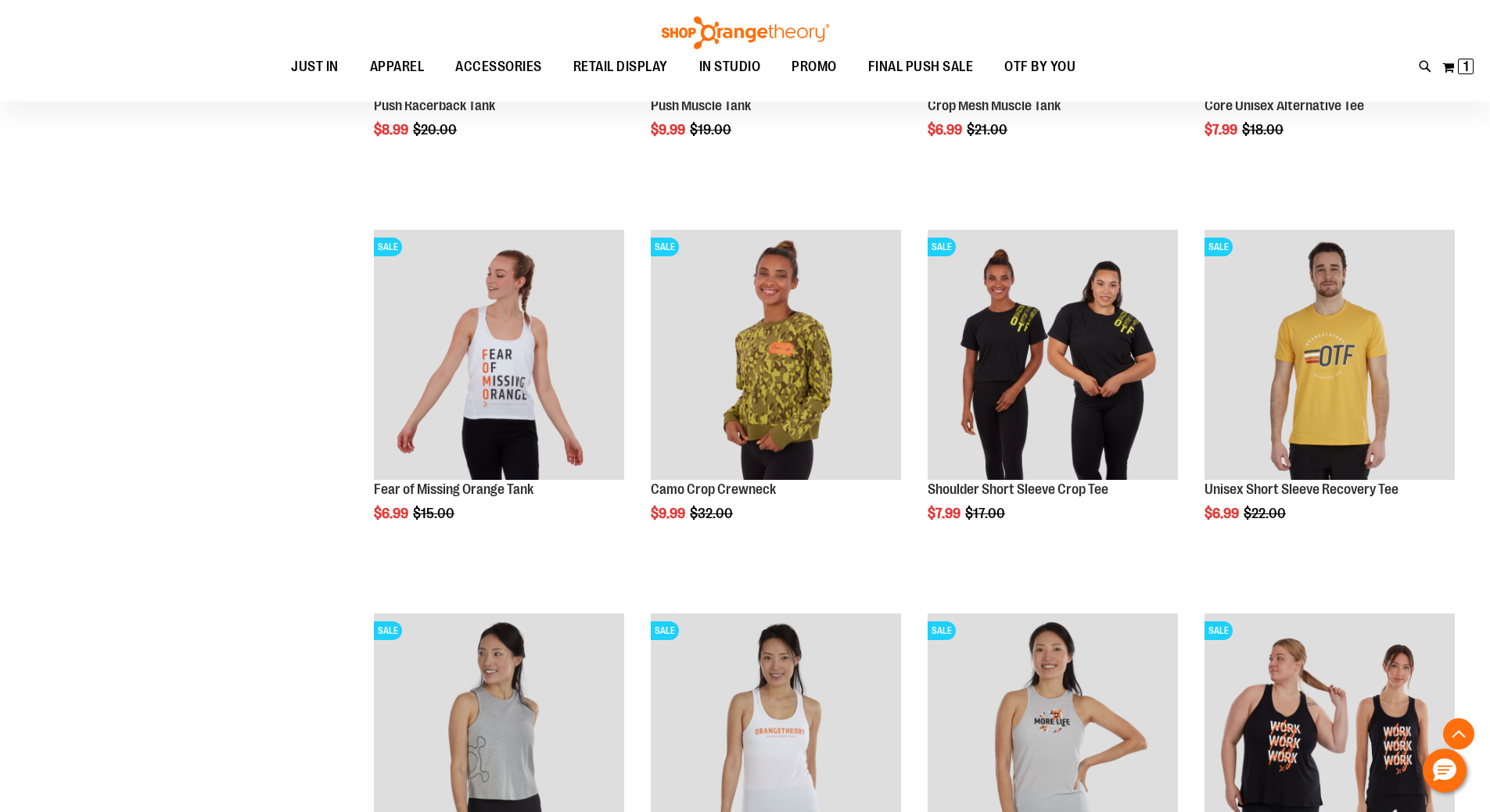
scroll to position [2813, 0]
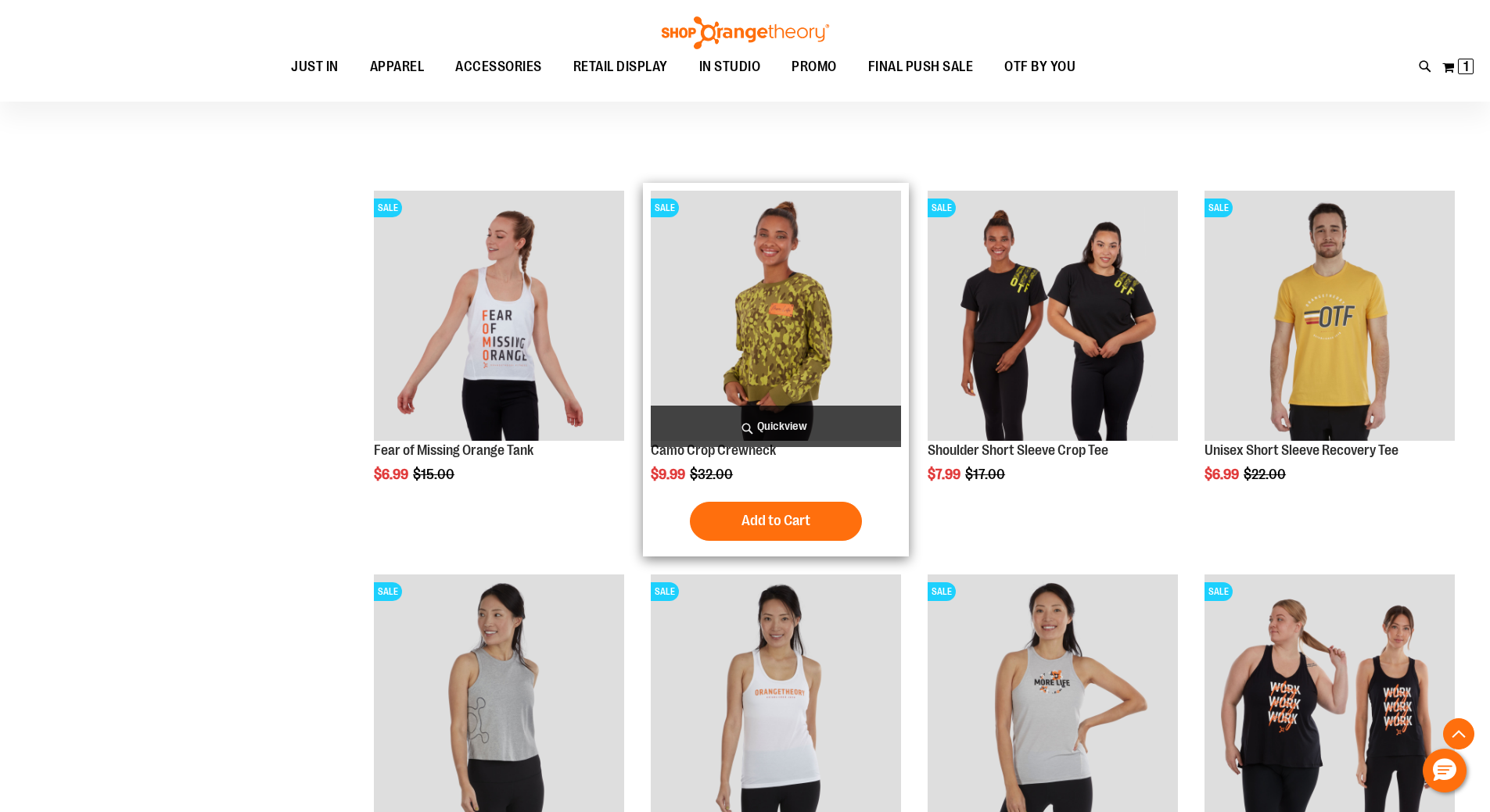
type input "**********"
click at [809, 385] on img "product" at bounding box center [775, 315] width 250 height 250
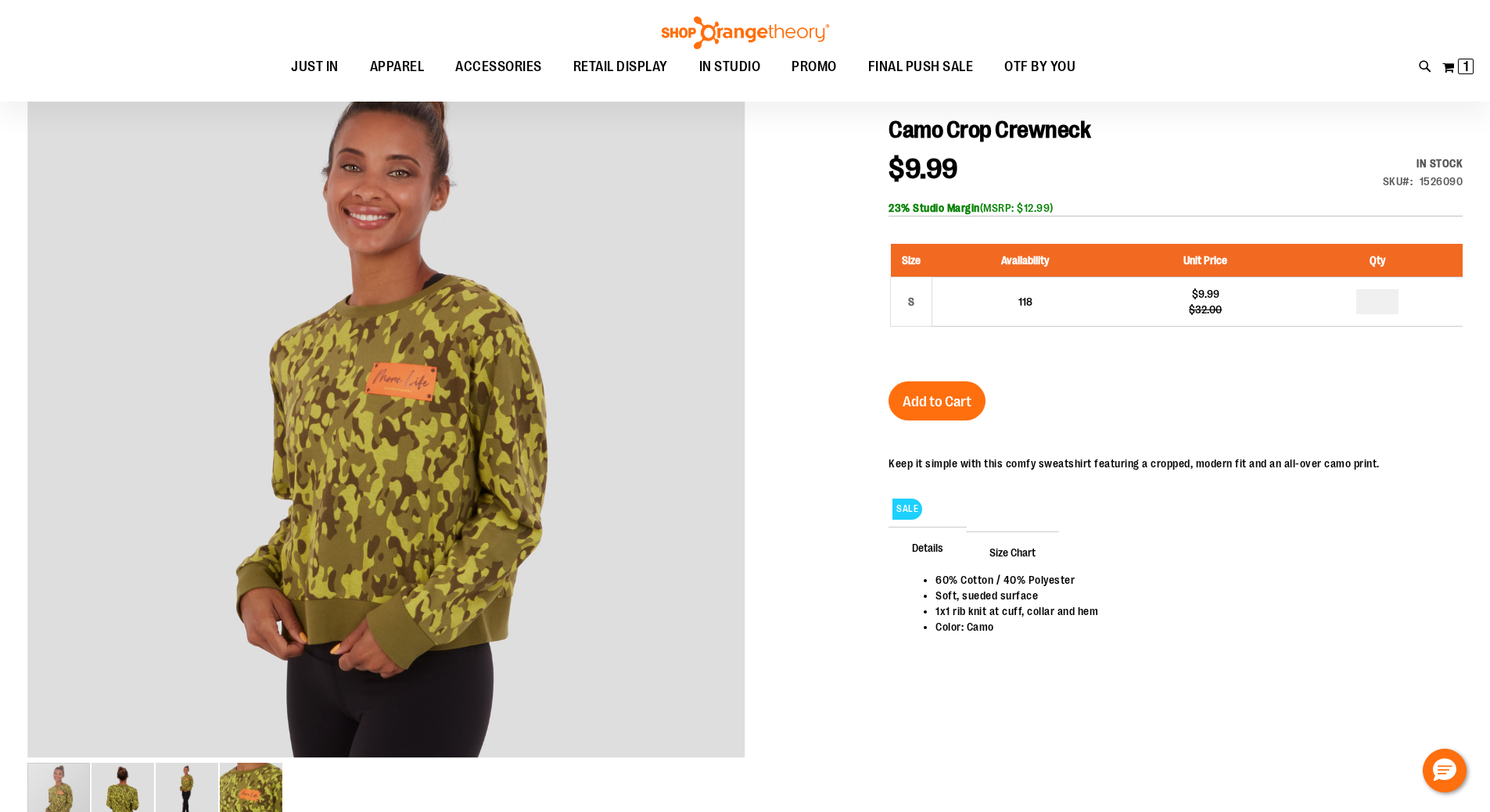
scroll to position [156, 0]
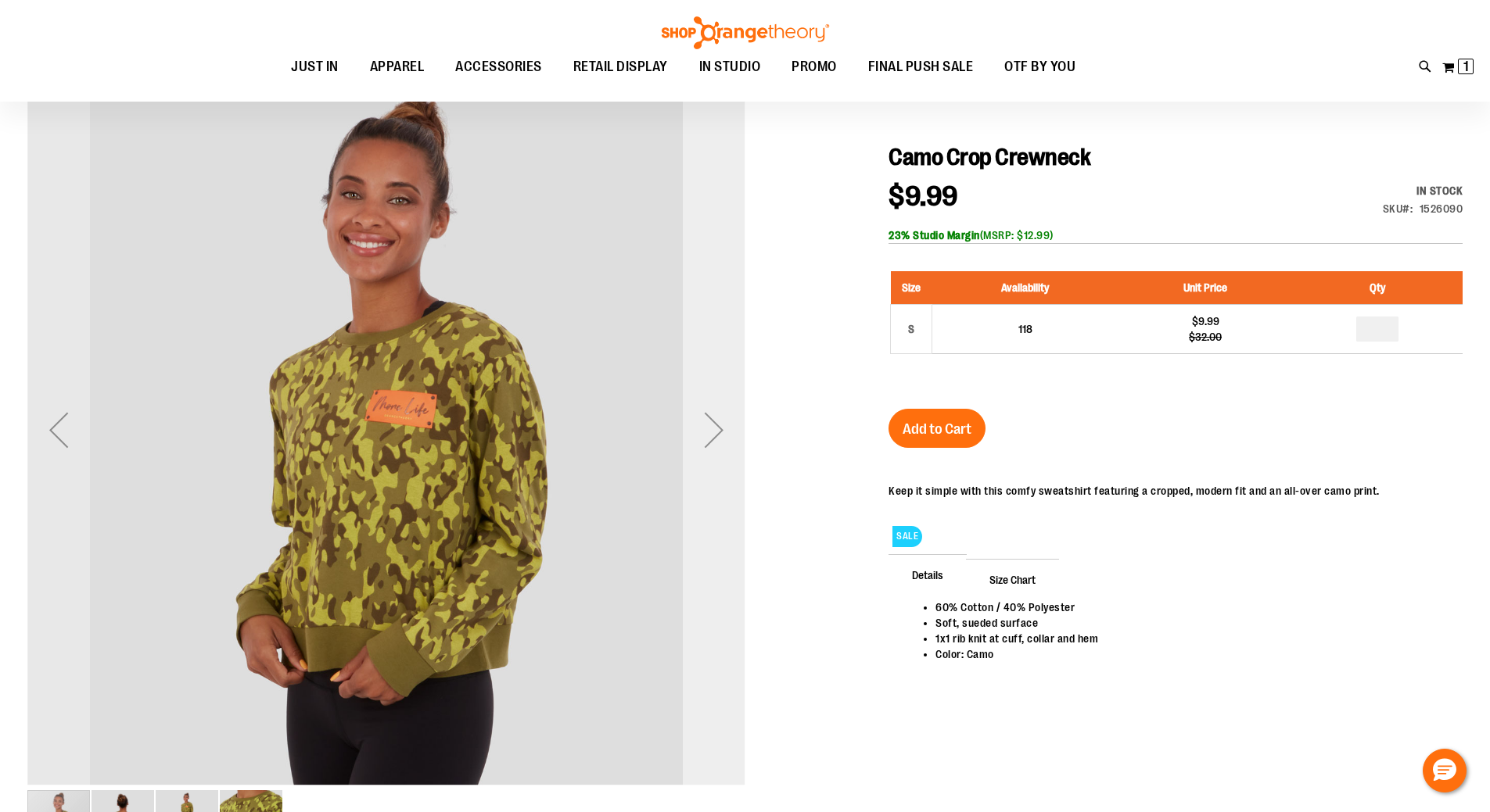
type input "**********"
click at [720, 409] on div "Next" at bounding box center [714, 430] width 63 height 63
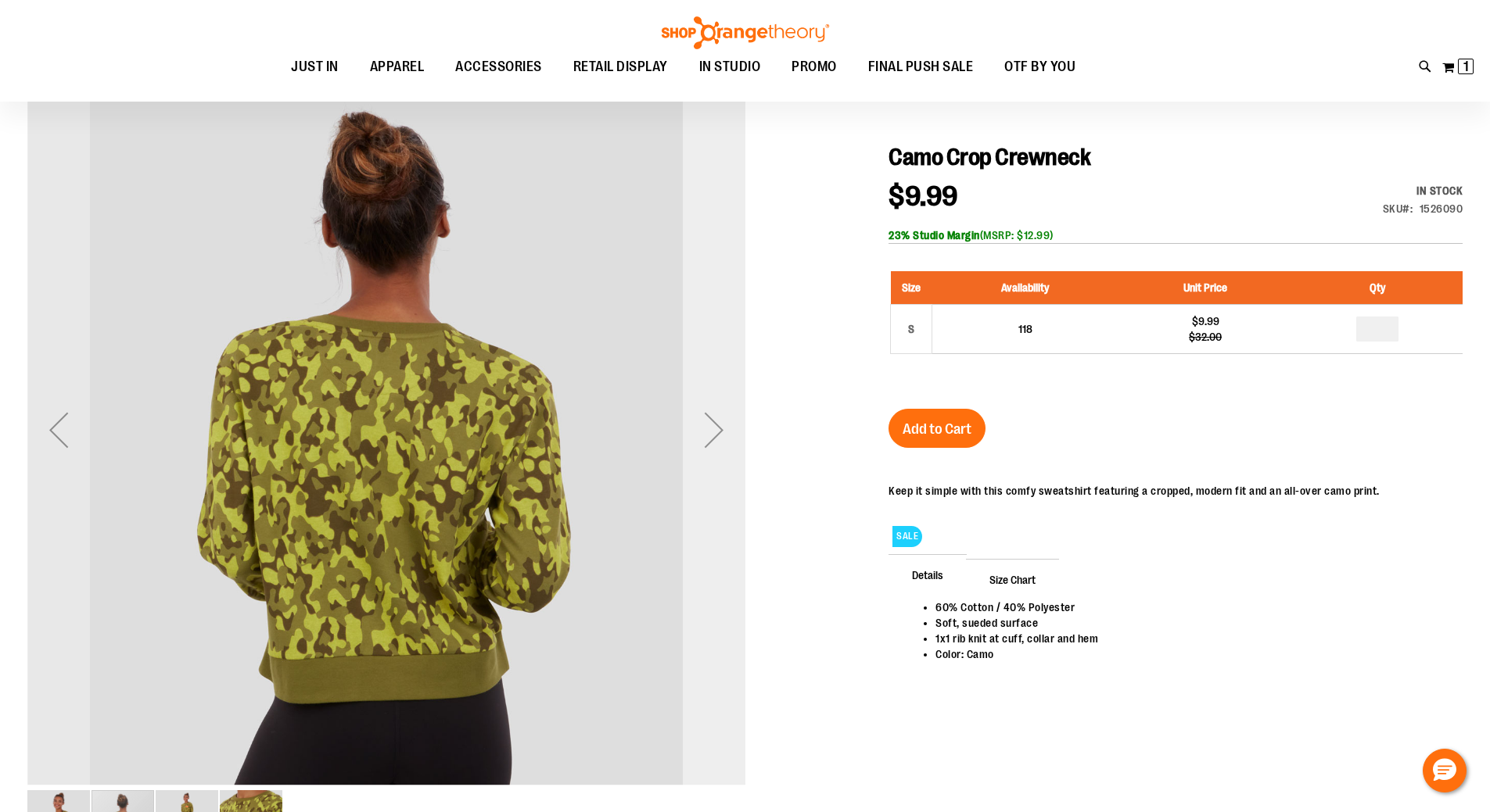
click at [720, 409] on div "Next" at bounding box center [714, 430] width 63 height 63
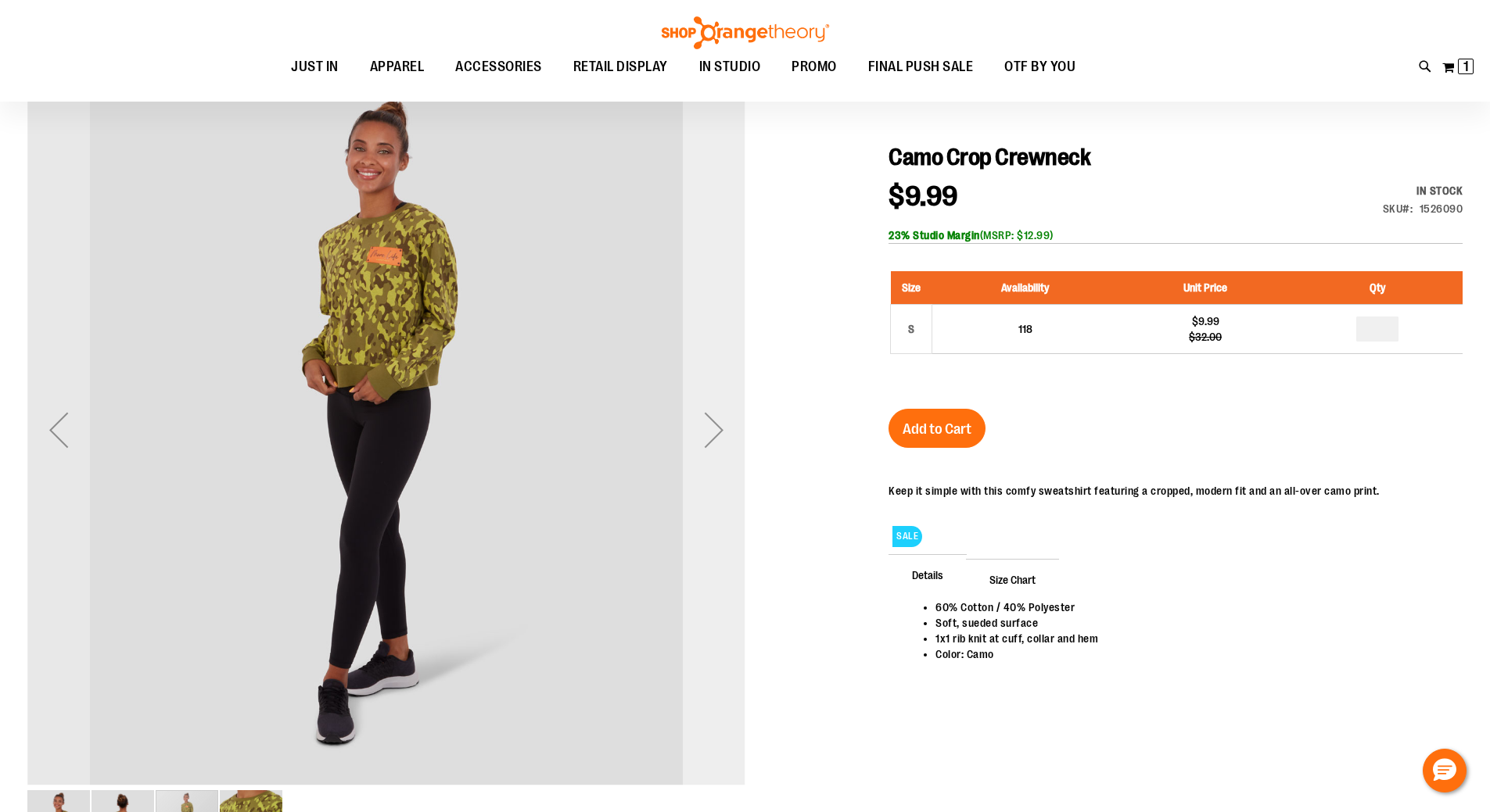
click at [720, 409] on div "Next" at bounding box center [714, 430] width 63 height 63
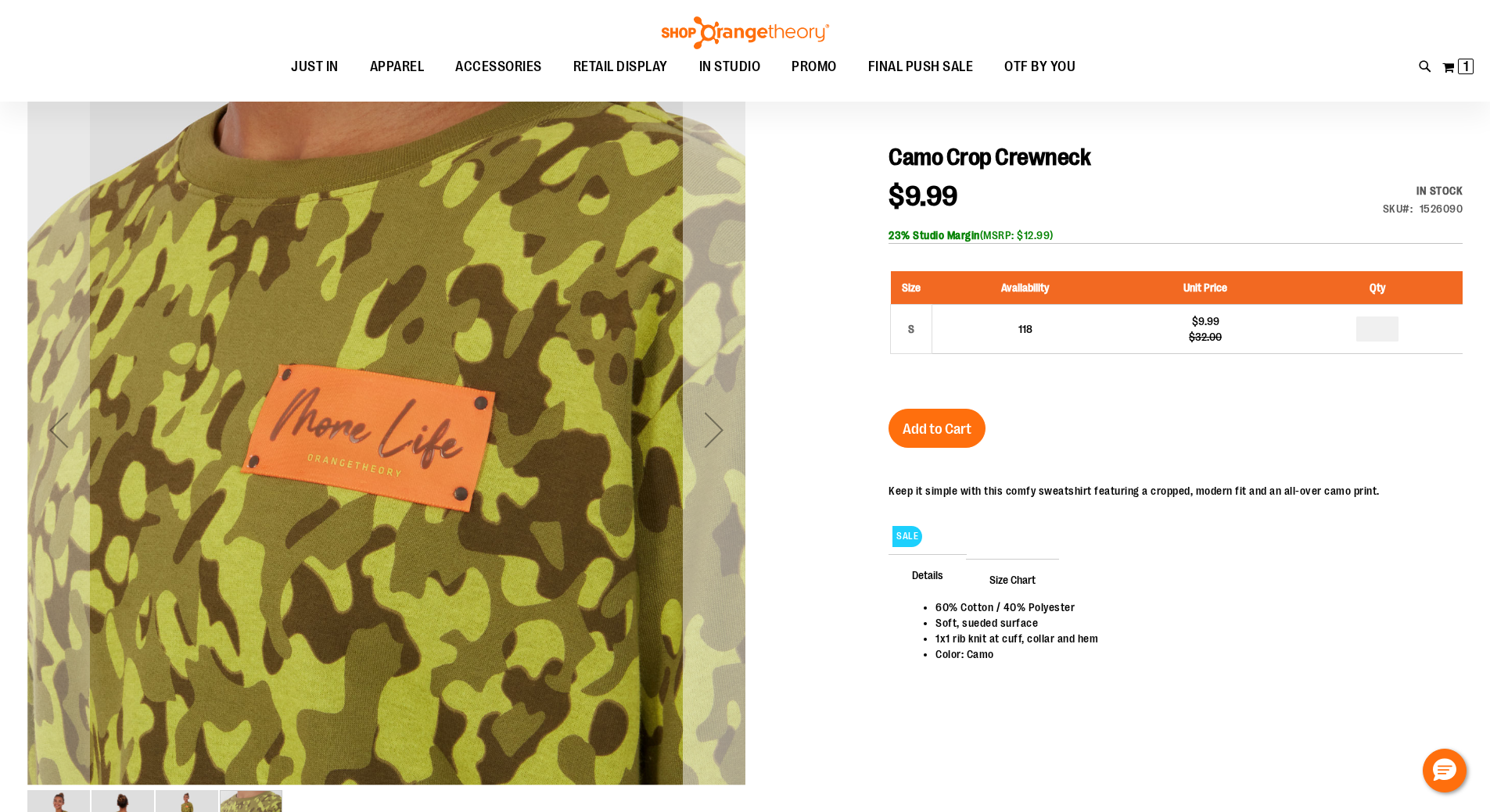
click at [720, 409] on div "Next" at bounding box center [714, 430] width 63 height 63
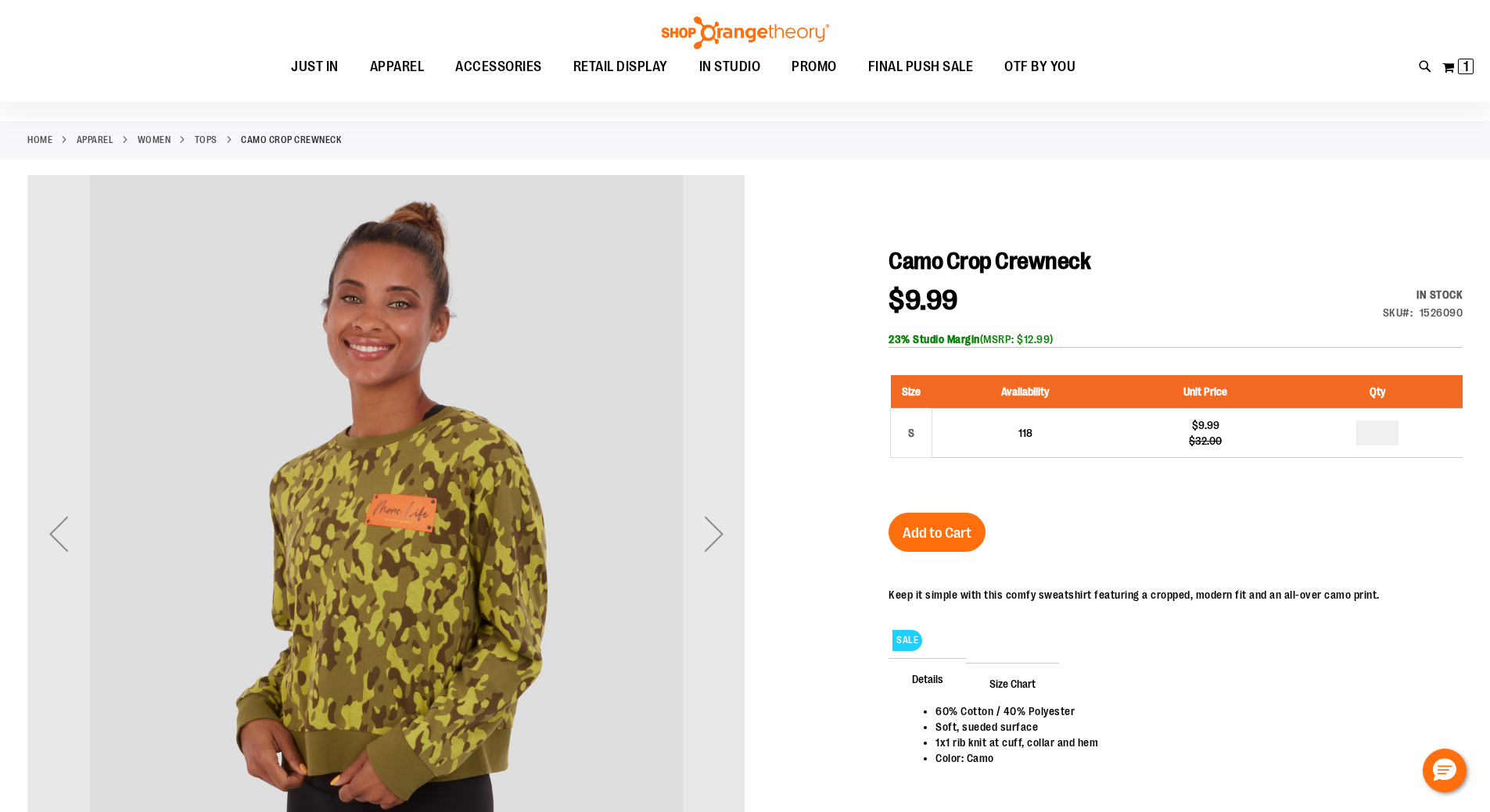
scroll to position [15, 0]
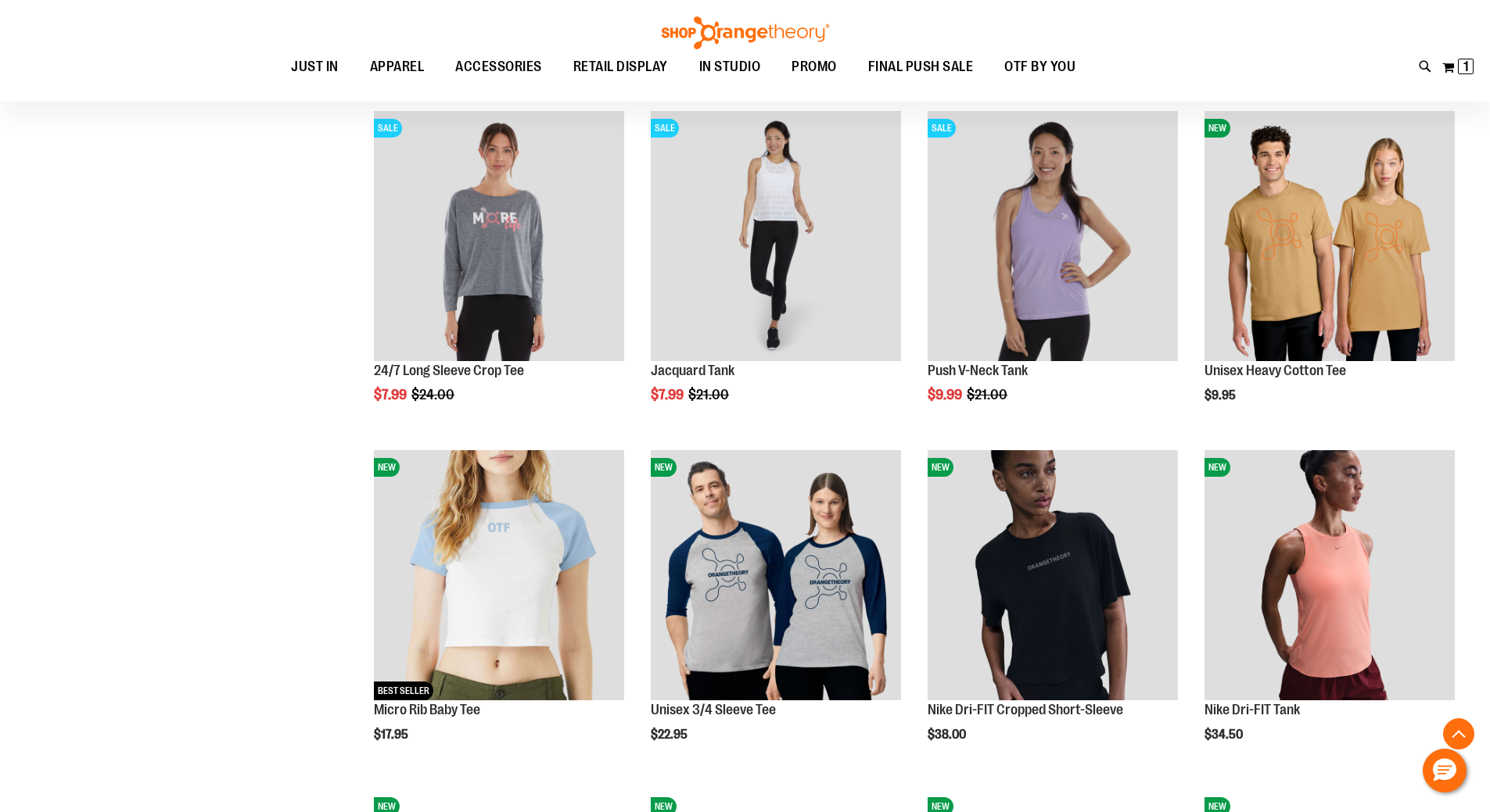
scroll to position [1277, 0]
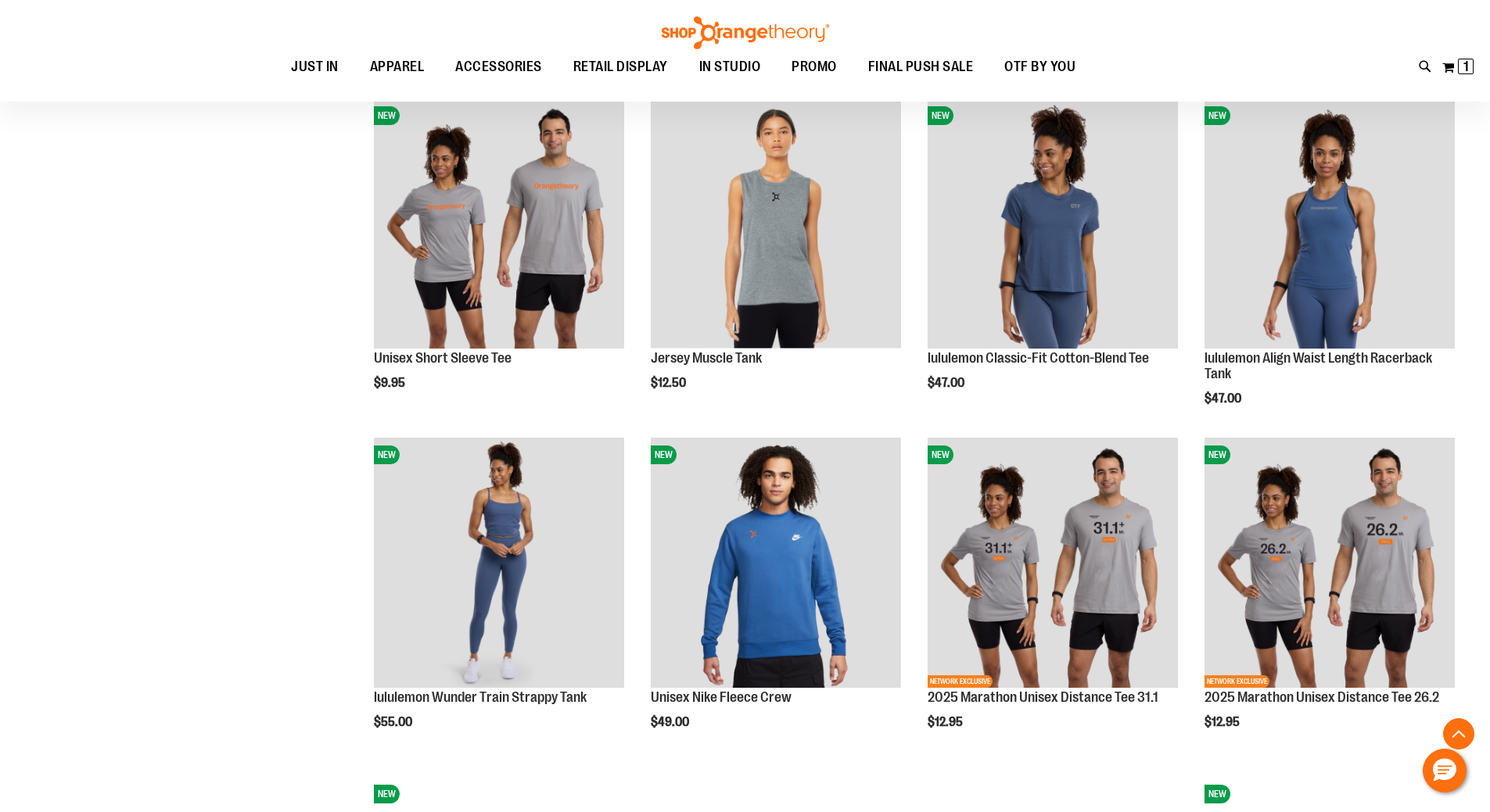
scroll to position [2762, 0]
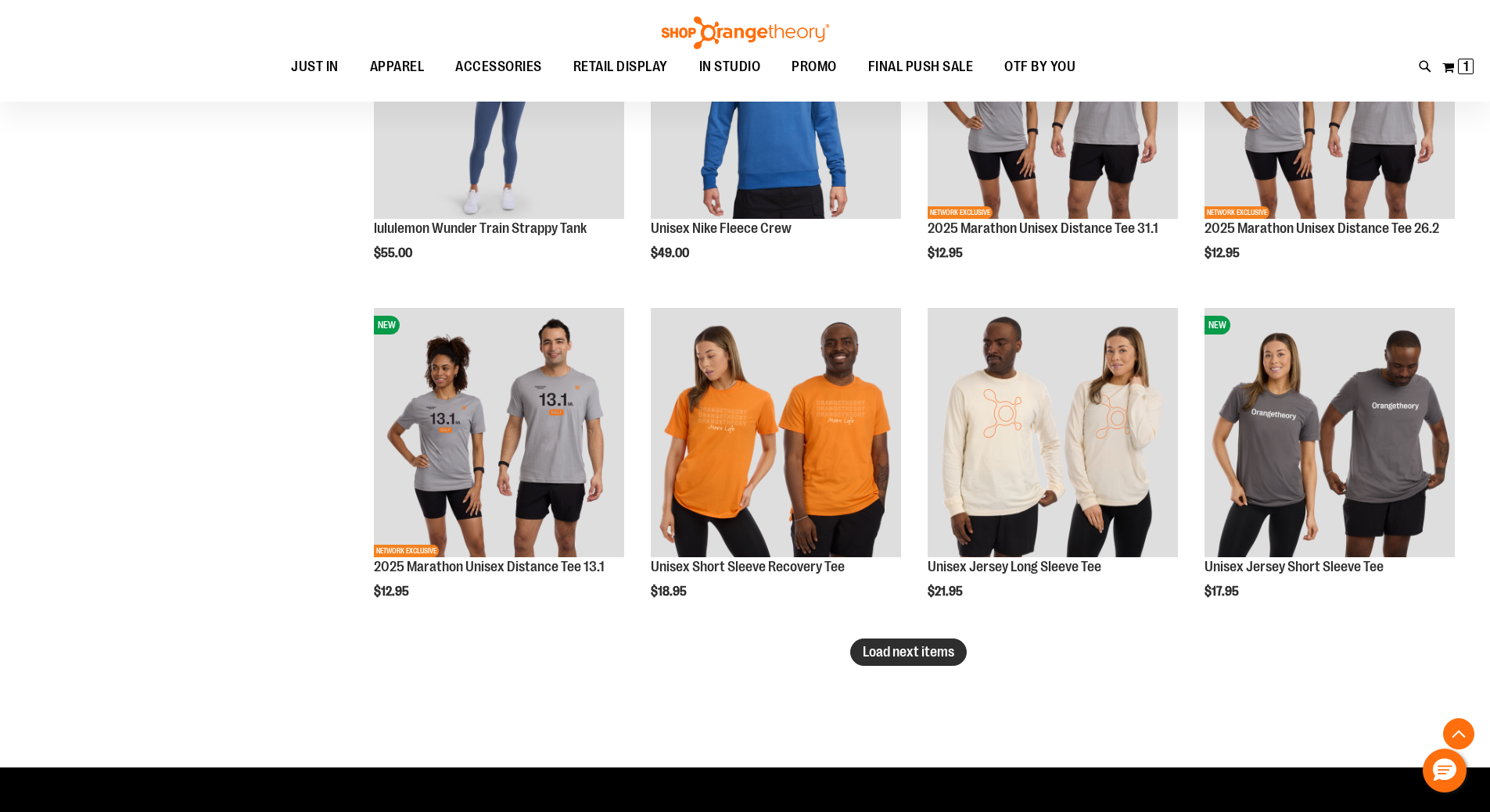
type input "**********"
click at [889, 654] on span "Load next items" at bounding box center [908, 652] width 91 height 15
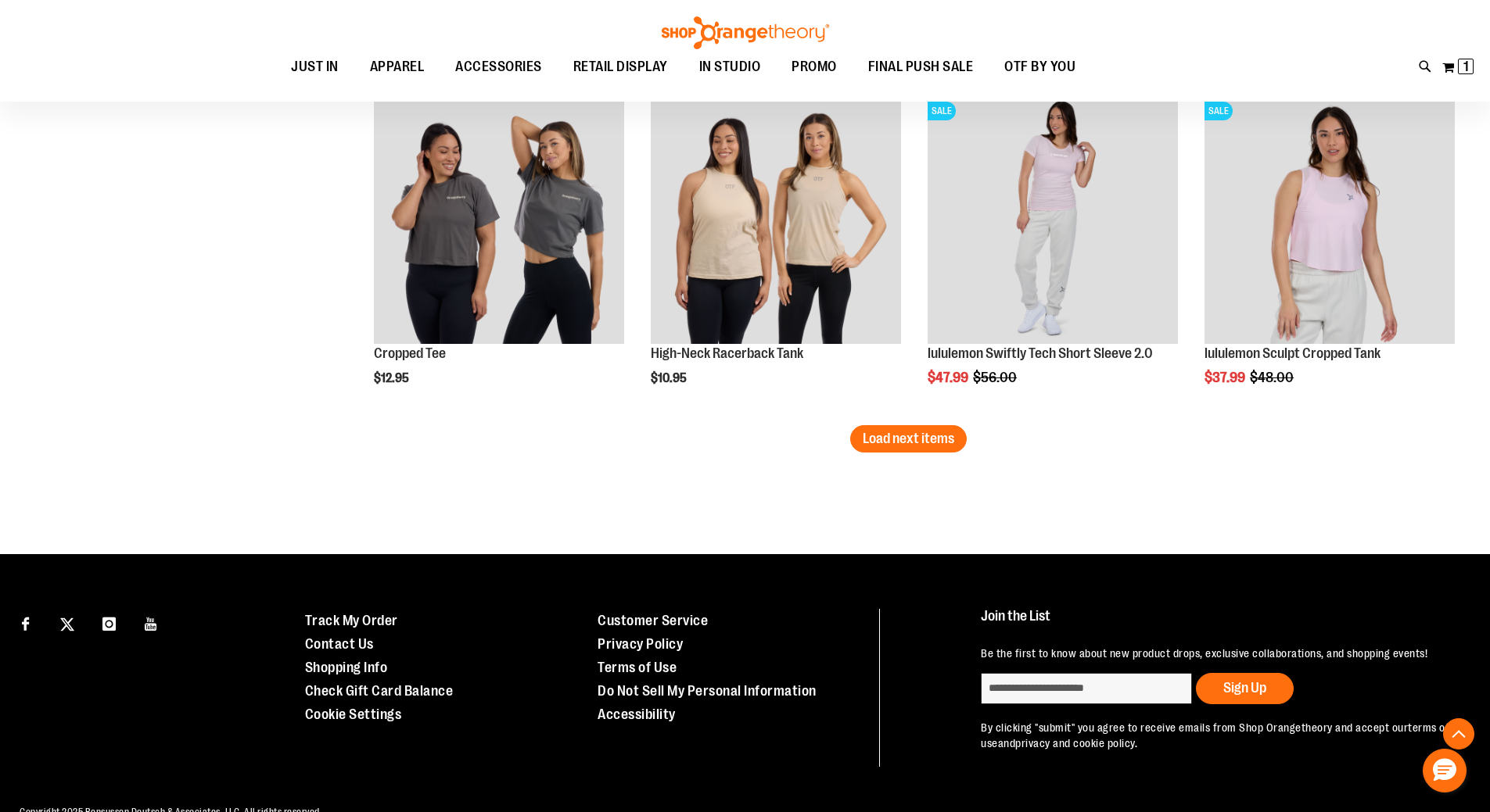
scroll to position [4013, 0]
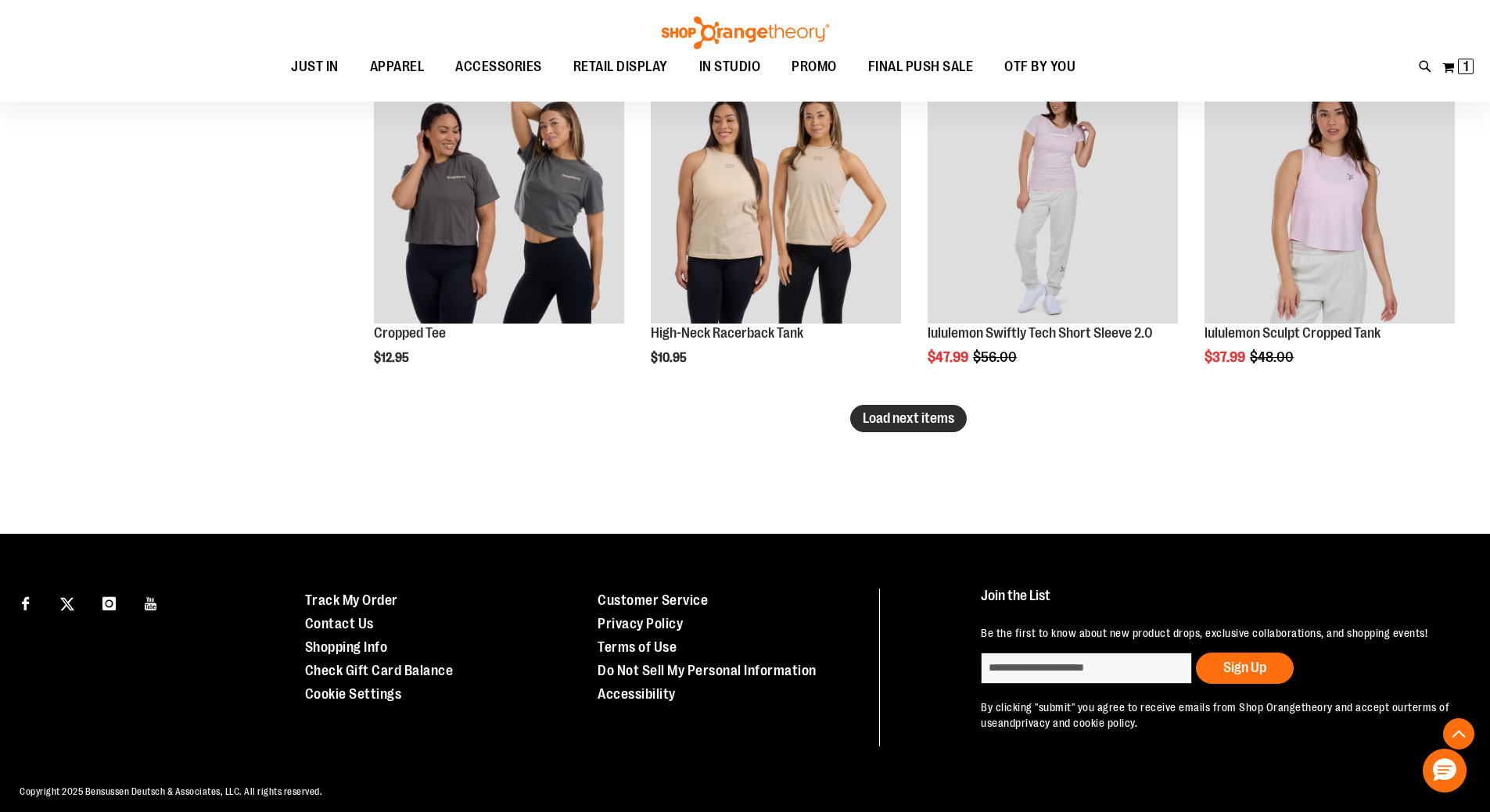
click at [964, 414] on button "Load next items" at bounding box center [908, 418] width 117 height 27
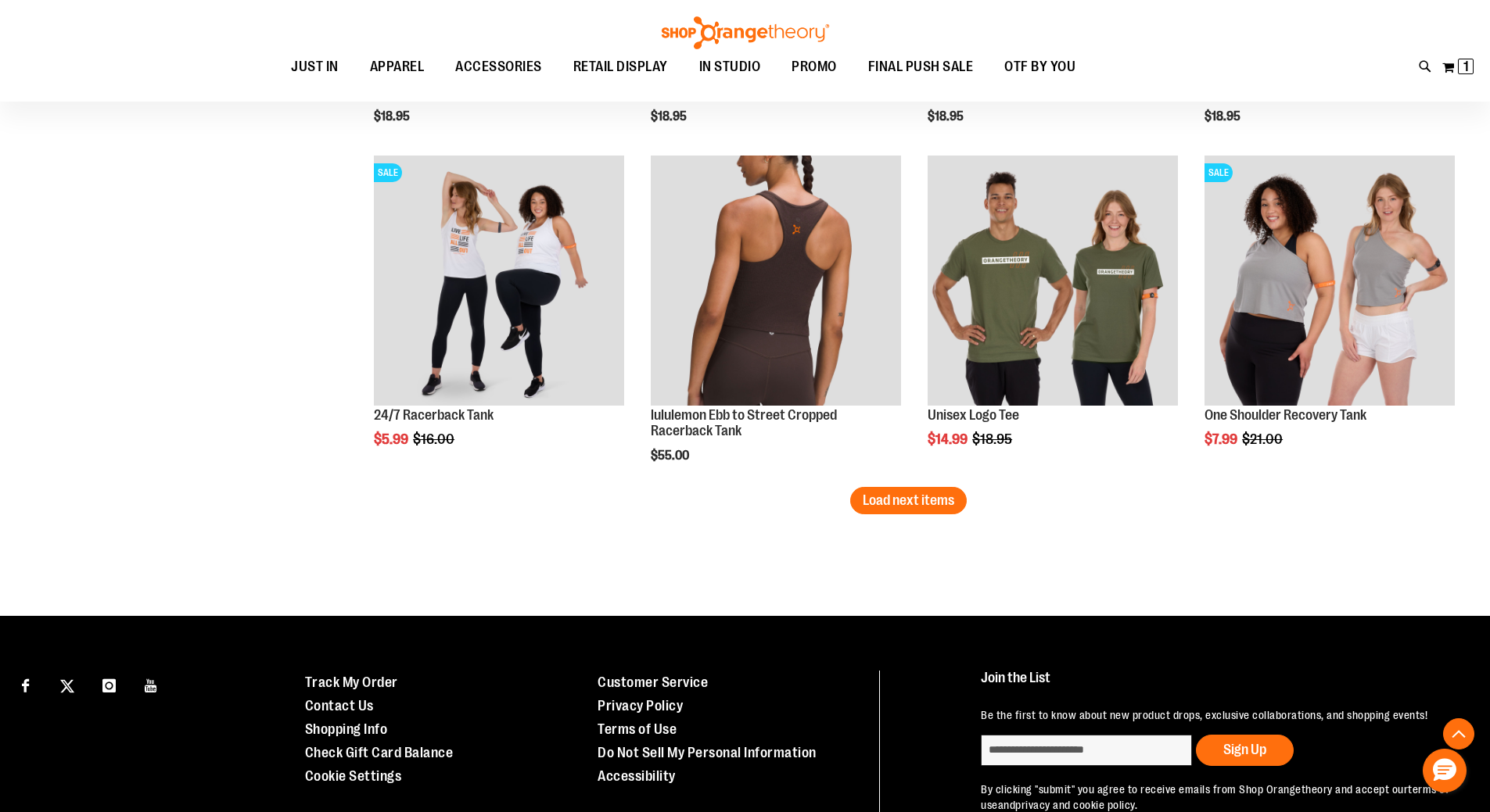
scroll to position [4950, 0]
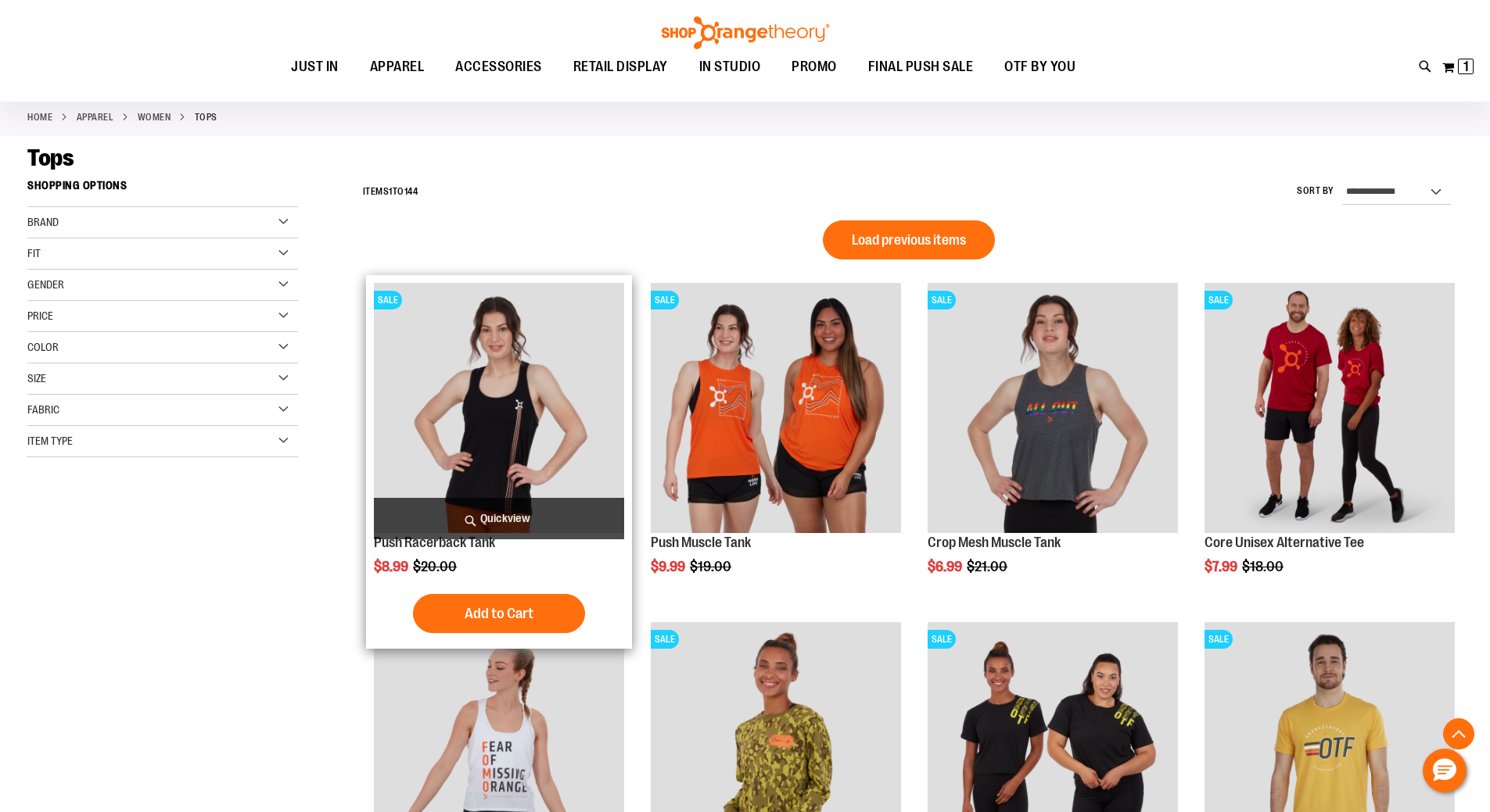
scroll to position [312, 0]
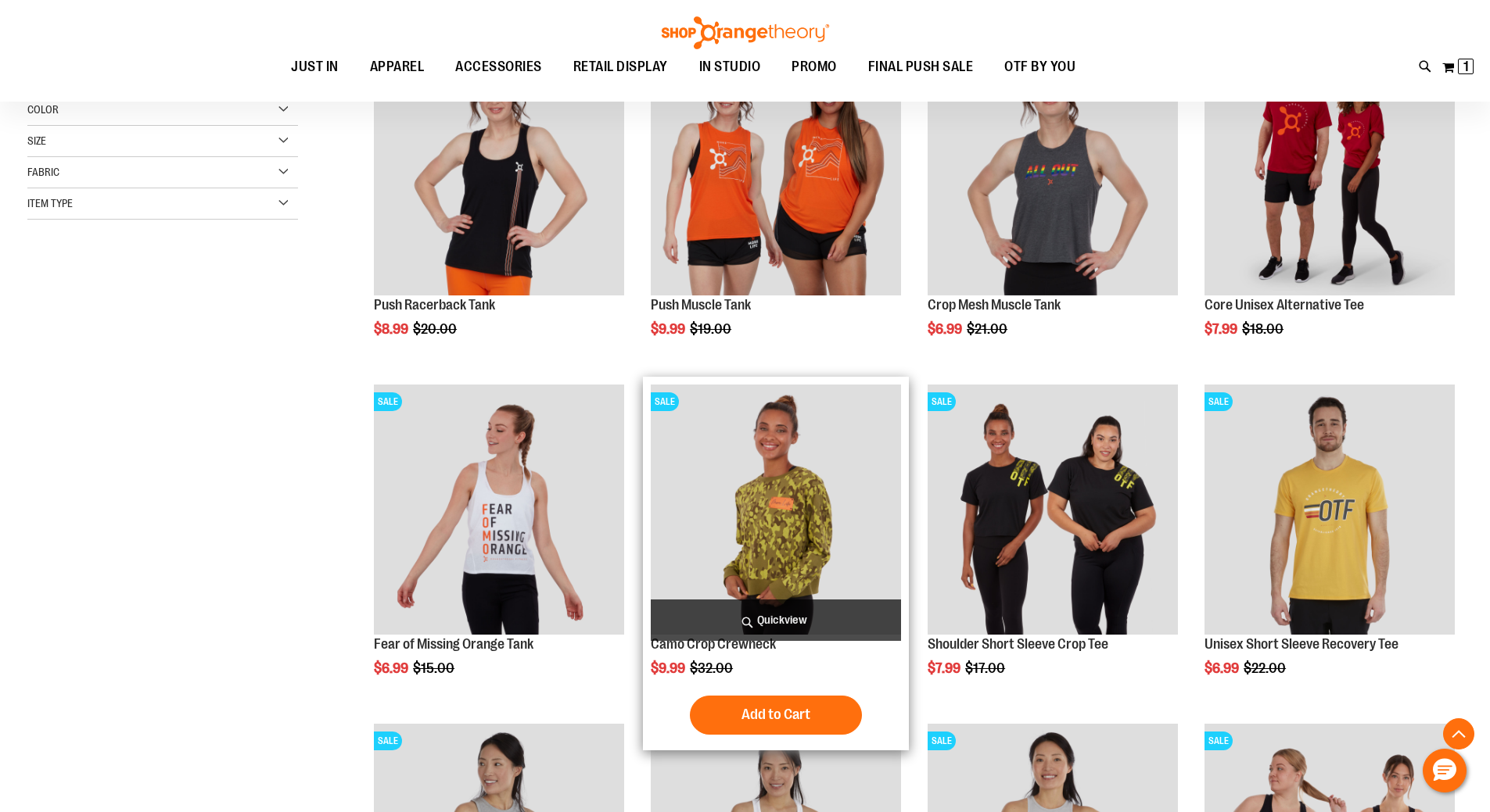
click at [799, 702] on button "Add to Cart" at bounding box center [775, 715] width 172 height 39
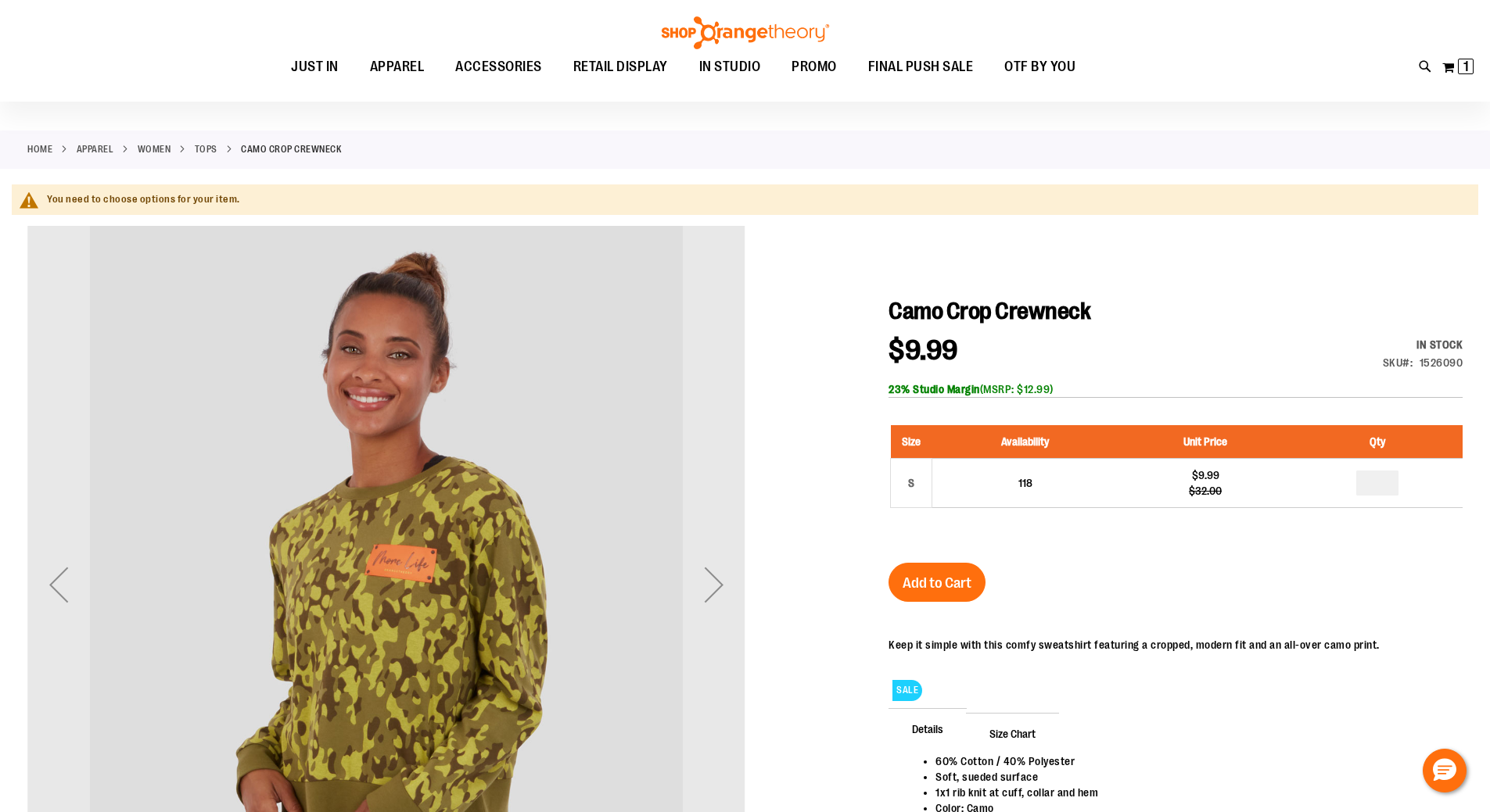
scroll to position [234, 0]
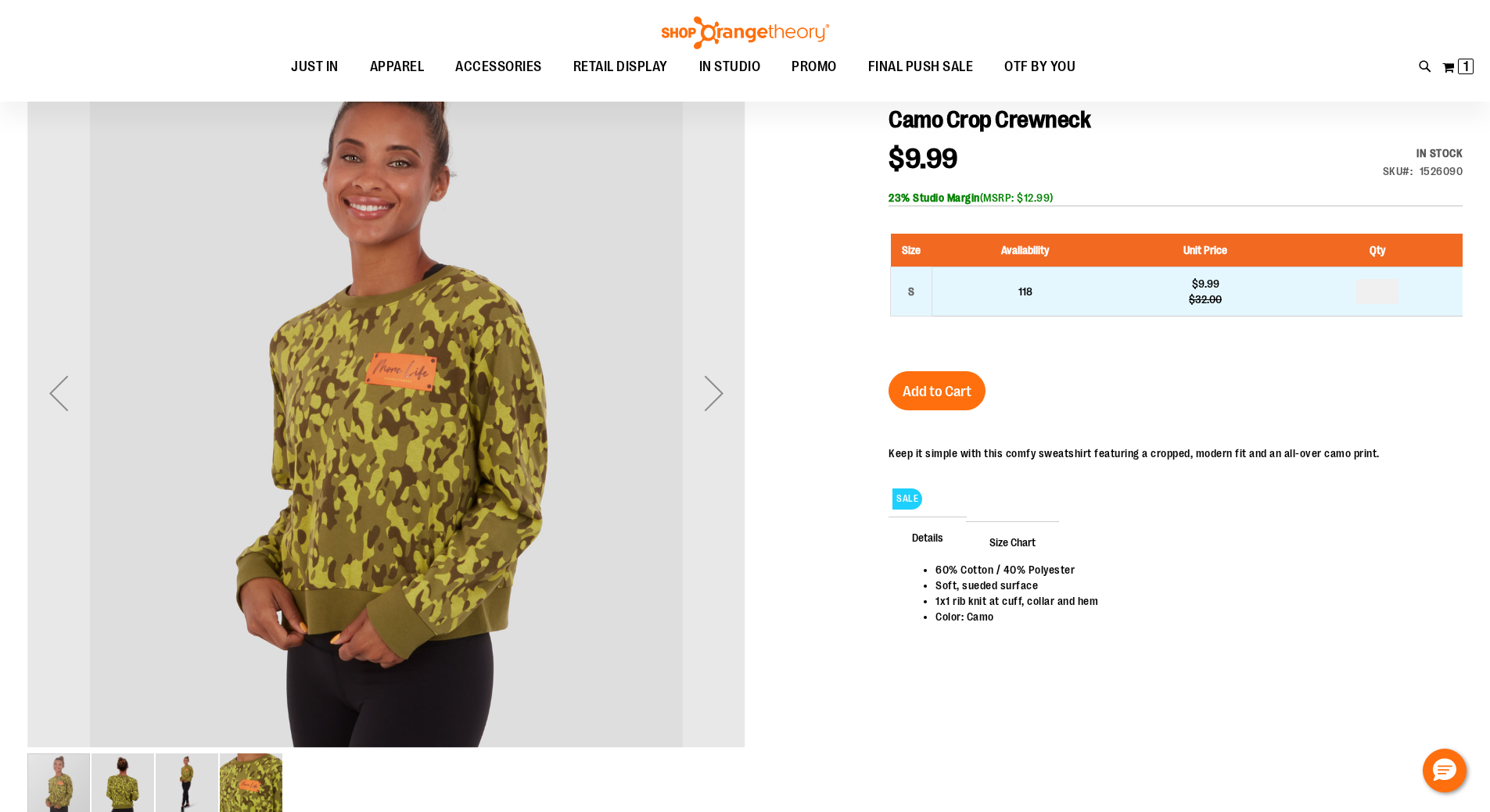
type input "**********"
click at [1369, 291] on input "number" at bounding box center [1377, 292] width 42 height 25
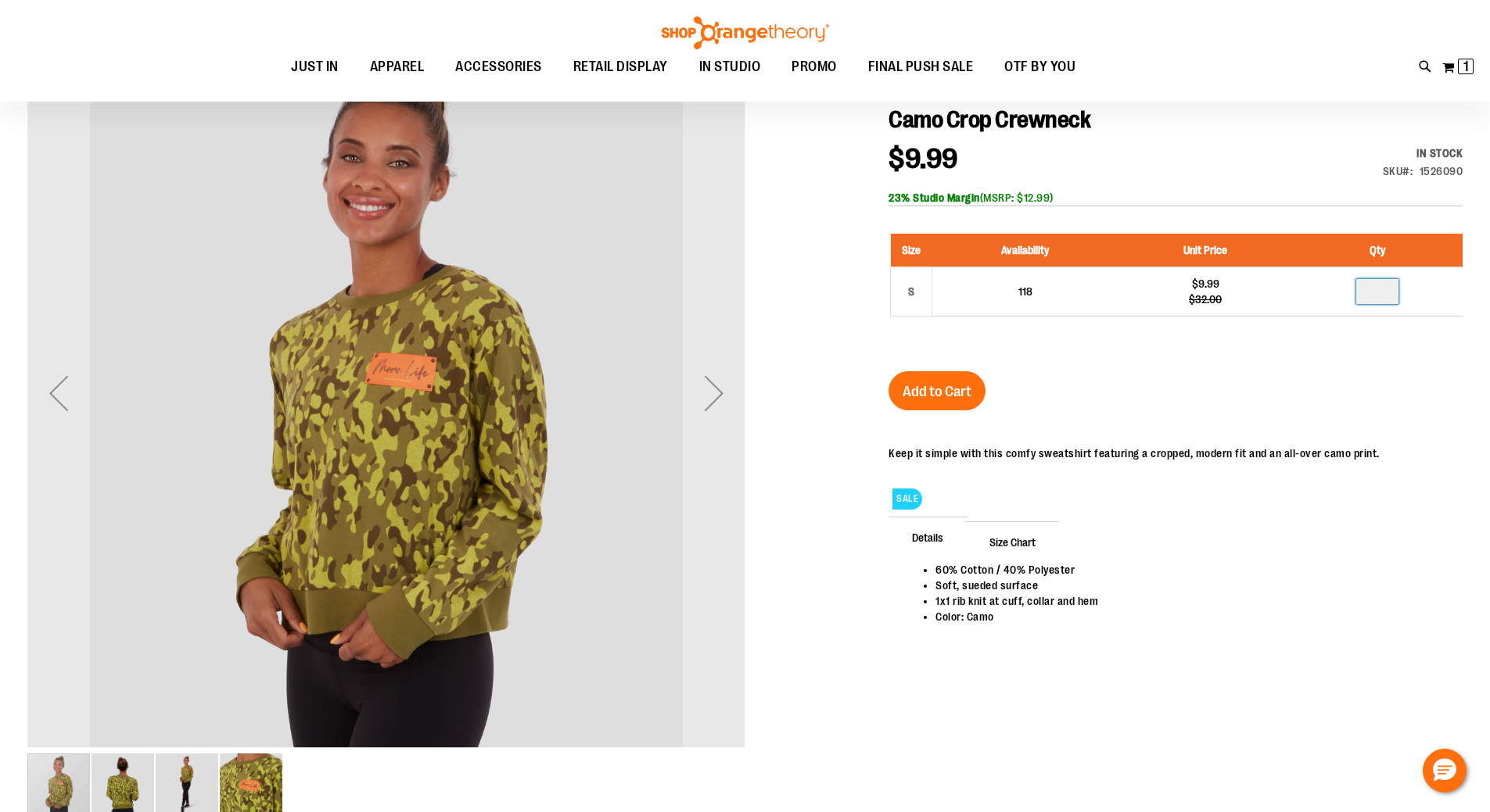
type input "*"
click at [1318, 399] on div "Camo Crop Crewneck $9.99 Regular Price $32.00 In stock Only %1 left SKU 1526090…" at bounding box center [1176, 397] width 574 height 583
click at [719, 378] on div "Next" at bounding box center [714, 393] width 63 height 63
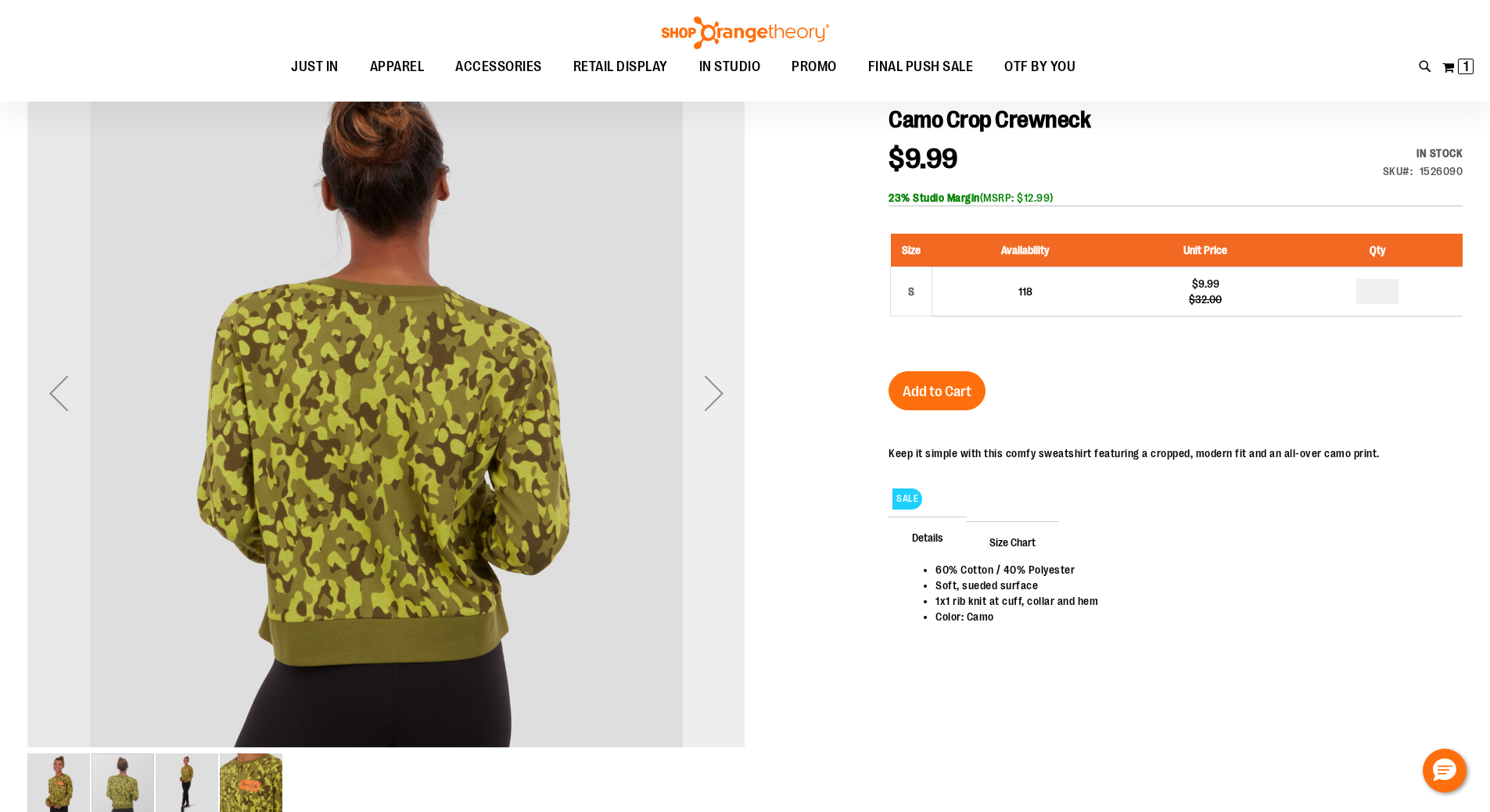
click at [719, 378] on div "Next" at bounding box center [714, 393] width 63 height 63
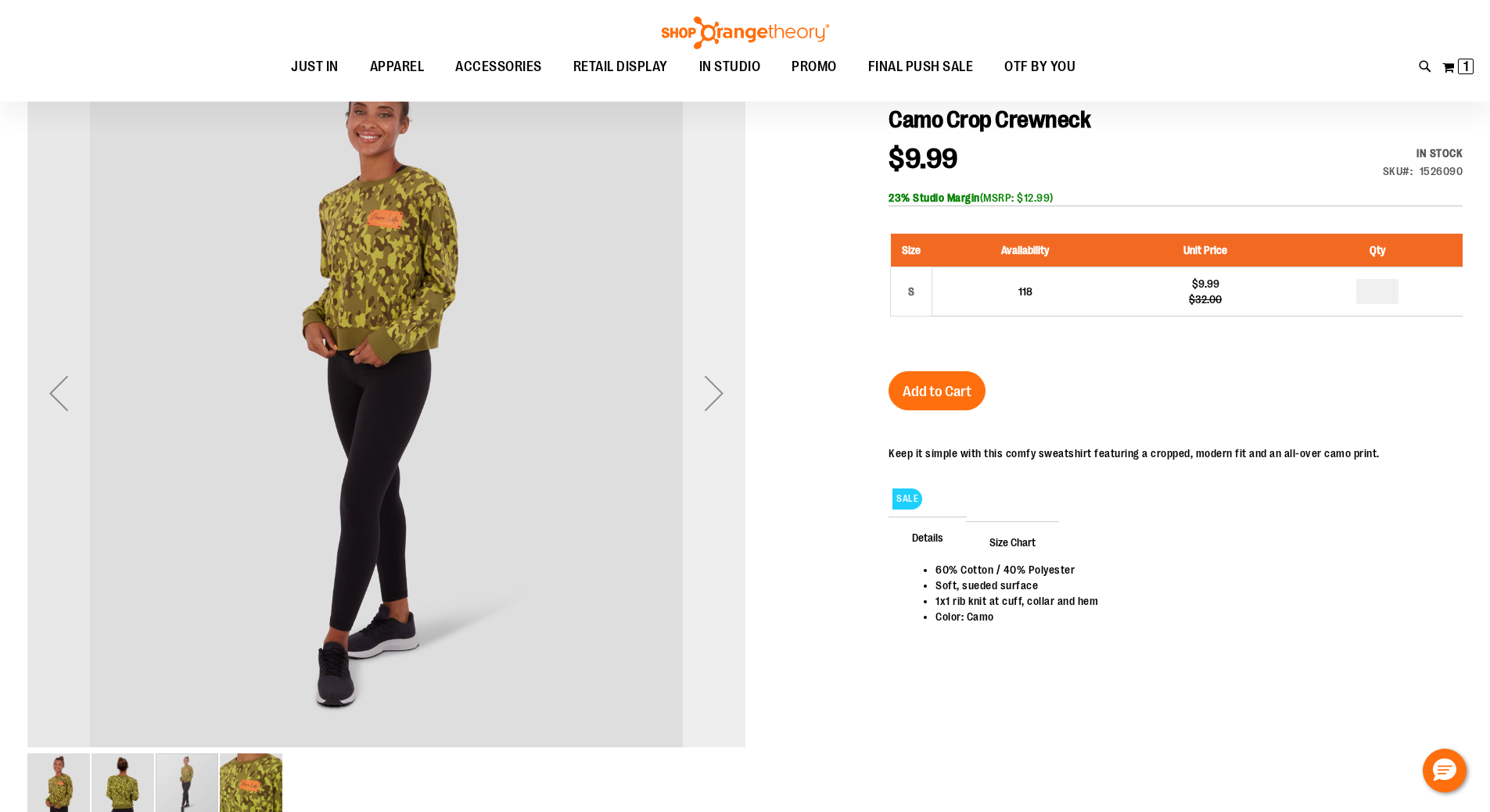
click at [719, 378] on div "Next" at bounding box center [714, 393] width 63 height 63
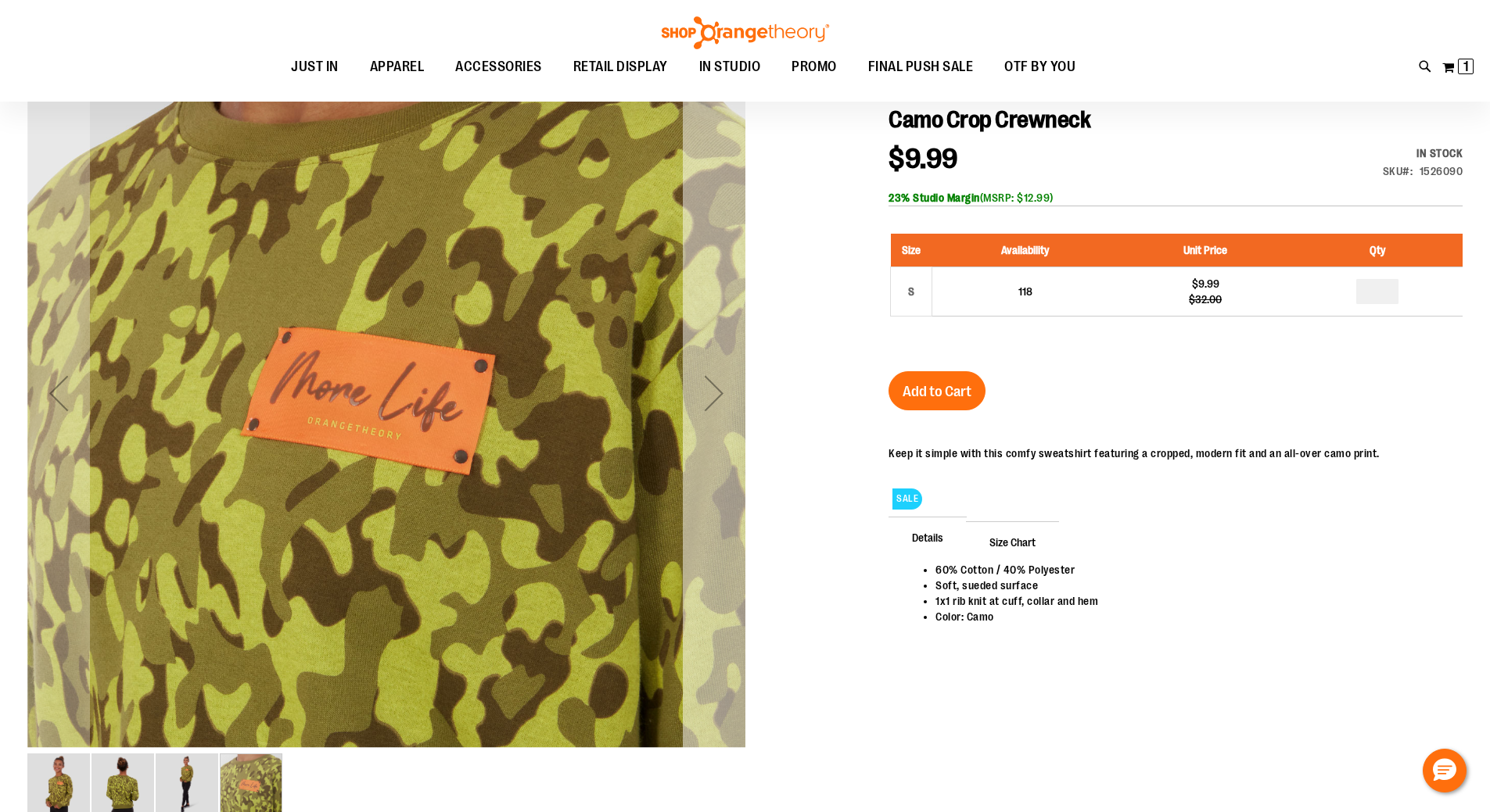
click at [713, 372] on div "Next" at bounding box center [714, 393] width 63 height 63
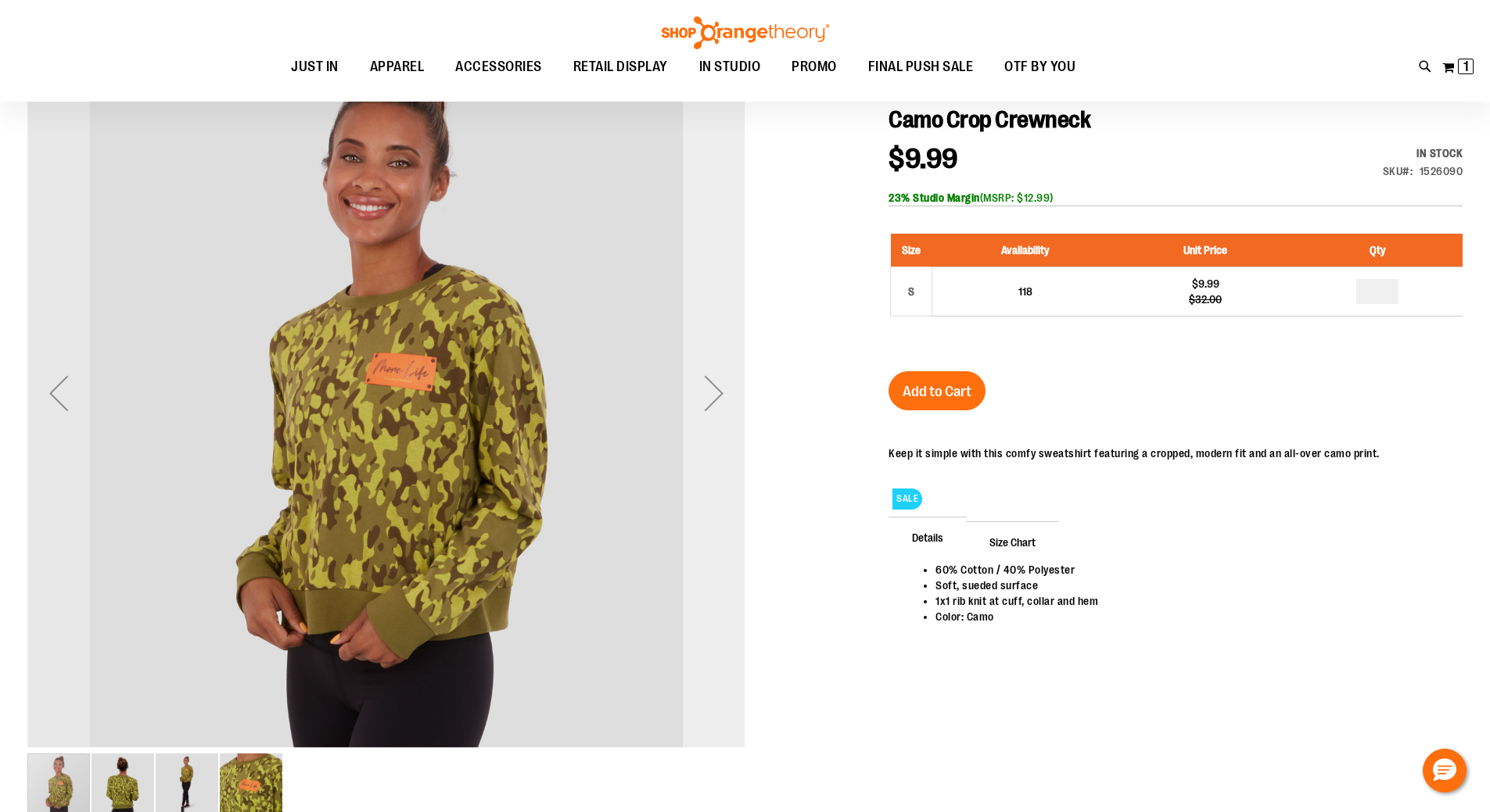
click at [713, 370] on div "Next" at bounding box center [714, 393] width 63 height 63
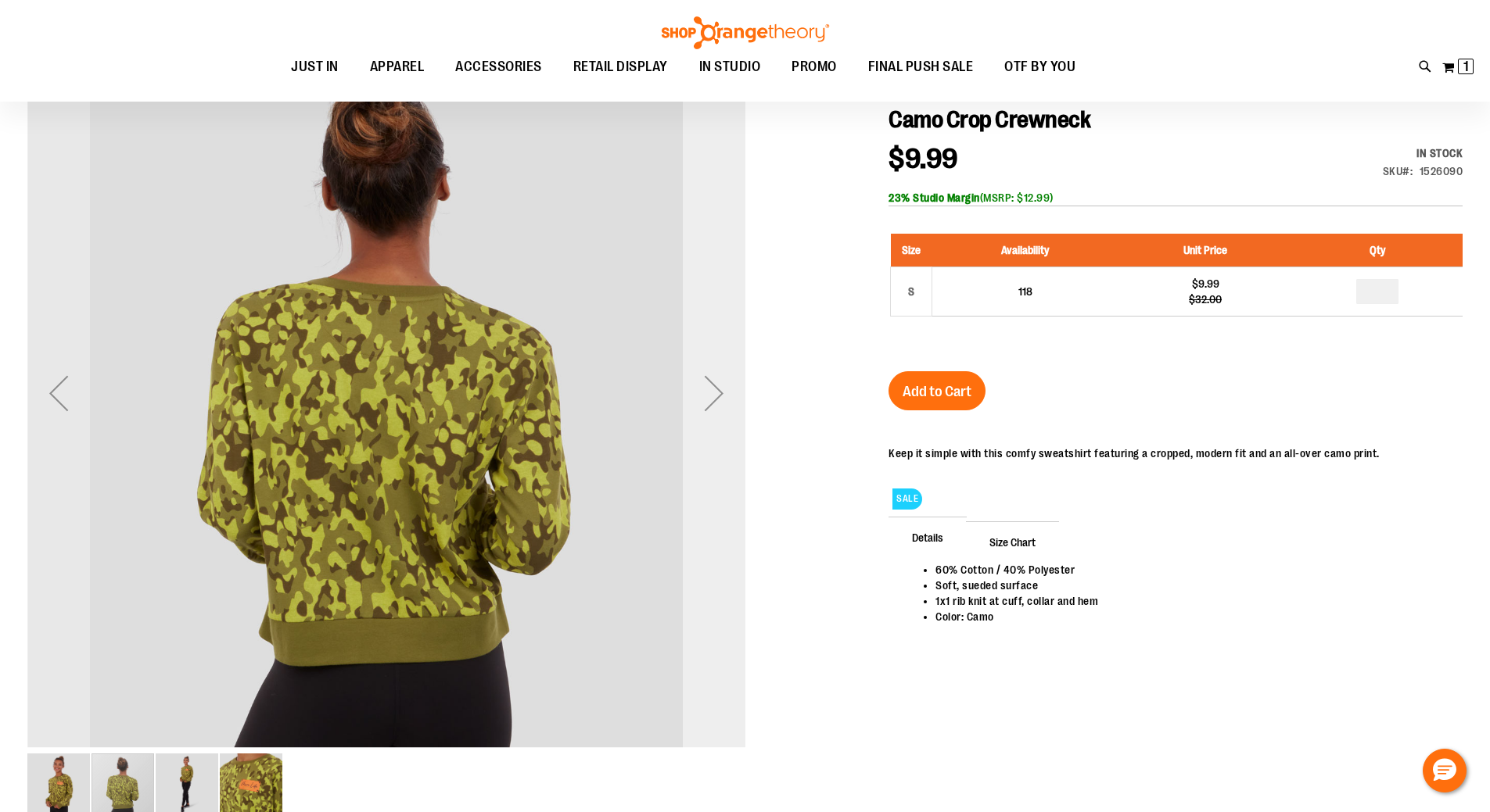
click at [713, 370] on div "Next" at bounding box center [714, 393] width 63 height 63
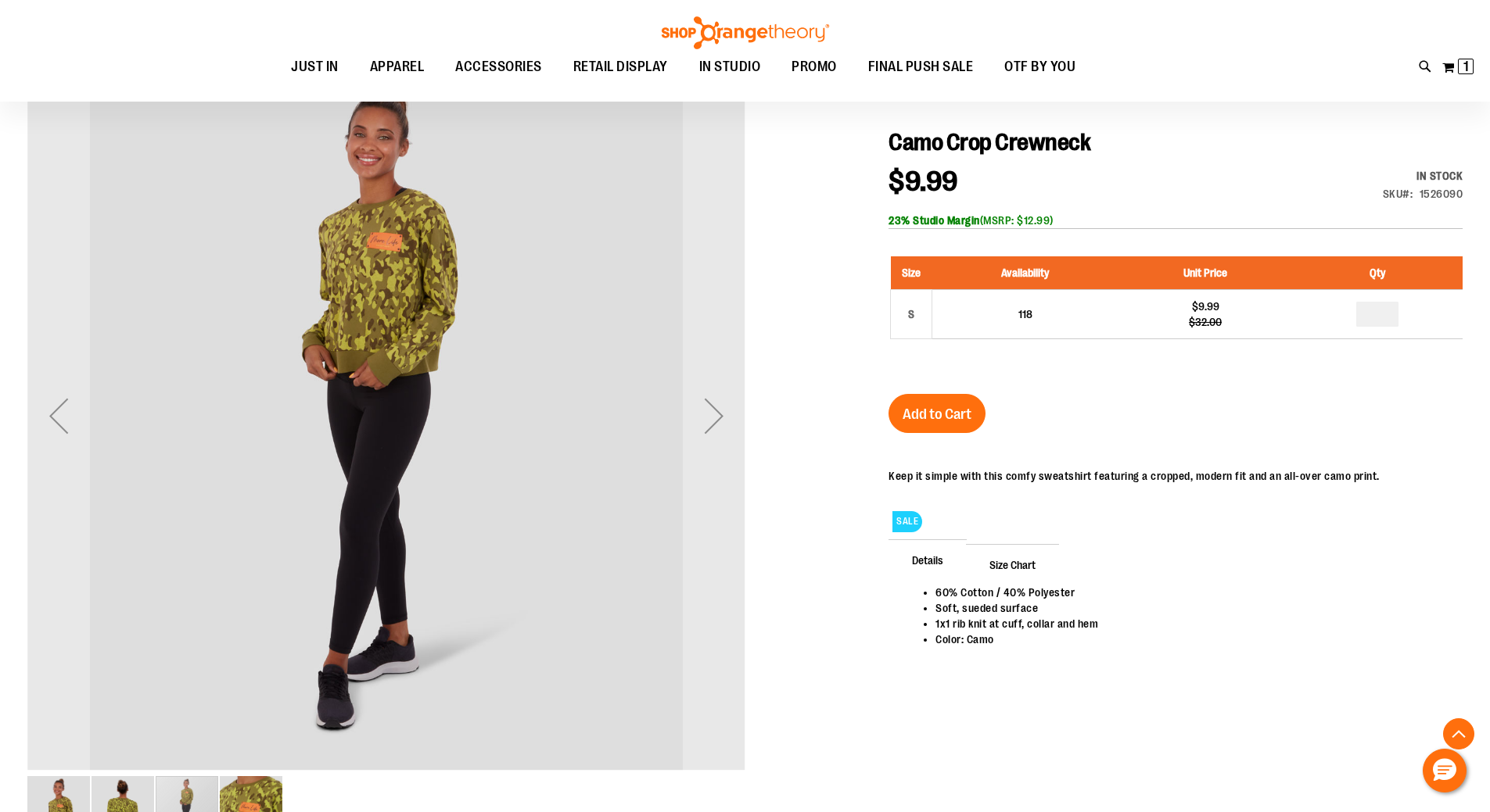
scroll to position [312, 0]
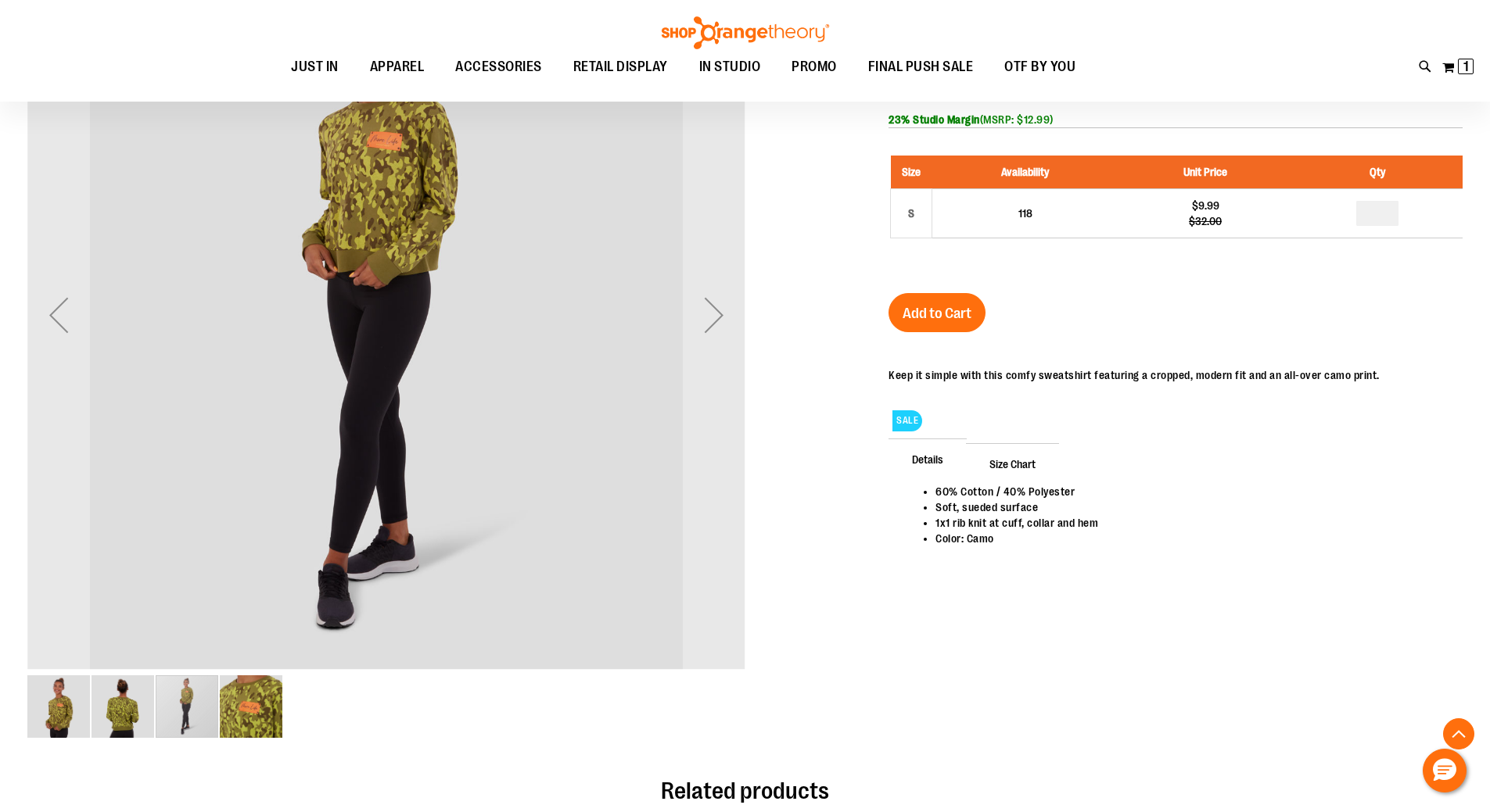
click at [143, 699] on img "image 2 of 4" at bounding box center [123, 707] width 63 height 63
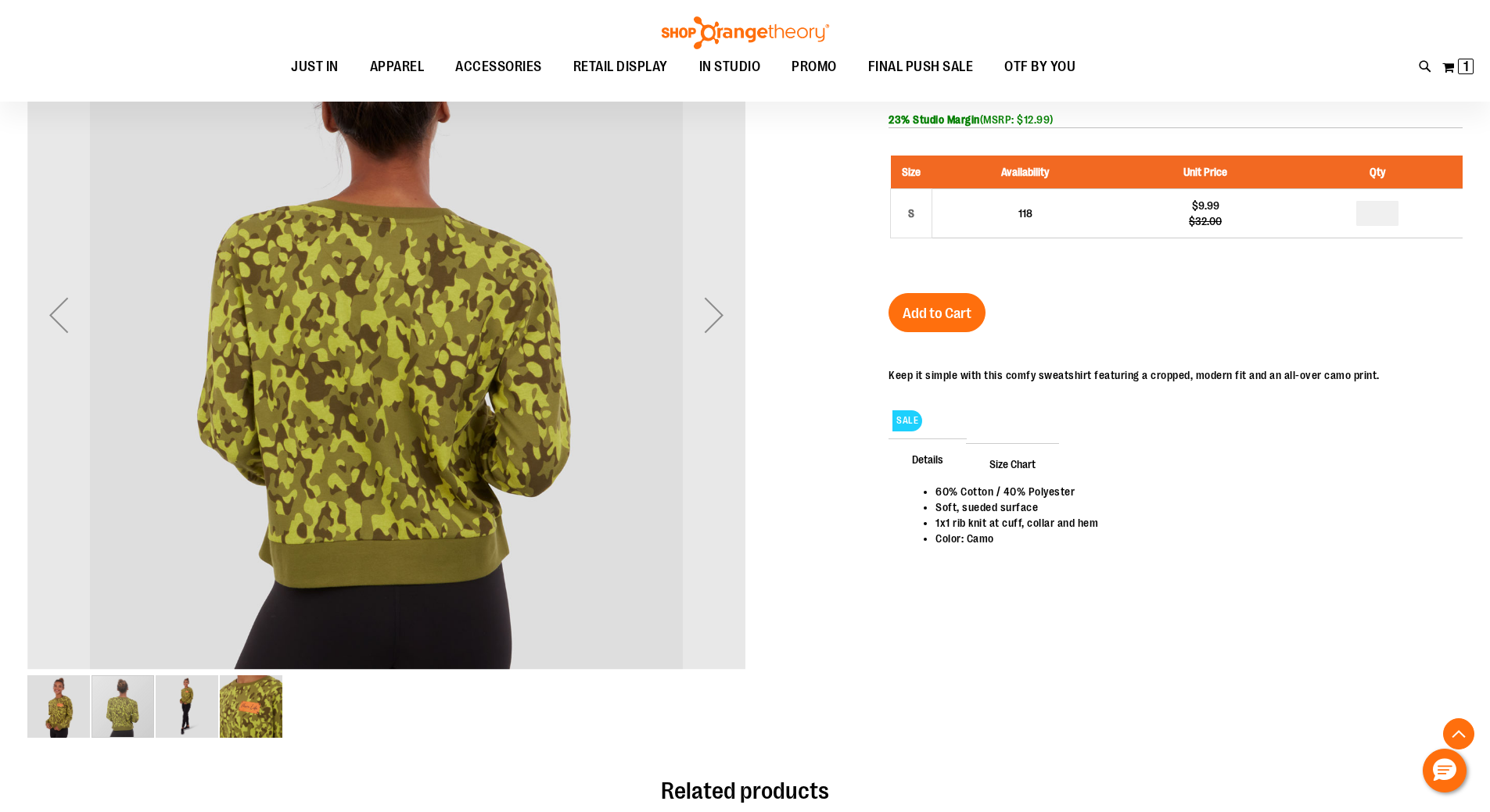
click at [161, 697] on img "image 3 of 4" at bounding box center [187, 707] width 63 height 63
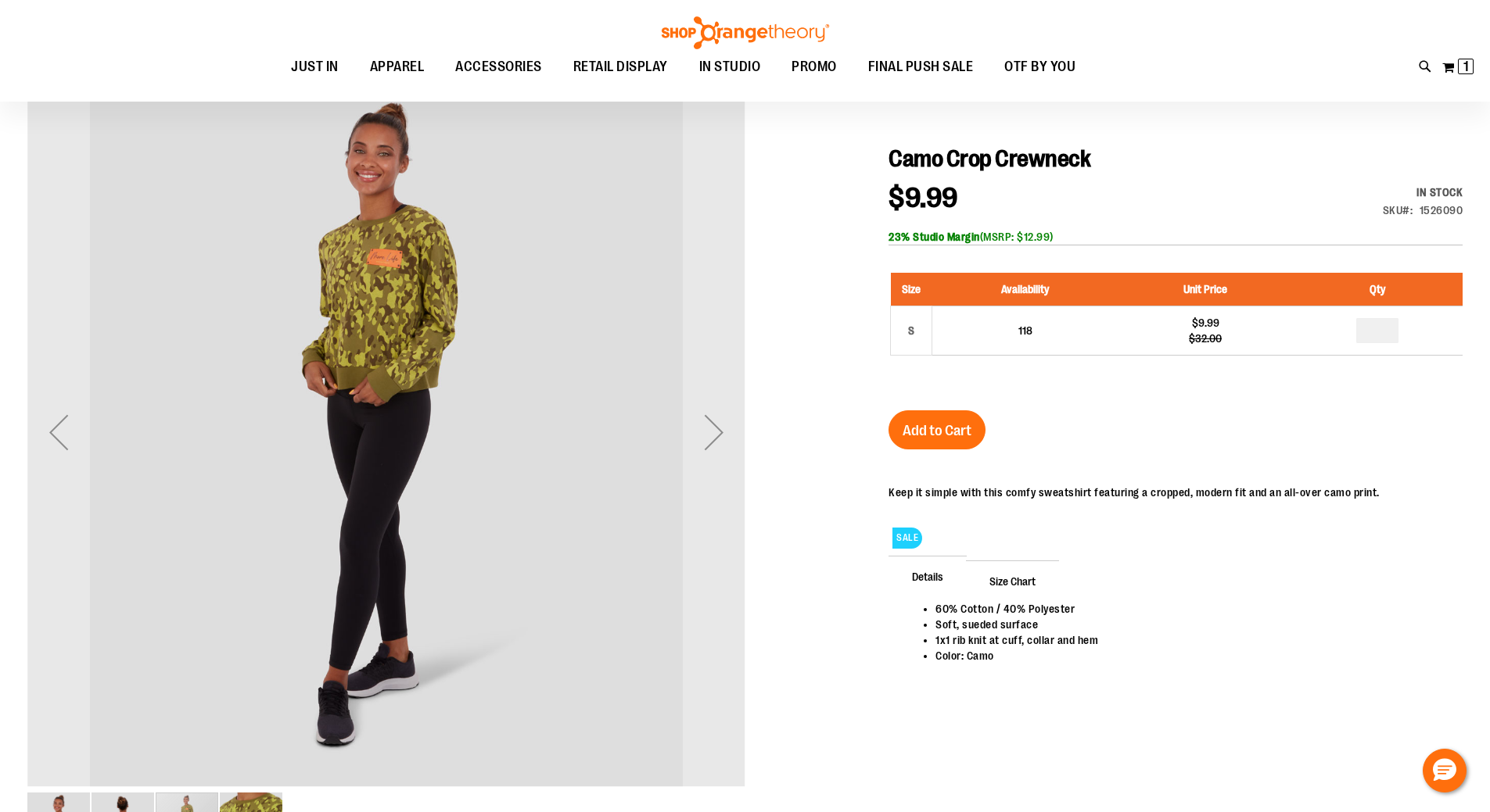
scroll to position [234, 0]
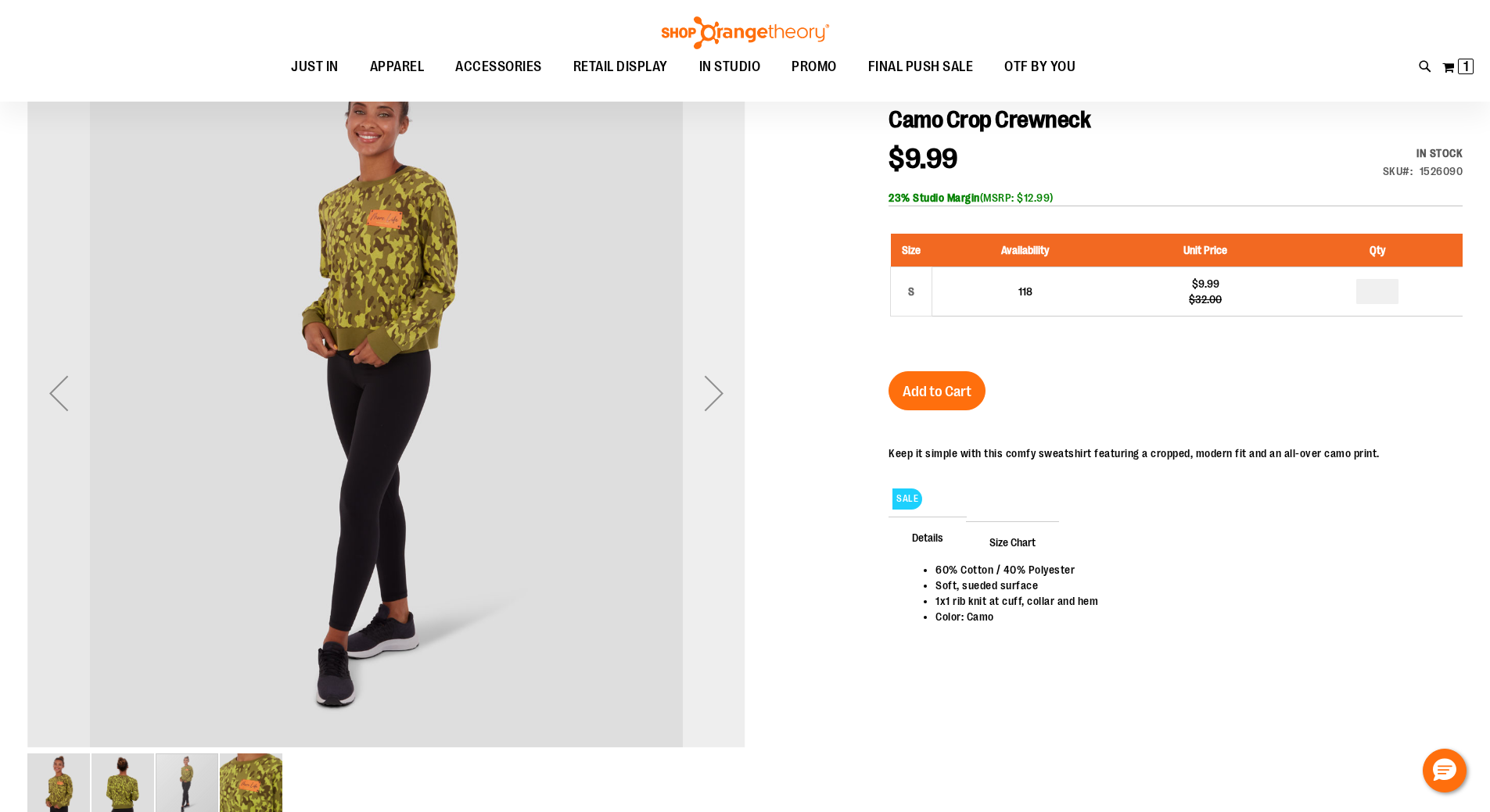
click at [726, 399] on div "Next" at bounding box center [714, 393] width 63 height 63
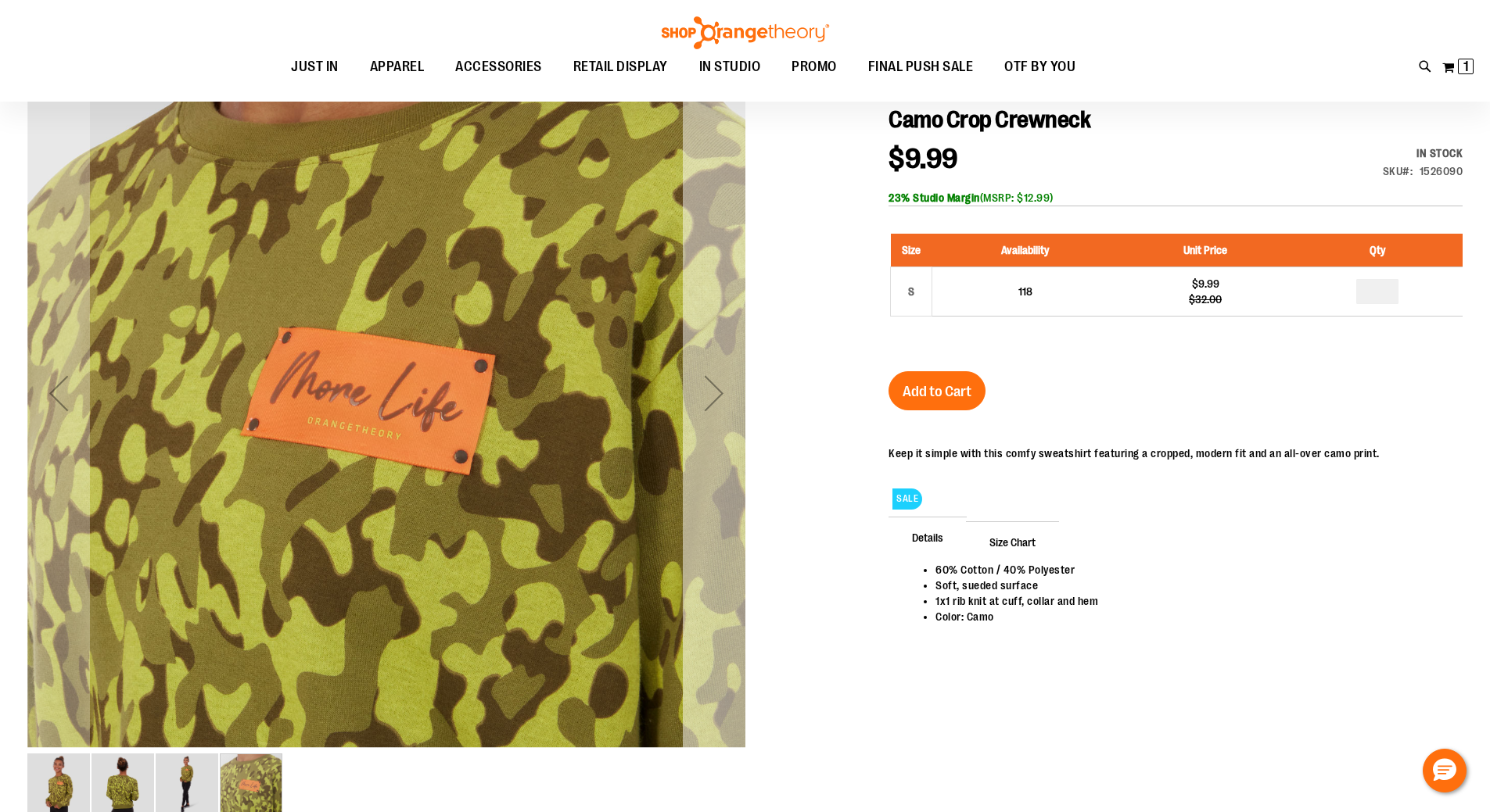
click at [726, 399] on div "Next" at bounding box center [714, 393] width 63 height 63
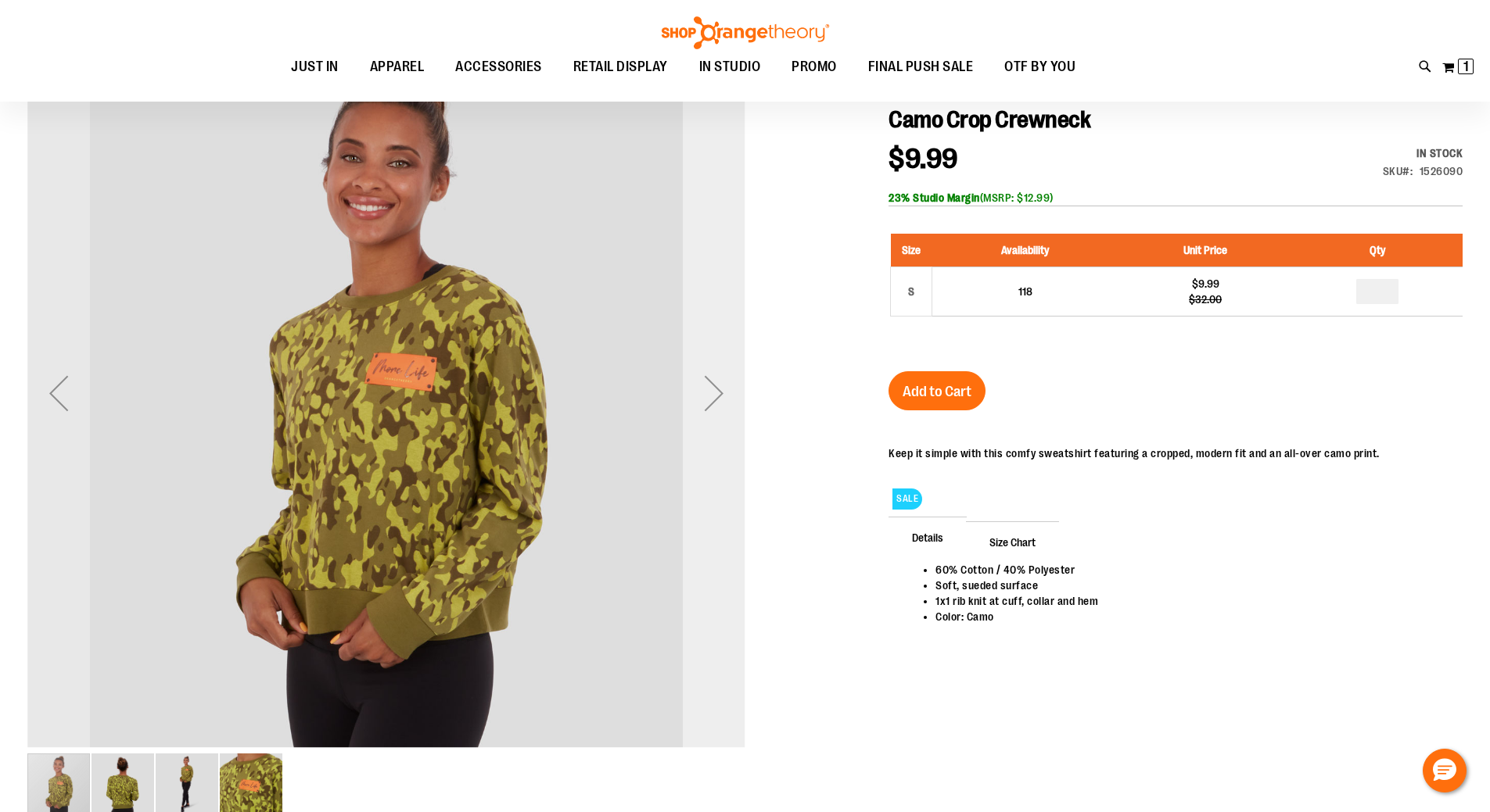
click at [712, 402] on div "Next" at bounding box center [714, 393] width 63 height 63
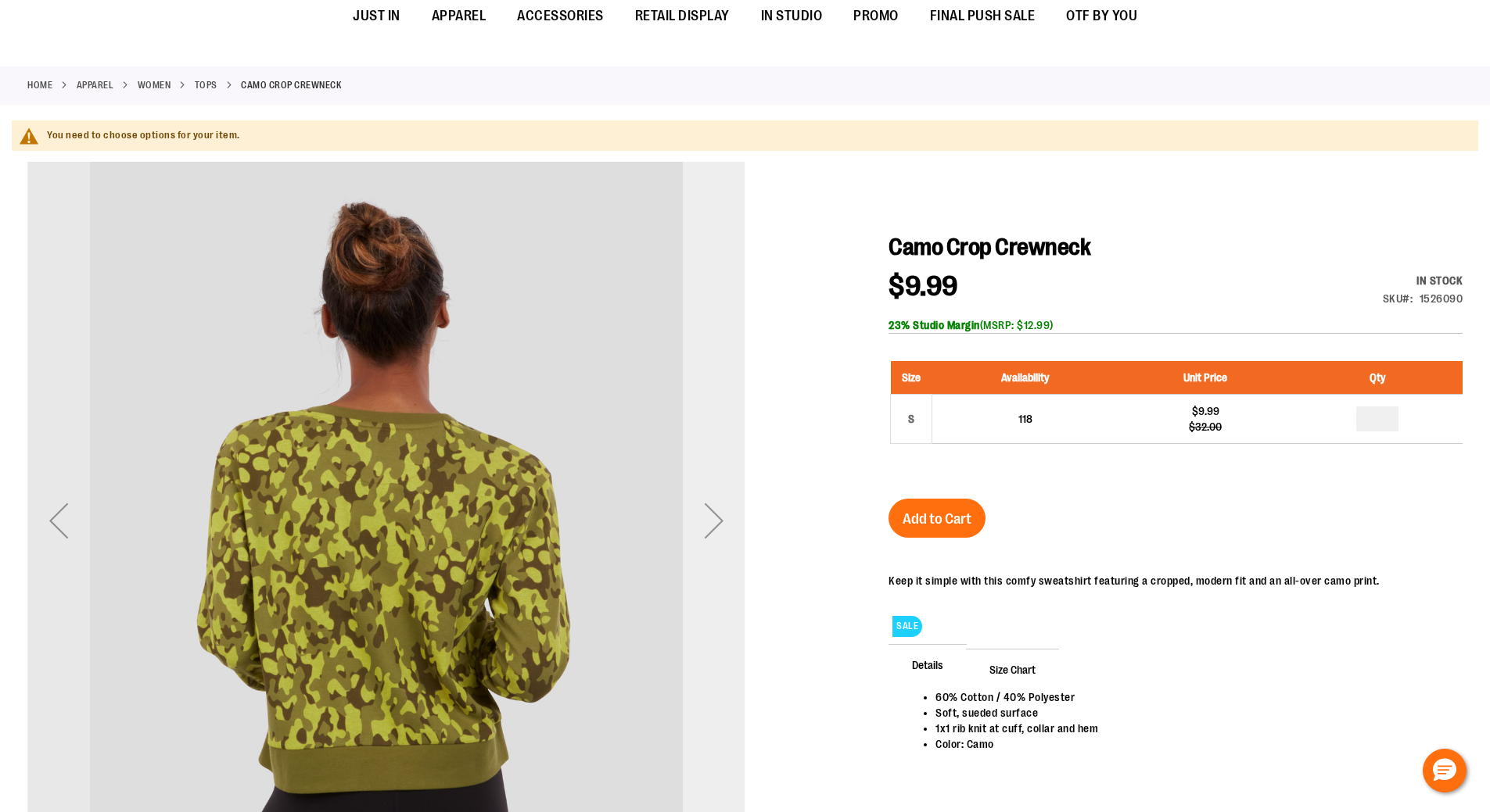
scroll to position [0, 0]
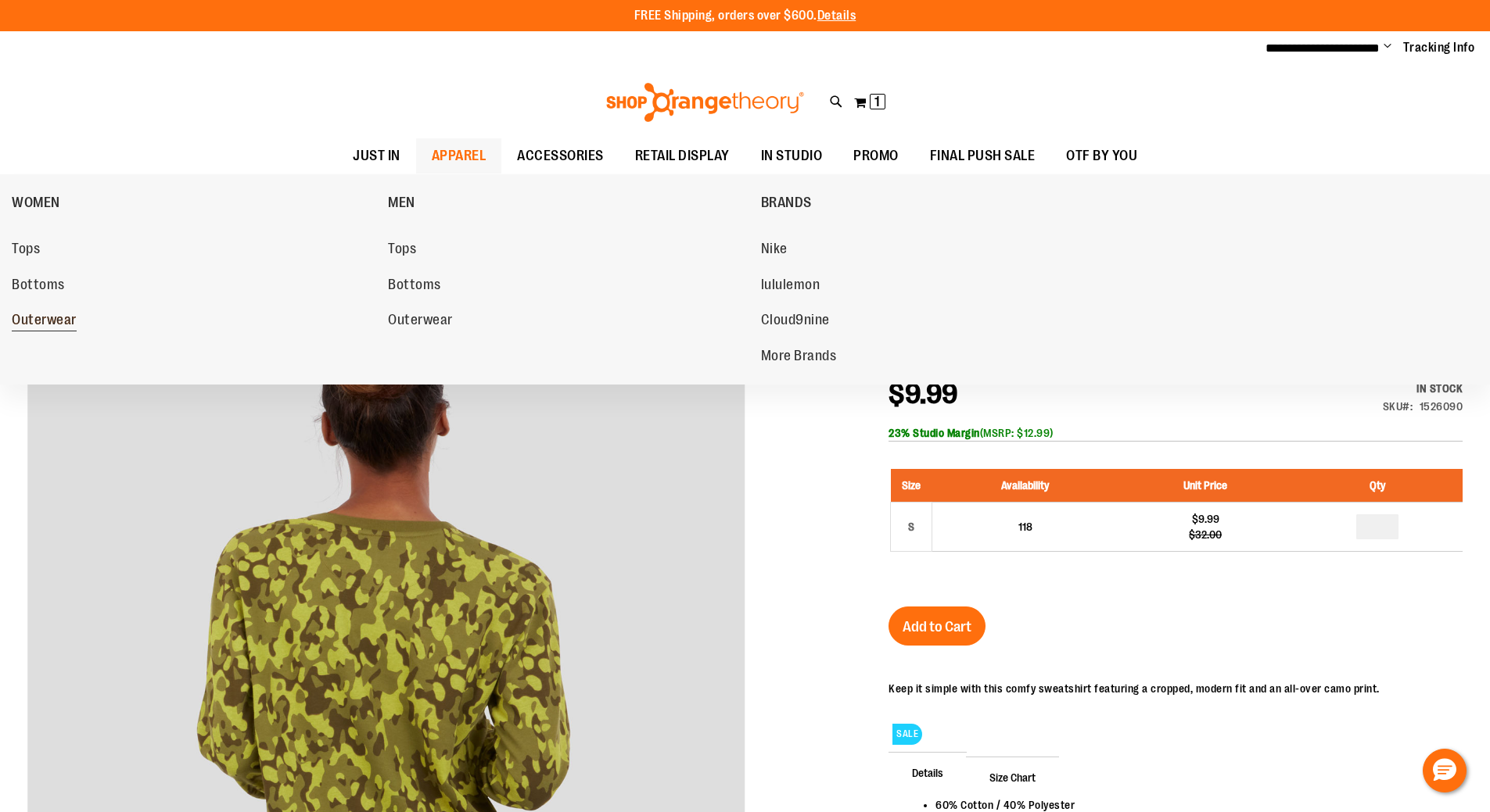
click at [24, 318] on span "Outerwear" at bounding box center [44, 321] width 65 height 19
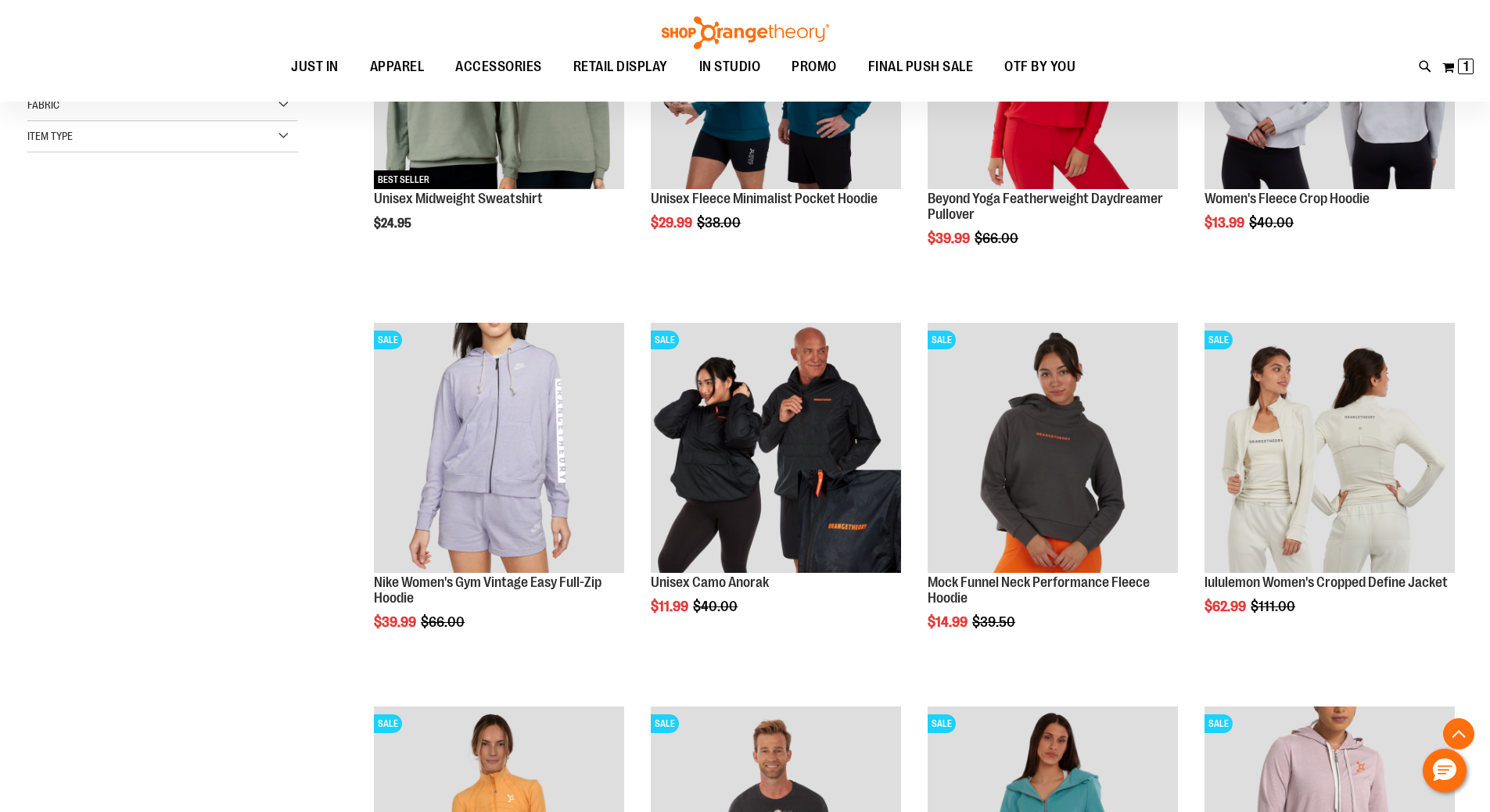
scroll to position [390, 0]
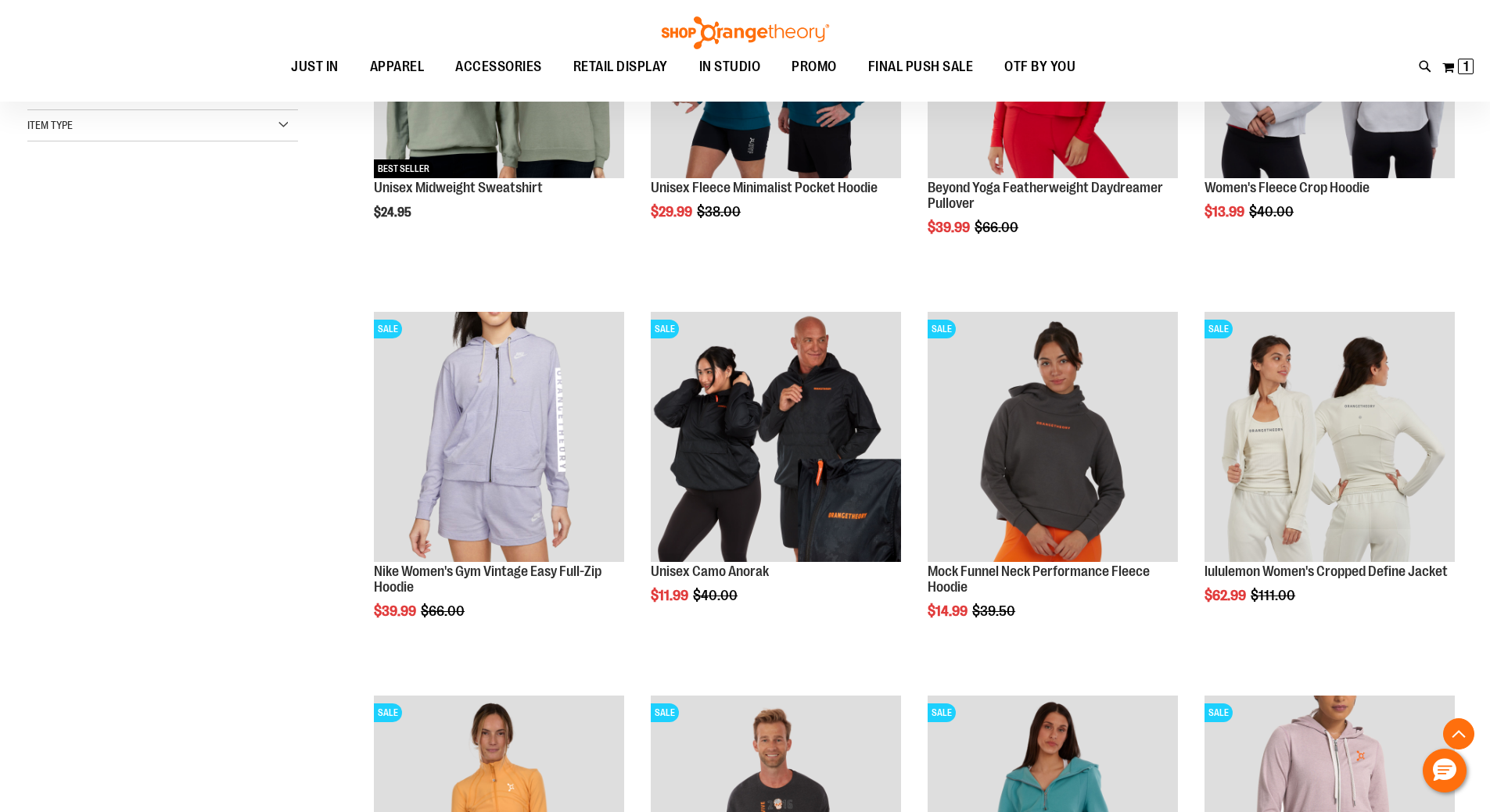
type input "**********"
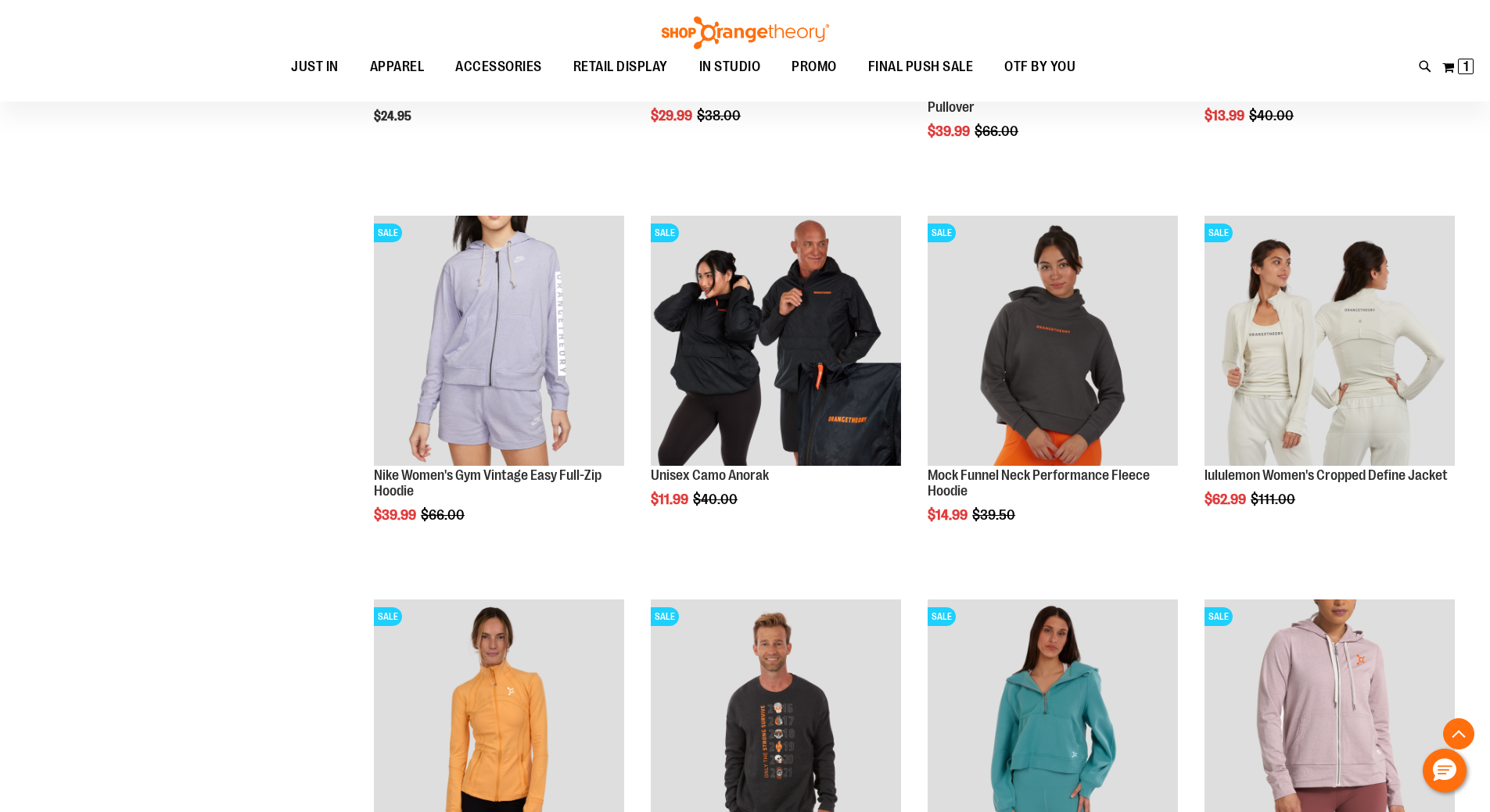
scroll to position [470, 0]
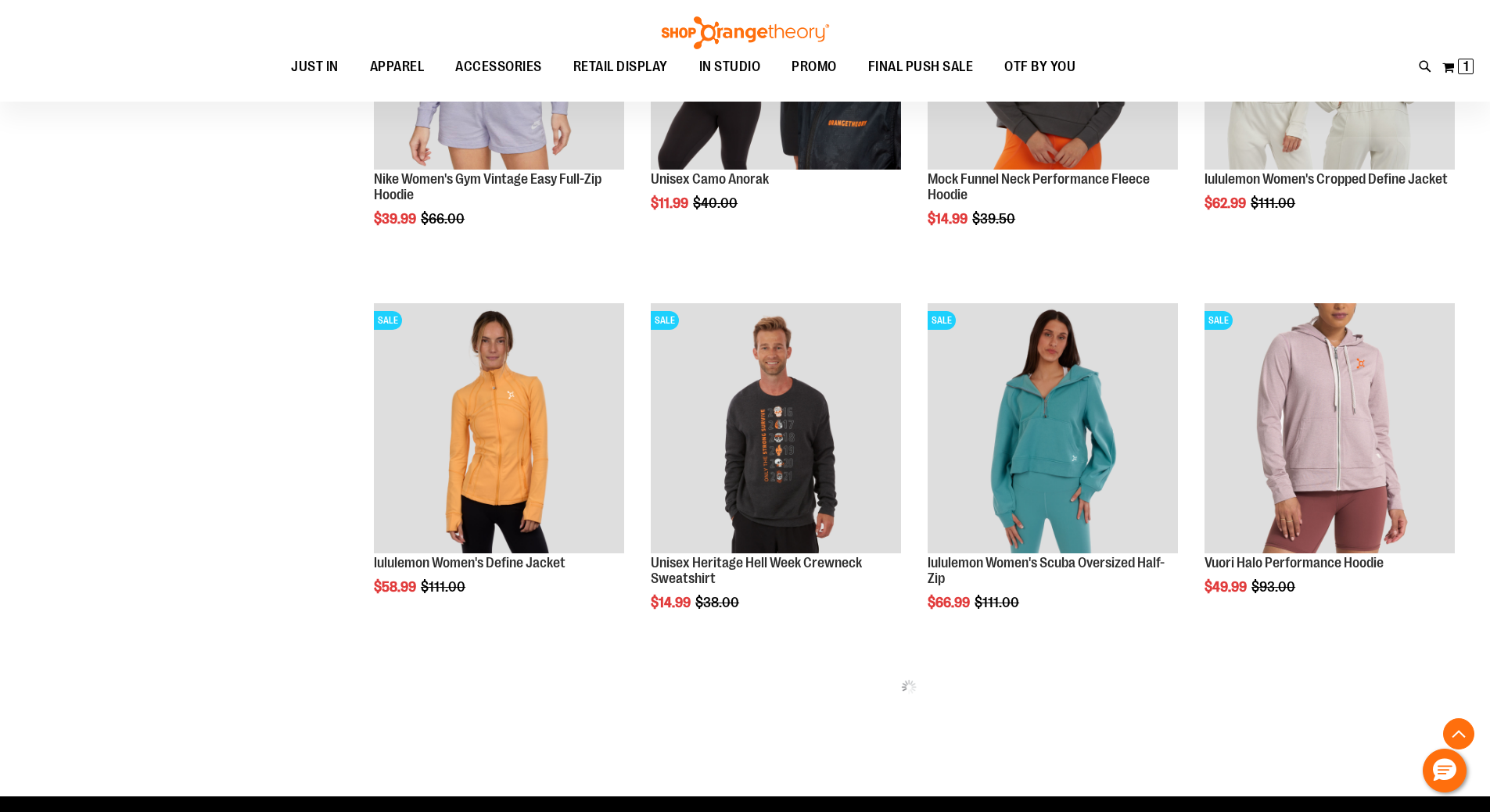
scroll to position [1017, 0]
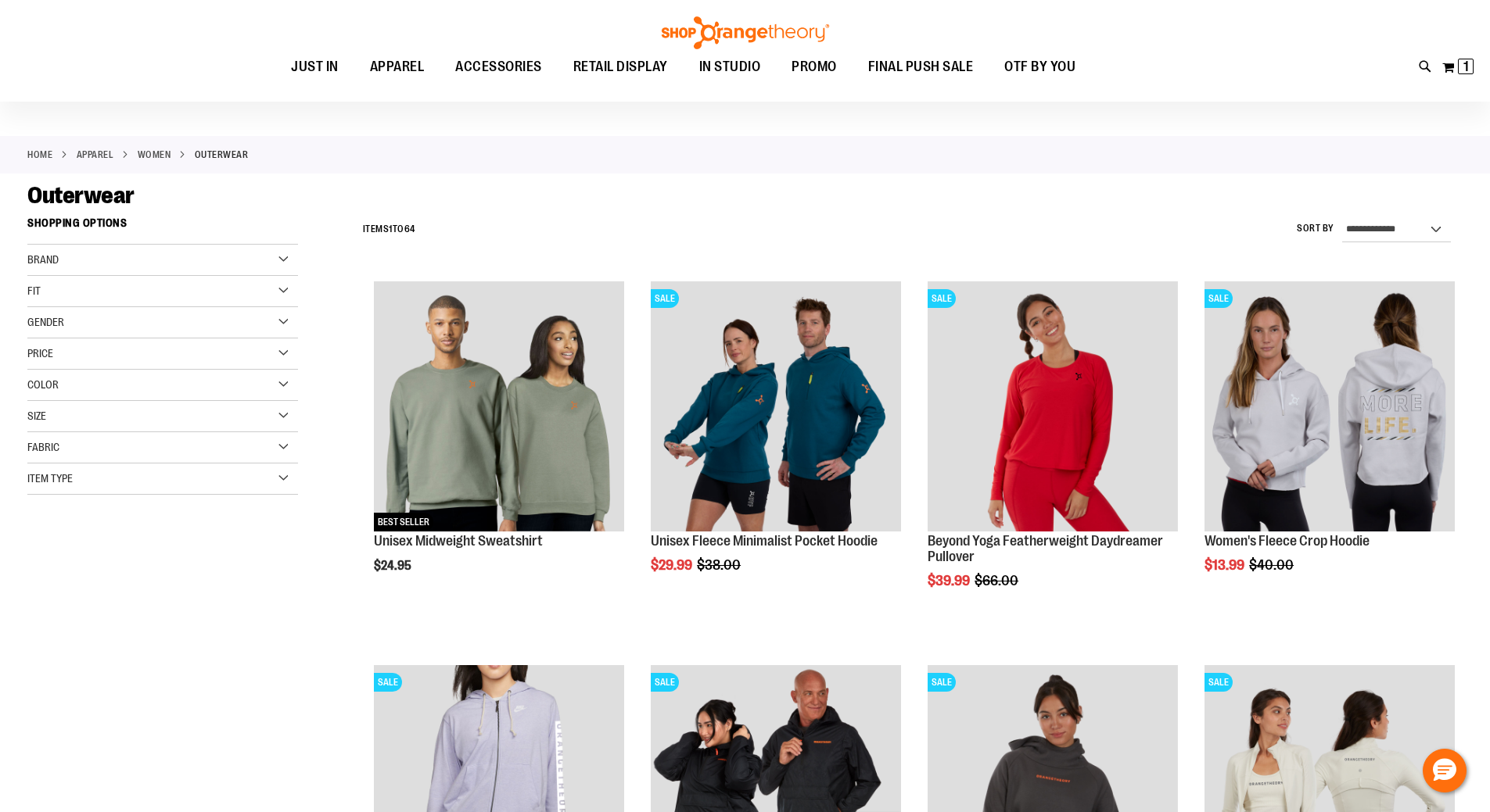
scroll to position [1, 0]
